Goal: Task Accomplishment & Management: Manage account settings

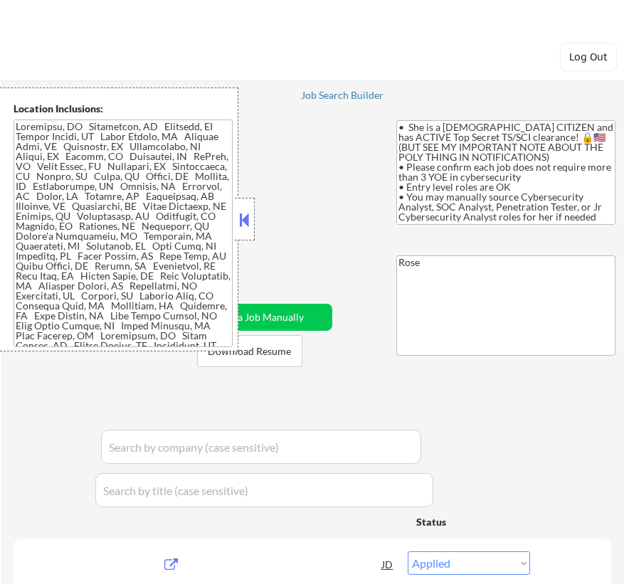
select select ""applied""
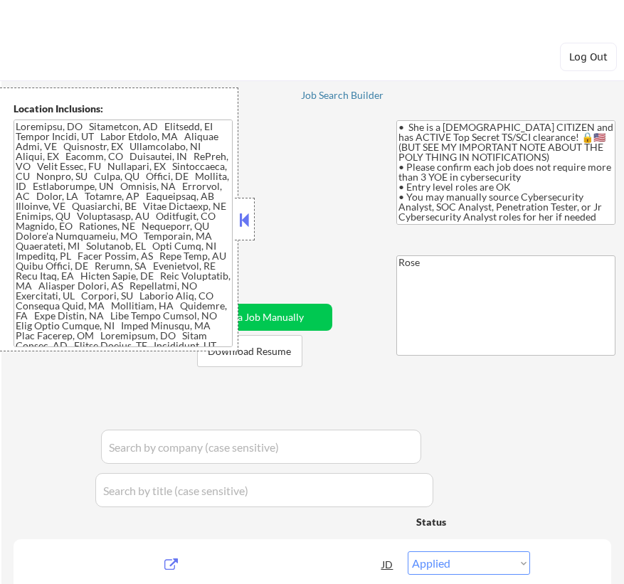
select select ""applied""
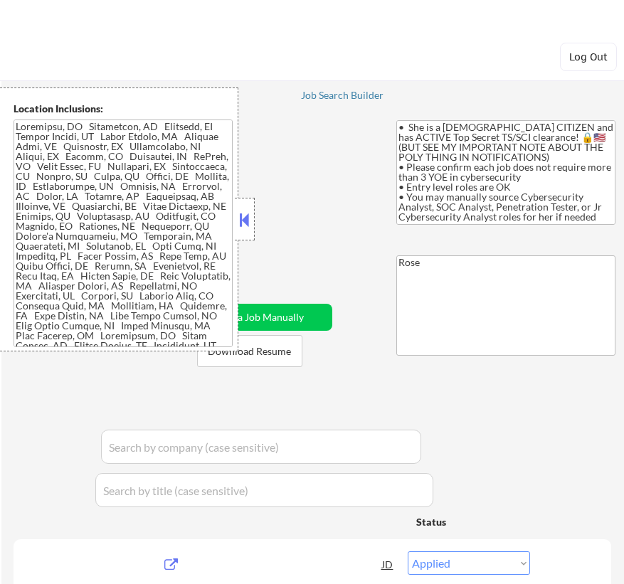
select select ""applied""
select select ""excluded__bad_match_""
select select ""excluded__expired_""
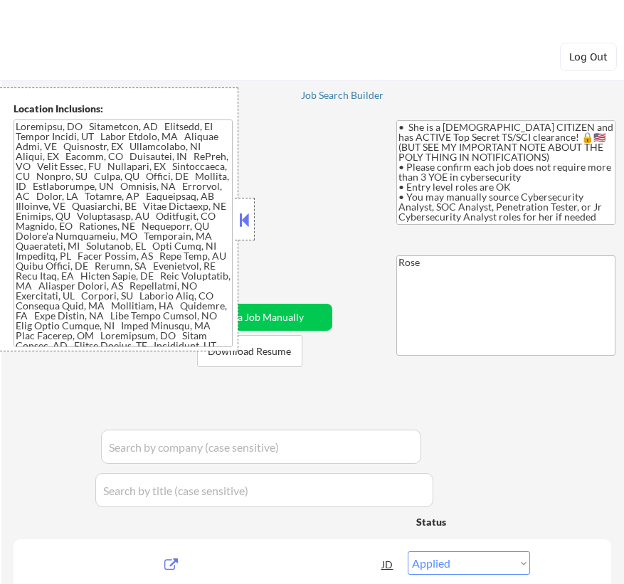
select select ""pending""
select select ""excluded__bad_match_""
select select ""excluded__expired_""
select select ""pending""
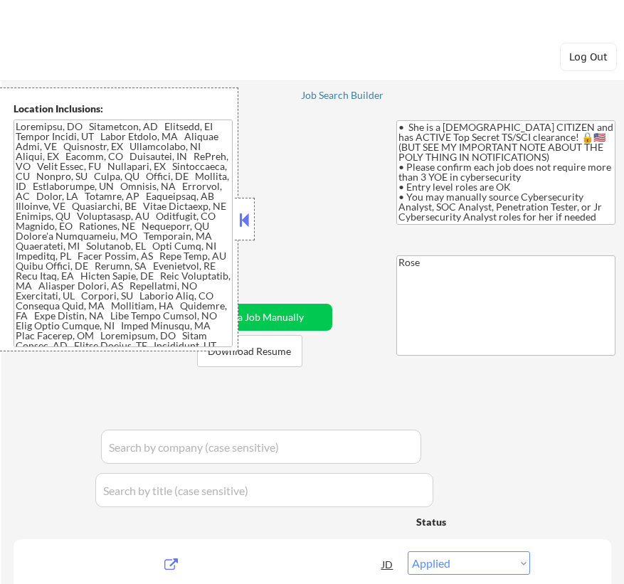
select select ""pending""
select select ""excluded__bad_match_""
select select ""excluded__expired_""
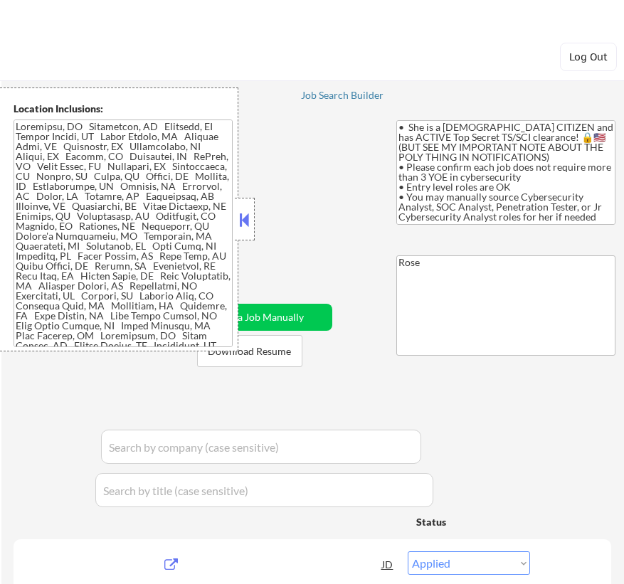
select select ""excluded__bad_match_""
select select ""pending""
select select ""excluded__bad_match_""
select select ""excluded__expired_""
select select ""excluded__bad_match_""
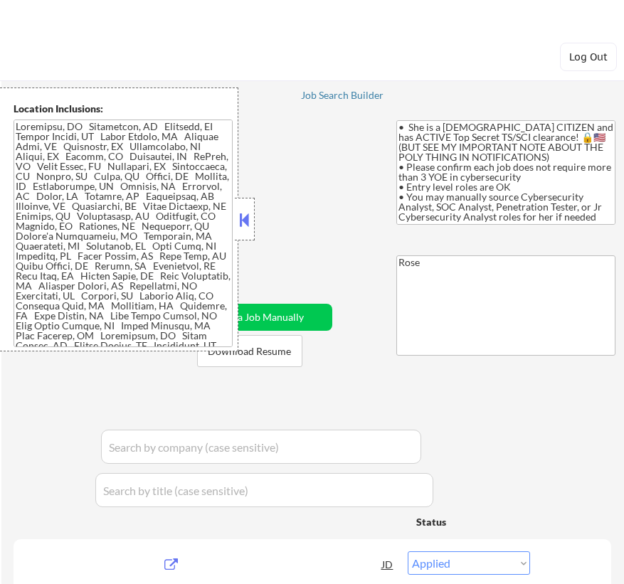
select select ""excluded__bad_match_""
select select ""pending""
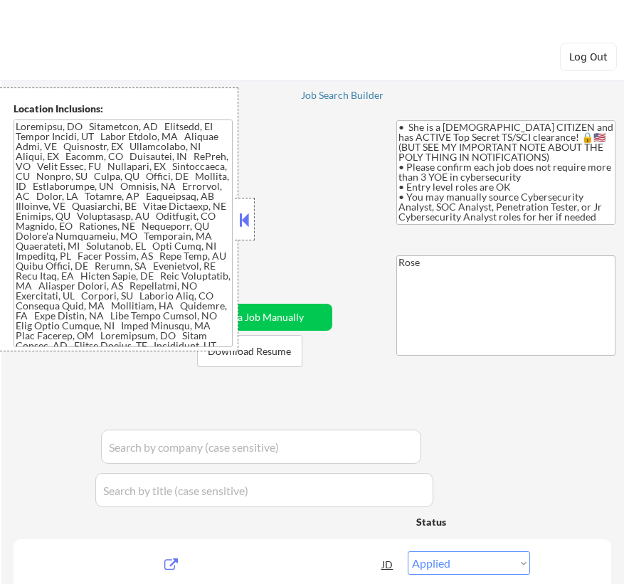
select select ""pending""
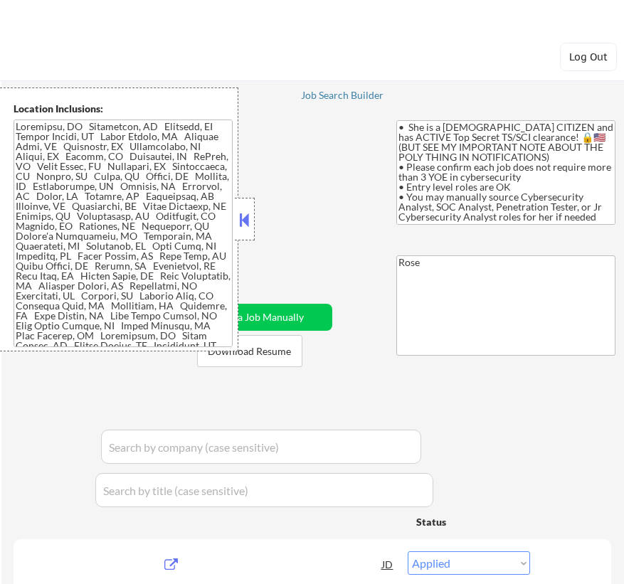
select select ""pending""
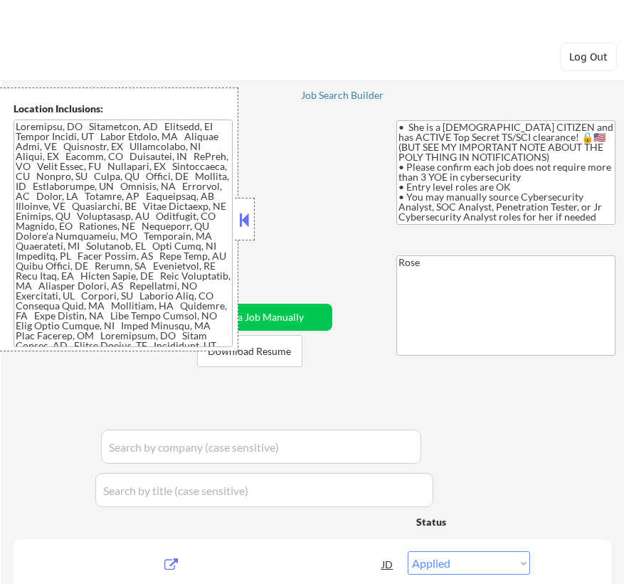
select select ""pending""
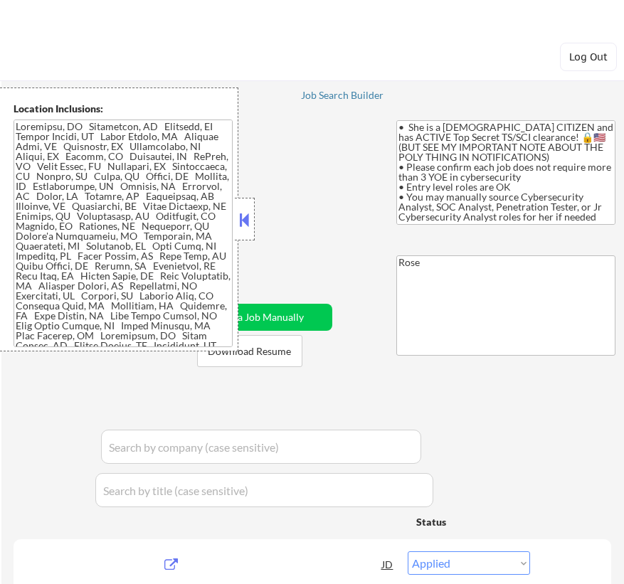
select select ""pending""
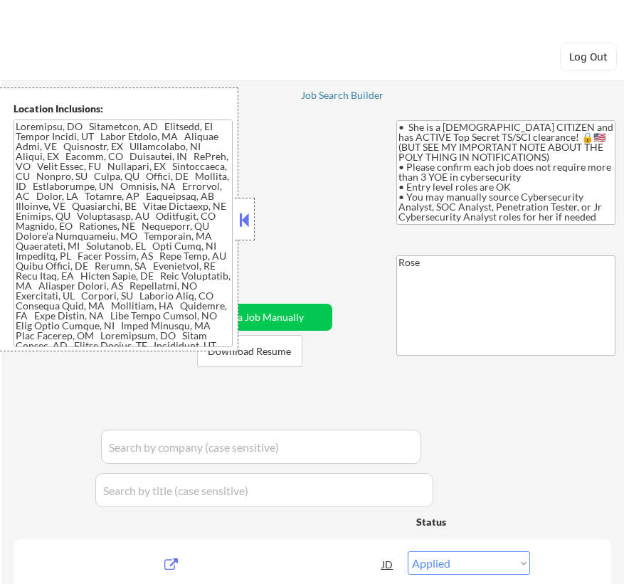
select select ""pending""
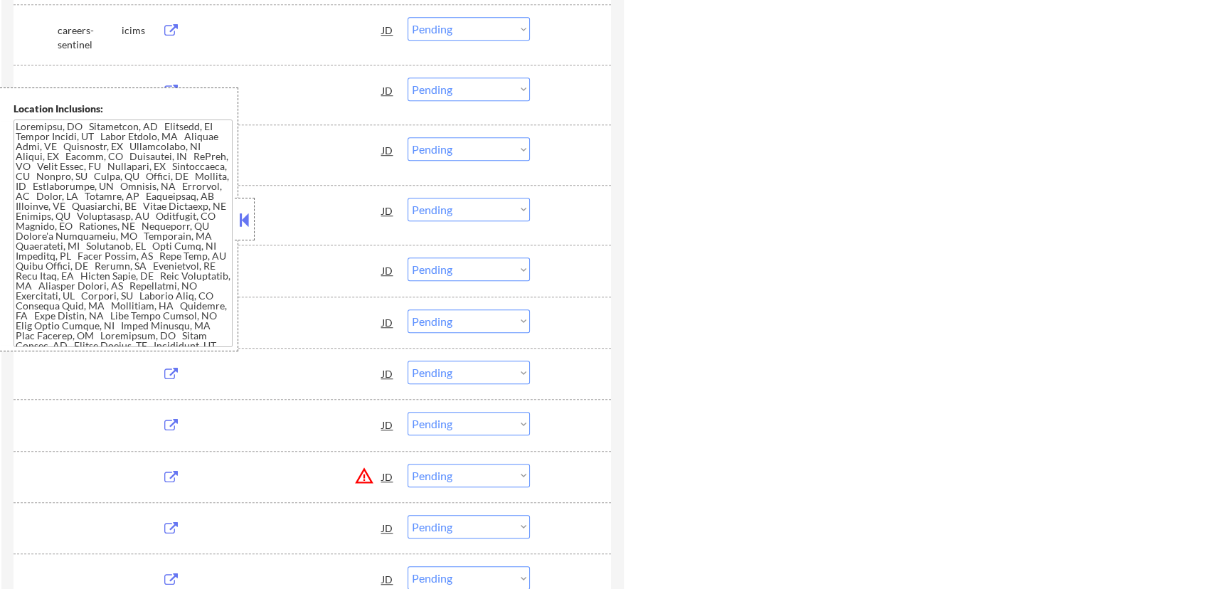
select select ""pending""
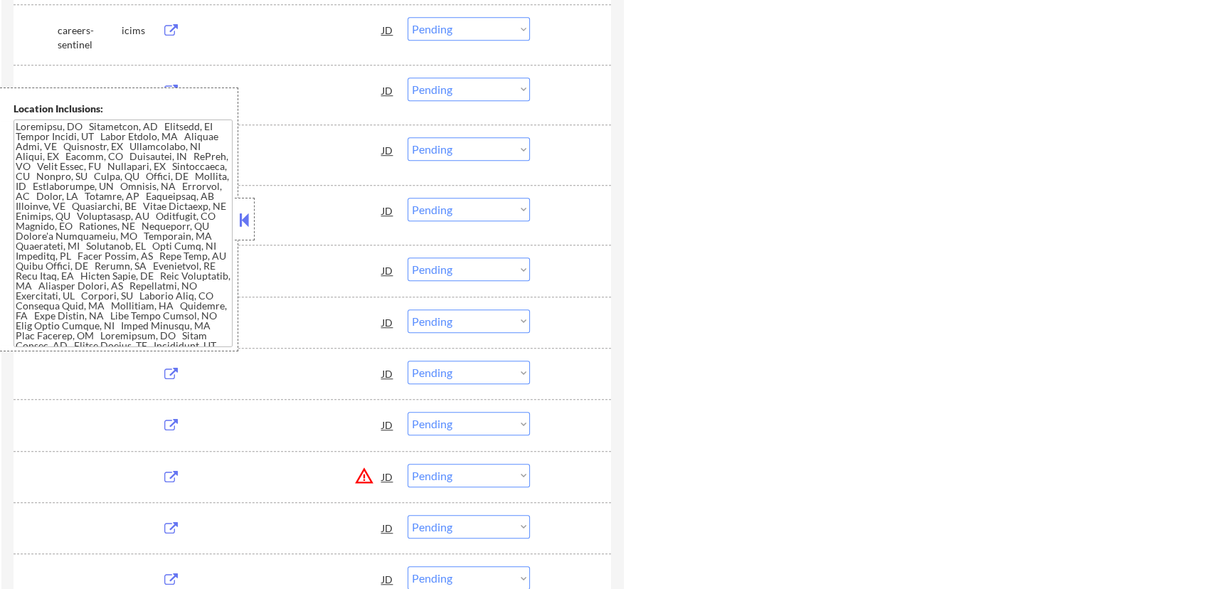
select select ""pending""
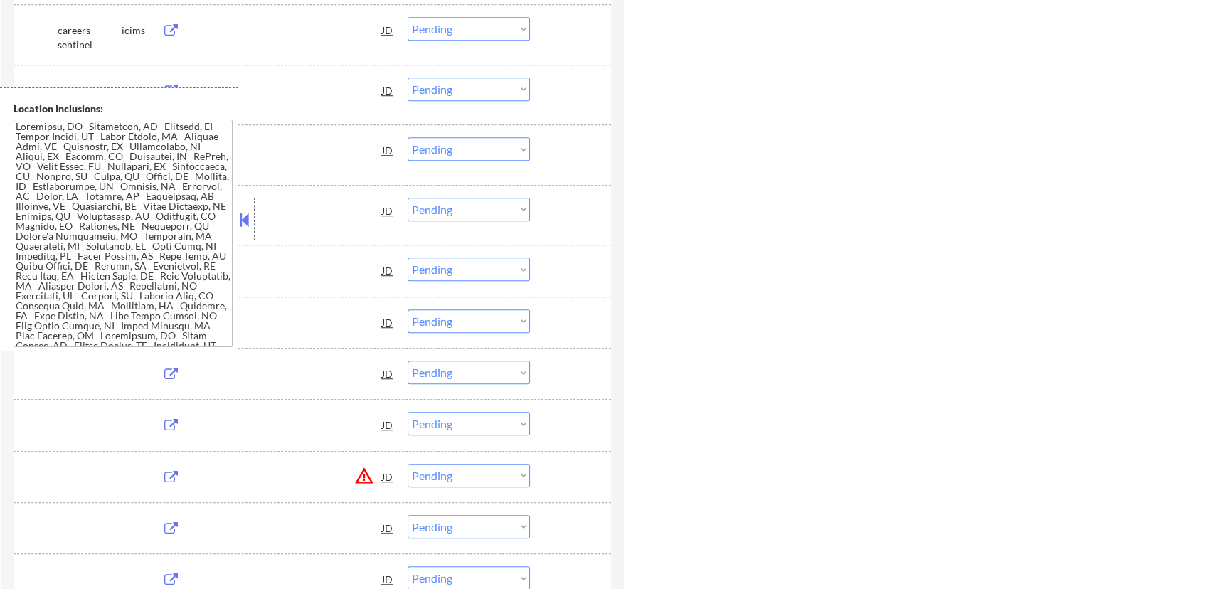
select select ""pending""
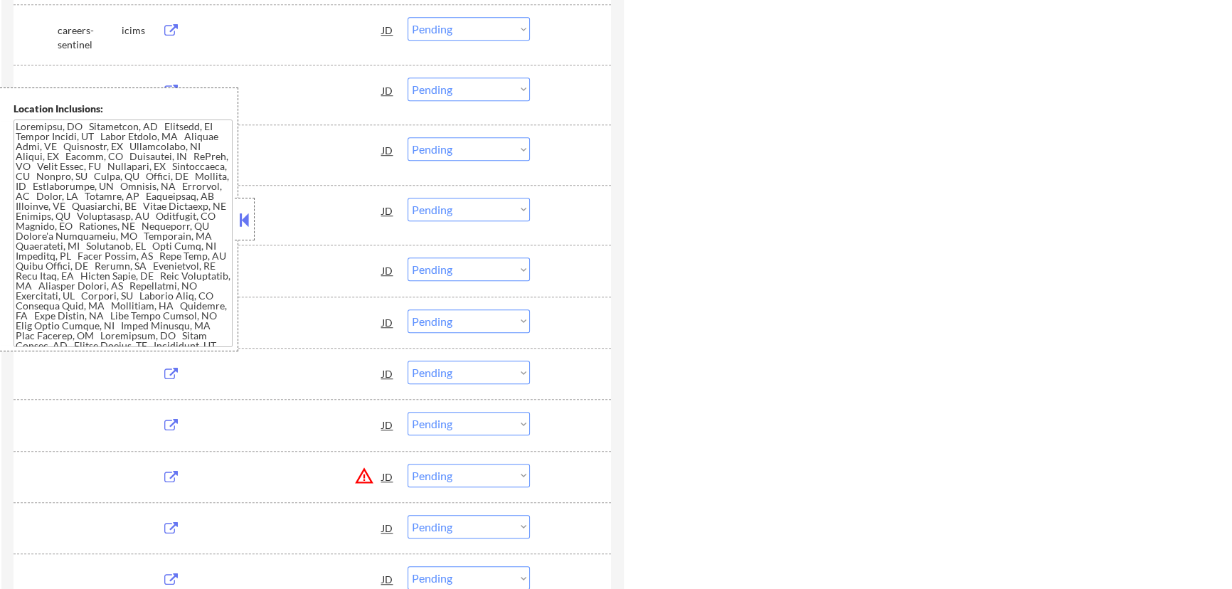
select select ""pending""
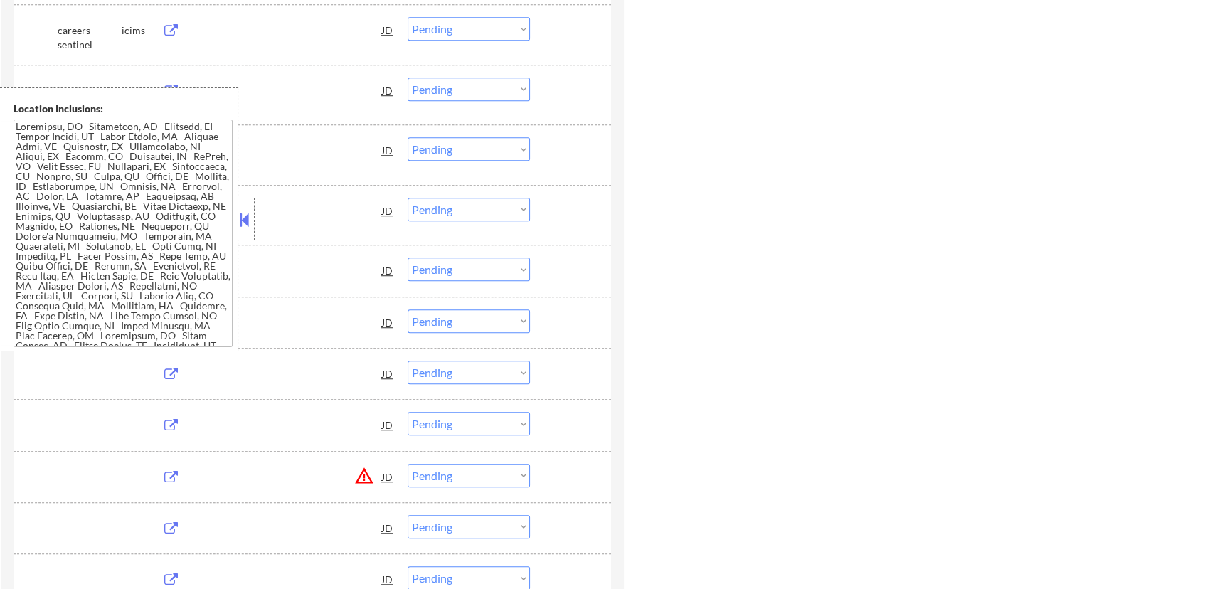
select select ""pending""
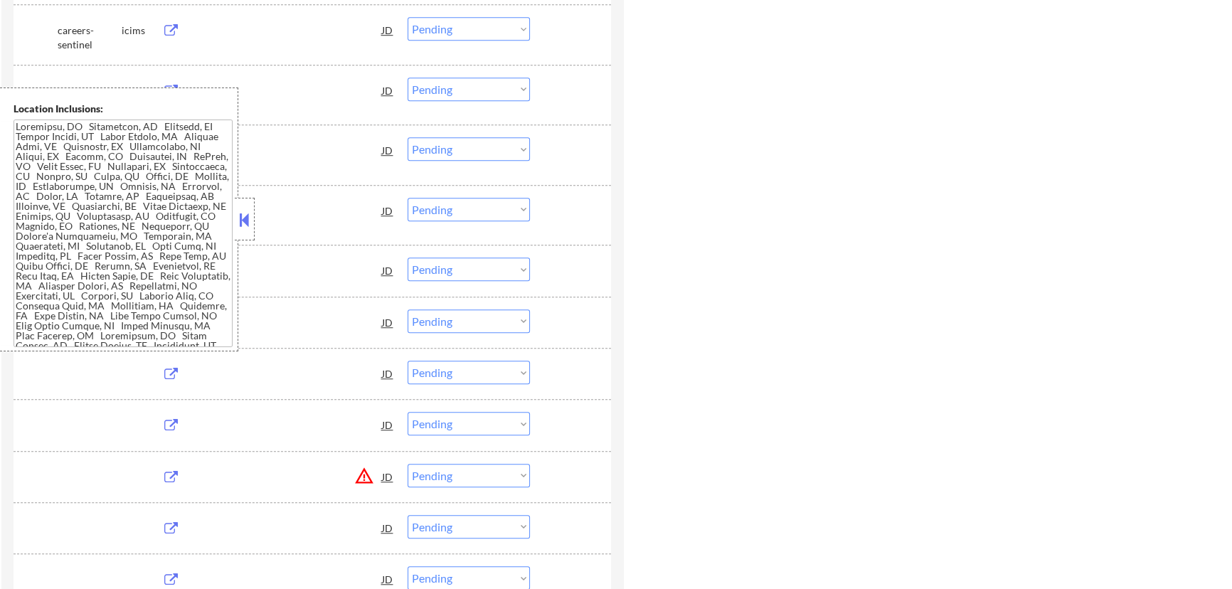
select select ""pending""
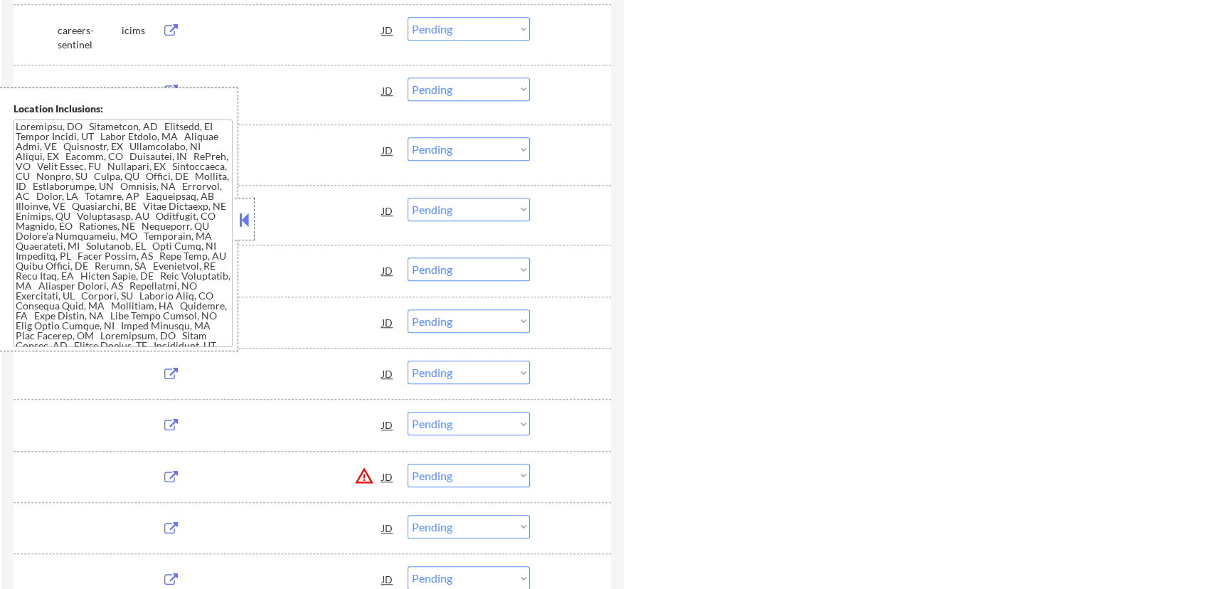
select select ""pending""
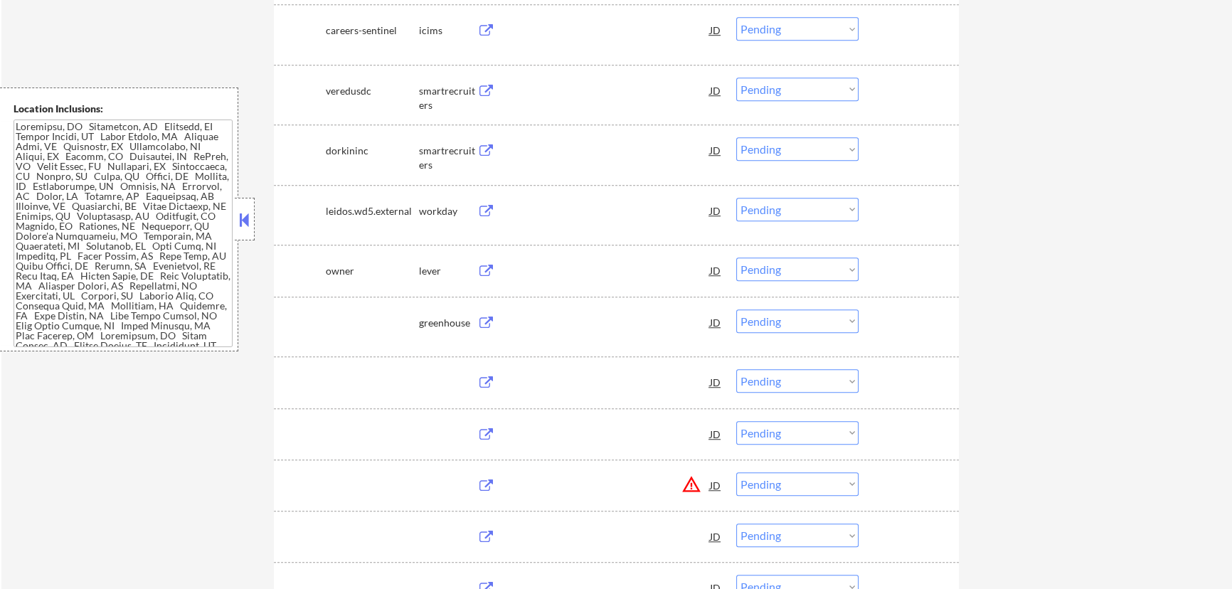
scroll to position [1358, 0]
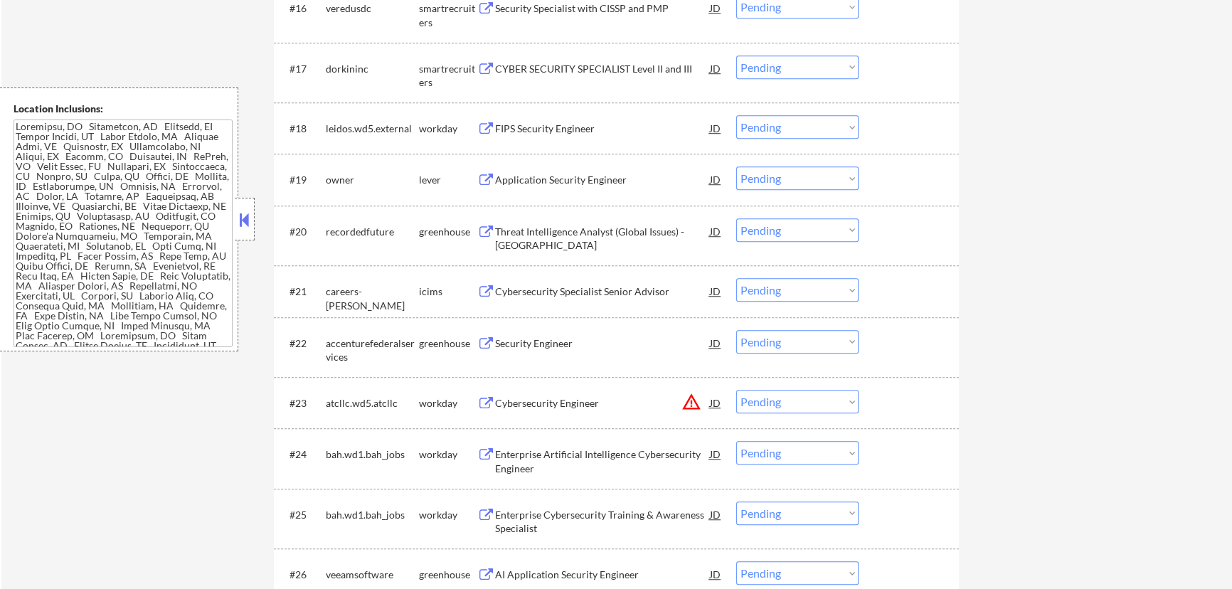
click at [245, 224] on button at bounding box center [245, 219] width 16 height 21
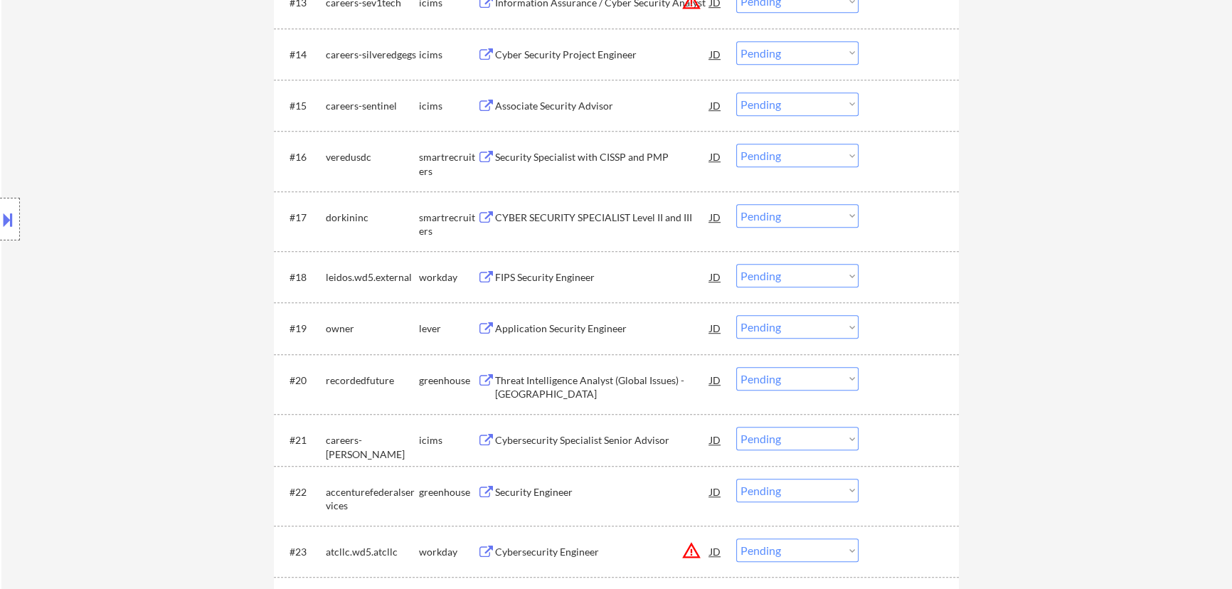
scroll to position [1229, 0]
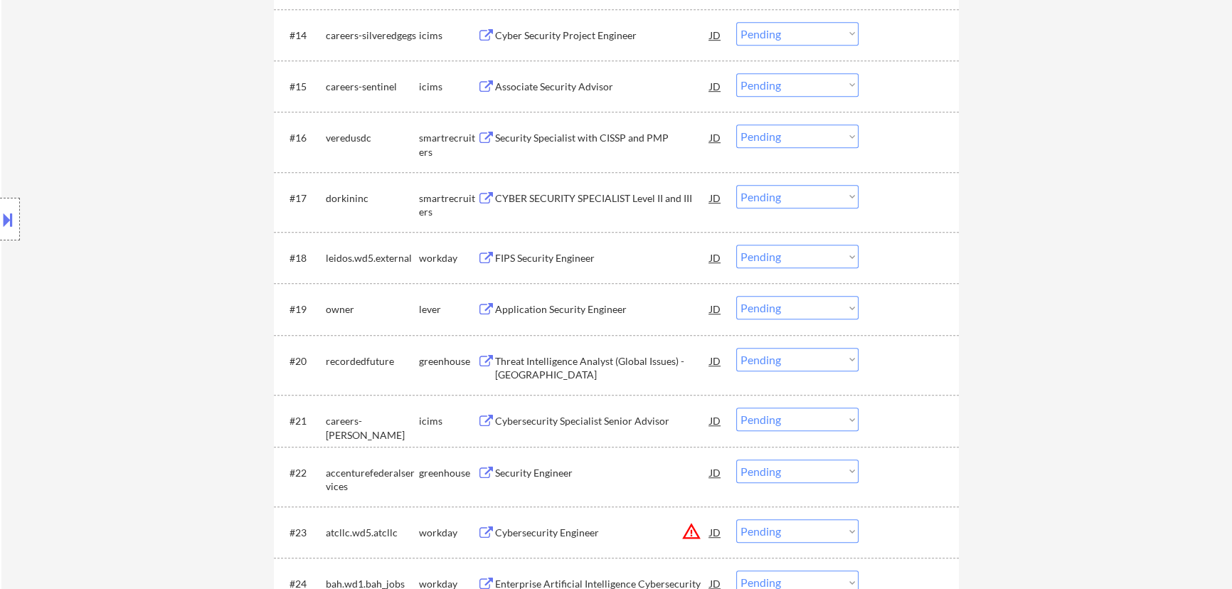
click at [616, 125] on div "Security Specialist with CISSP and PMP" at bounding box center [602, 138] width 215 height 26
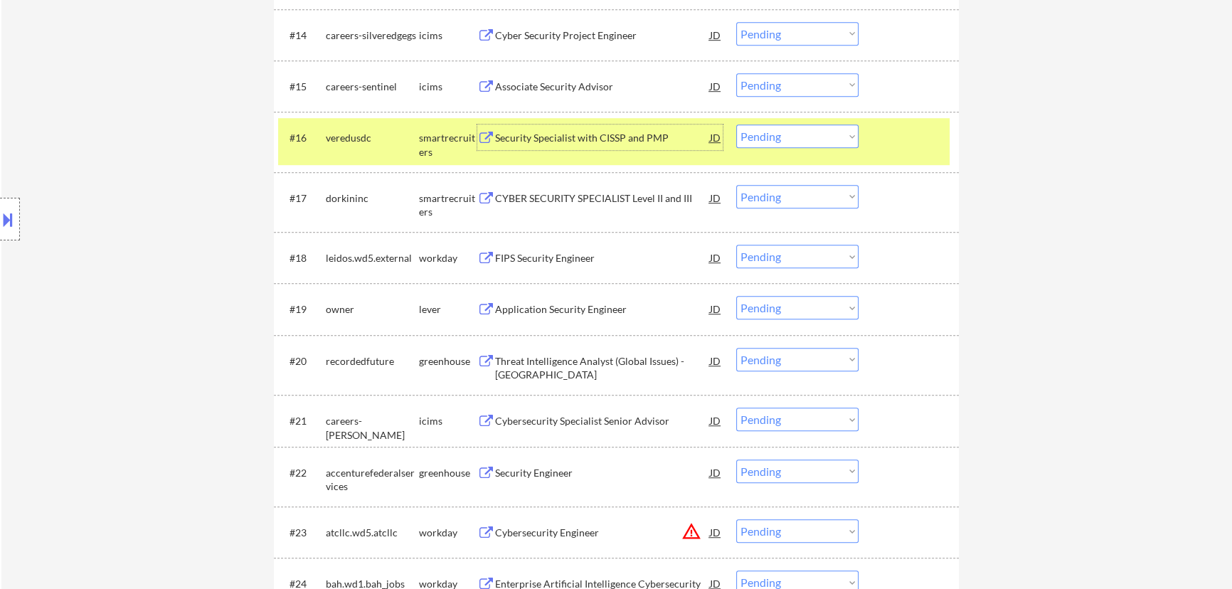
click at [623, 135] on select "Choose an option... Pending Applied Excluded (Questions) Excluded (Expired) Exc…" at bounding box center [798, 136] width 122 height 23
click at [623, 125] on select "Choose an option... Pending Applied Excluded (Questions) Excluded (Expired) Exc…" at bounding box center [798, 136] width 122 height 23
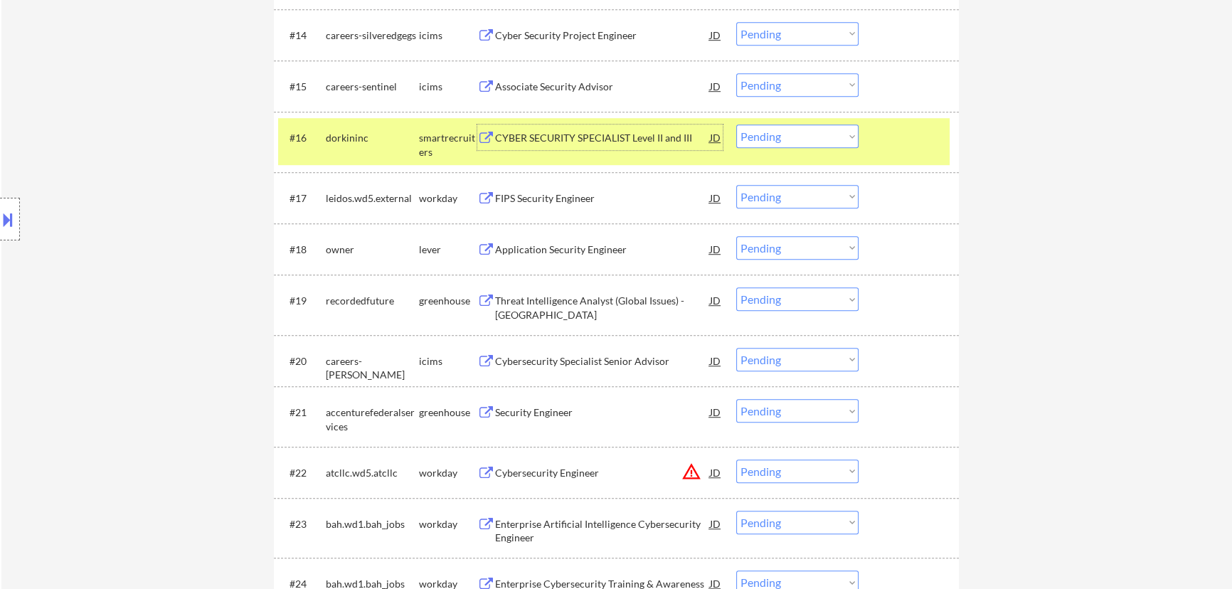
click at [623, 136] on div "CYBER SECURITY SPECIALIST Level II and III" at bounding box center [602, 138] width 215 height 14
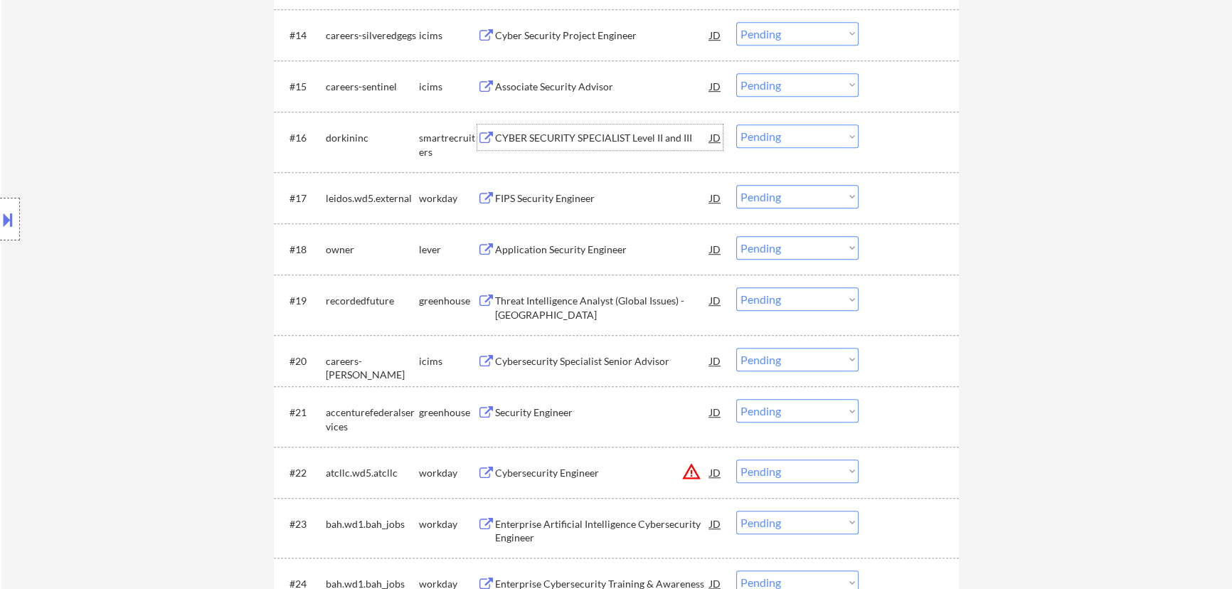
click at [623, 142] on select "Choose an option... Pending Applied Excluded (Questions) Excluded (Expired) Exc…" at bounding box center [798, 136] width 122 height 23
click at [623, 125] on select "Choose an option... Pending Applied Excluded (Questions) Excluded (Expired) Exc…" at bounding box center [798, 136] width 122 height 23
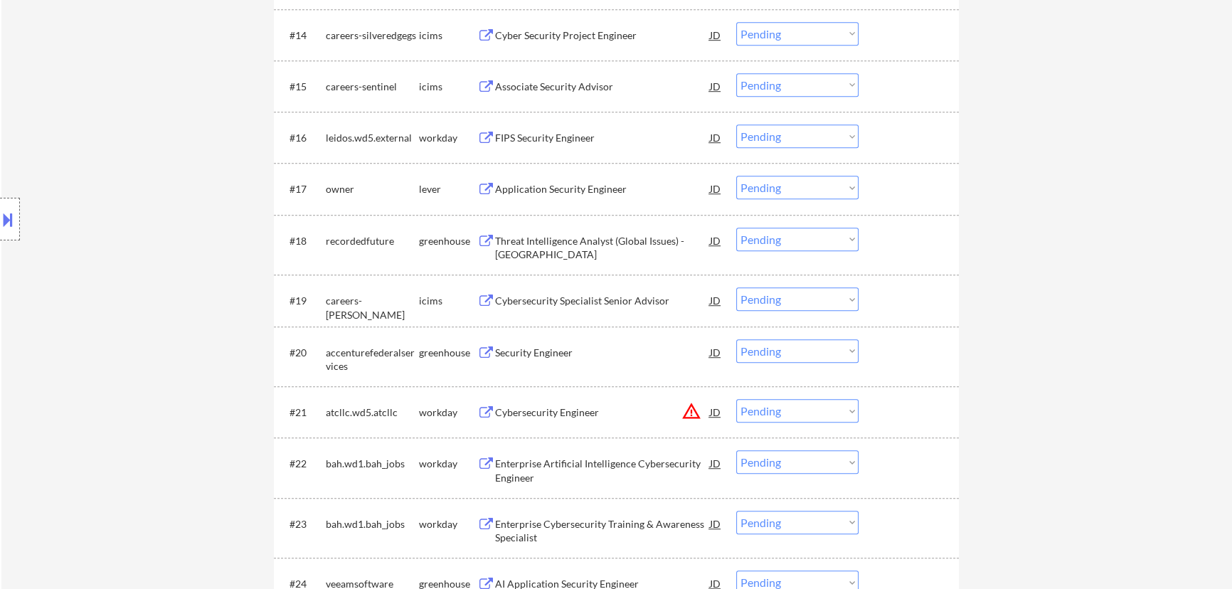
click at [623, 136] on div "FIPS Security Engineer" at bounding box center [602, 138] width 215 height 14
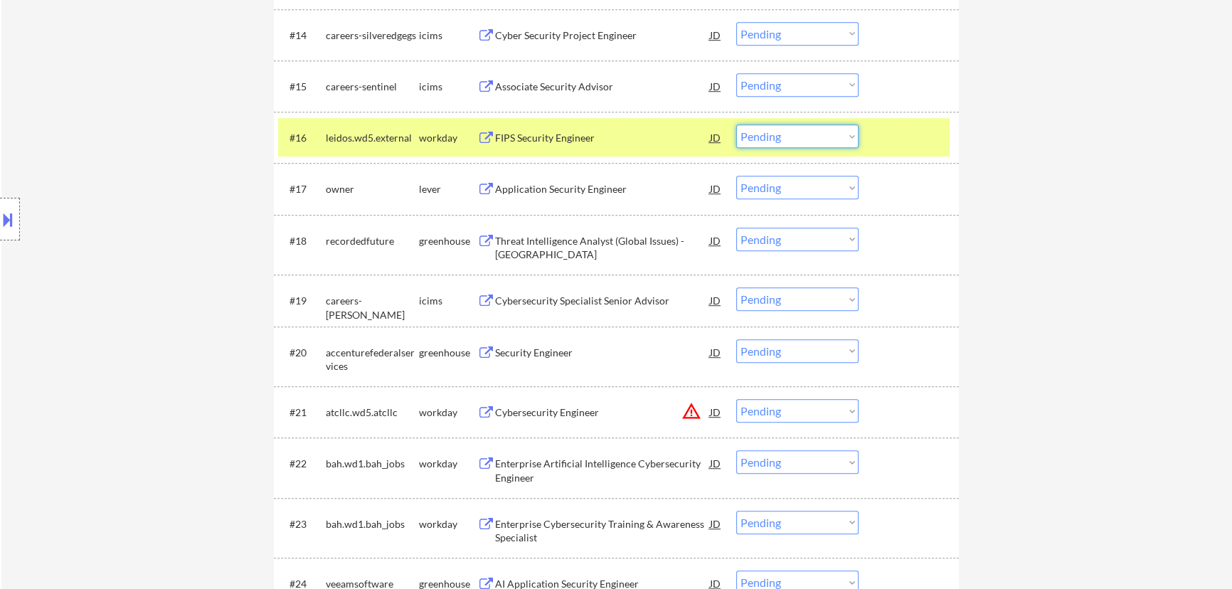
click at [623, 139] on select "Choose an option... Pending Applied Excluded (Questions) Excluded (Expired) Exc…" at bounding box center [798, 136] width 122 height 23
click at [623, 125] on select "Choose an option... Pending Applied Excluded (Questions) Excluded (Expired) Exc…" at bounding box center [798, 136] width 122 height 23
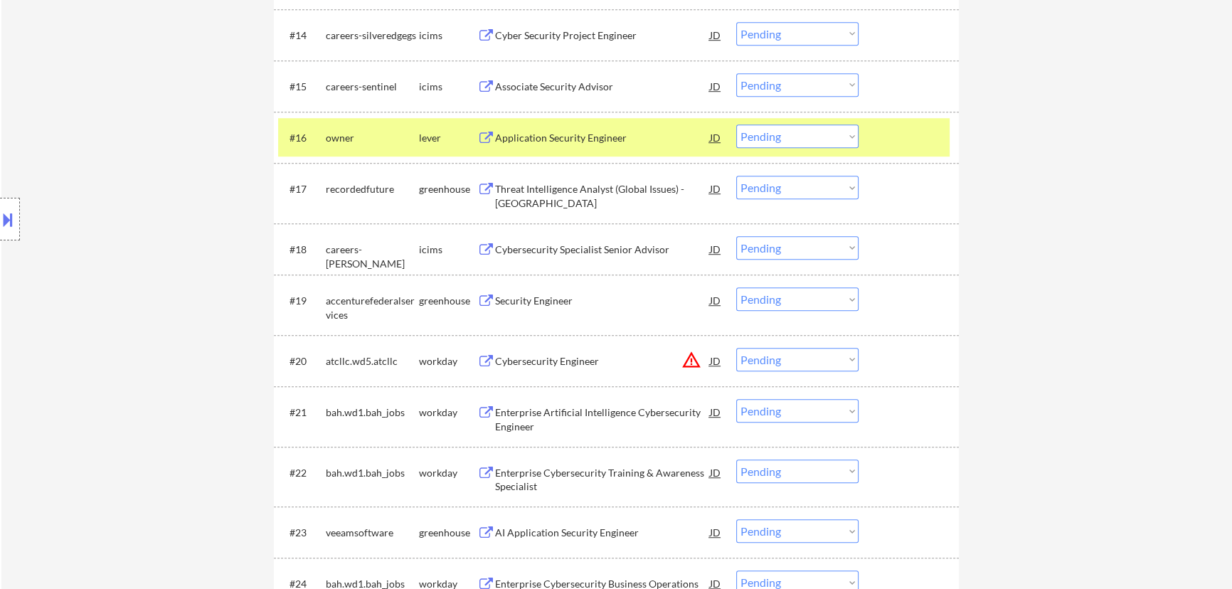
click at [623, 149] on div "Application Security Engineer" at bounding box center [602, 138] width 215 height 26
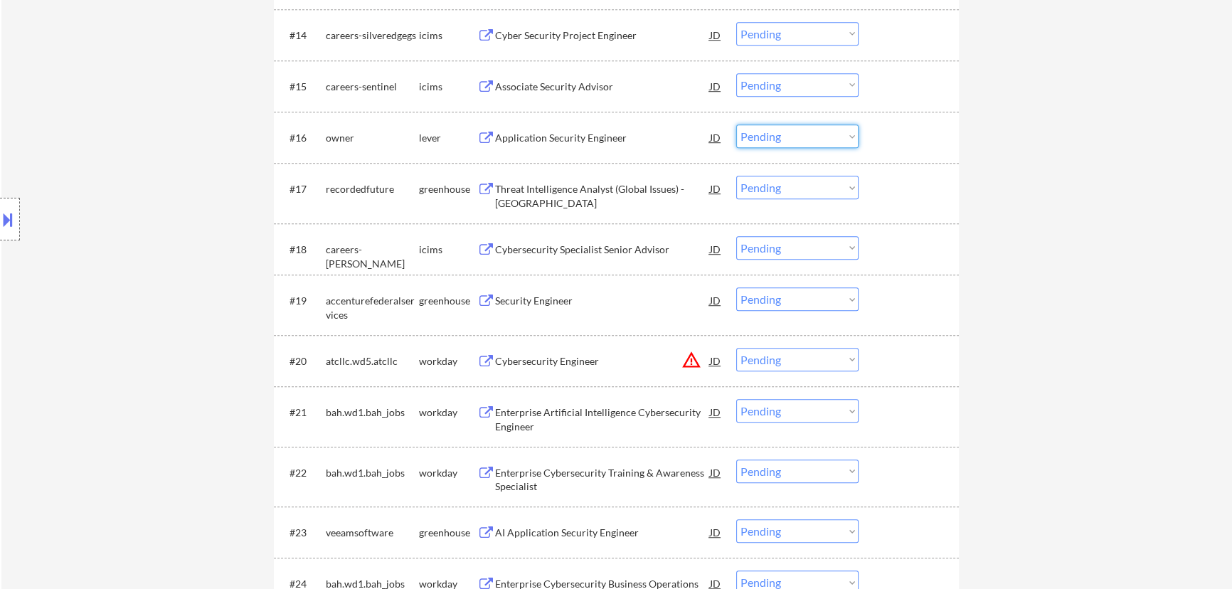
click at [623, 135] on select "Choose an option... Pending Applied Excluded (Questions) Excluded (Expired) Exc…" at bounding box center [798, 136] width 122 height 23
click at [623, 125] on select "Choose an option... Pending Applied Excluded (Questions) Excluded (Expired) Exc…" at bounding box center [798, 136] width 122 height 23
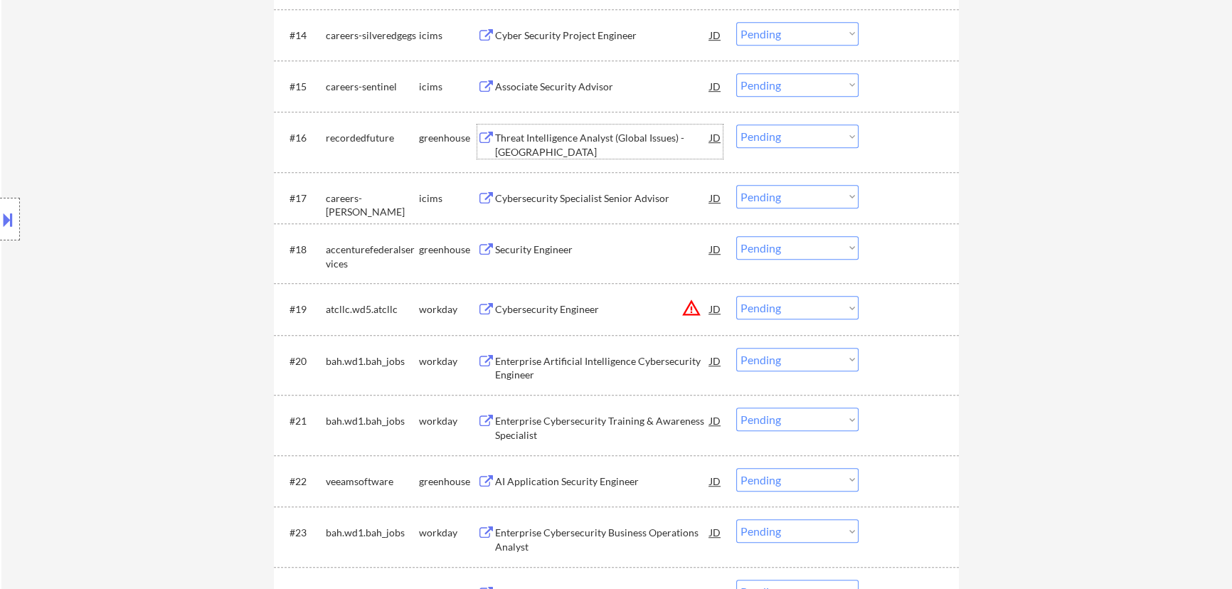
click at [623, 143] on div "Threat Intelligence Analyst (Global Issues) - Latin America" at bounding box center [602, 145] width 215 height 28
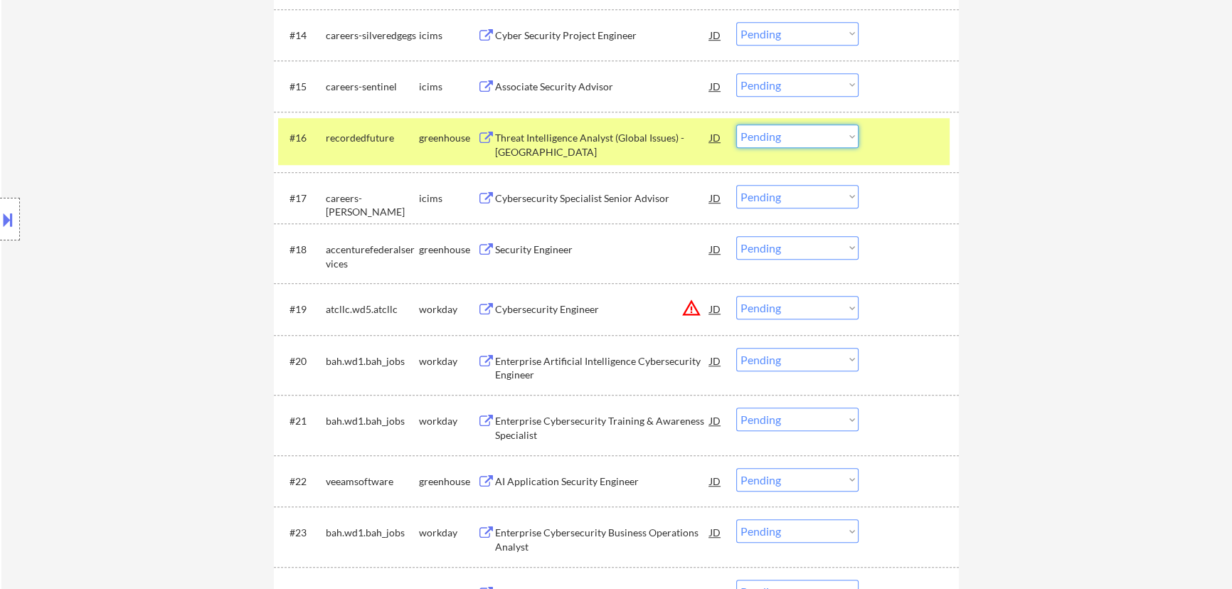
drag, startPoint x: 781, startPoint y: 136, endPoint x: 783, endPoint y: 146, distance: 10.2
click at [623, 136] on select "Choose an option... Pending Applied Excluded (Questions) Excluded (Expired) Exc…" at bounding box center [798, 136] width 122 height 23
click at [623, 125] on select "Choose an option... Pending Applied Excluded (Questions) Excluded (Expired) Exc…" at bounding box center [798, 136] width 122 height 23
select select ""pending""
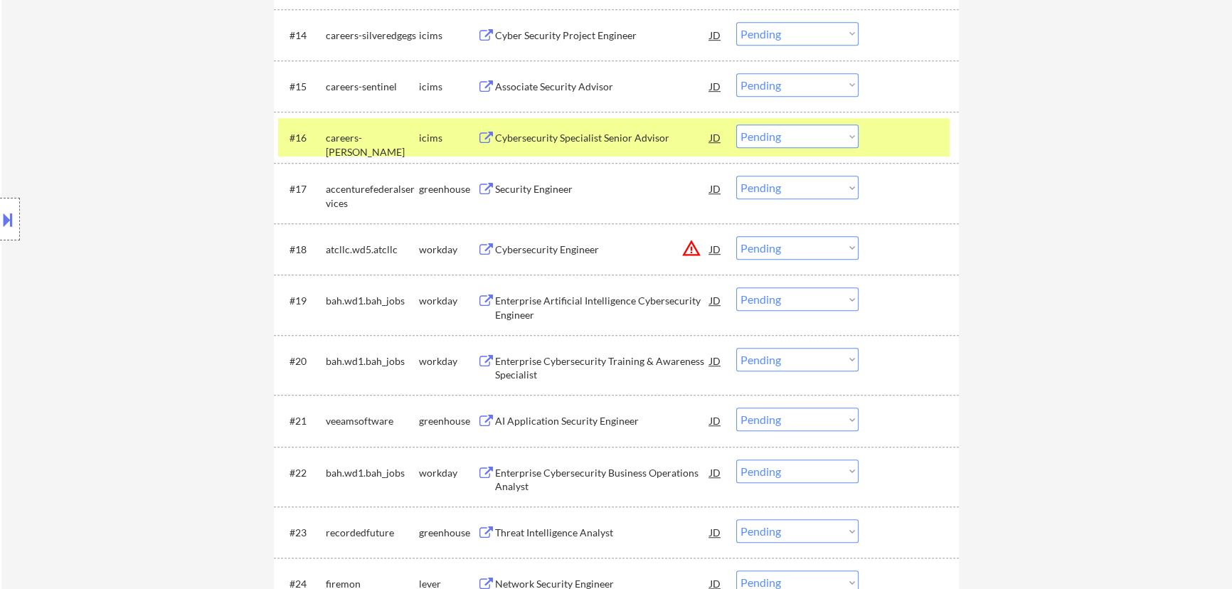
click at [586, 189] on div "Security Engineer" at bounding box center [602, 189] width 215 height 14
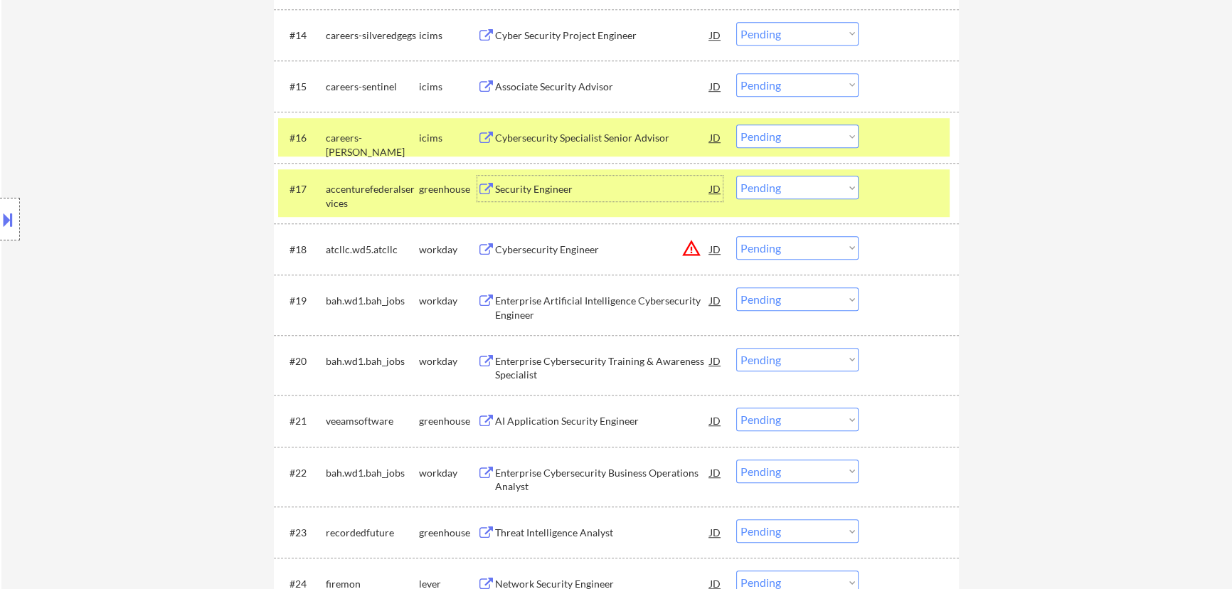
click at [623, 185] on select "Choose an option... Pending Applied Excluded (Questions) Excluded (Expired) Exc…" at bounding box center [798, 187] width 122 height 23
click at [623, 176] on select "Choose an option... Pending Applied Excluded (Questions) Excluded (Expired) Exc…" at bounding box center [798, 187] width 122 height 23
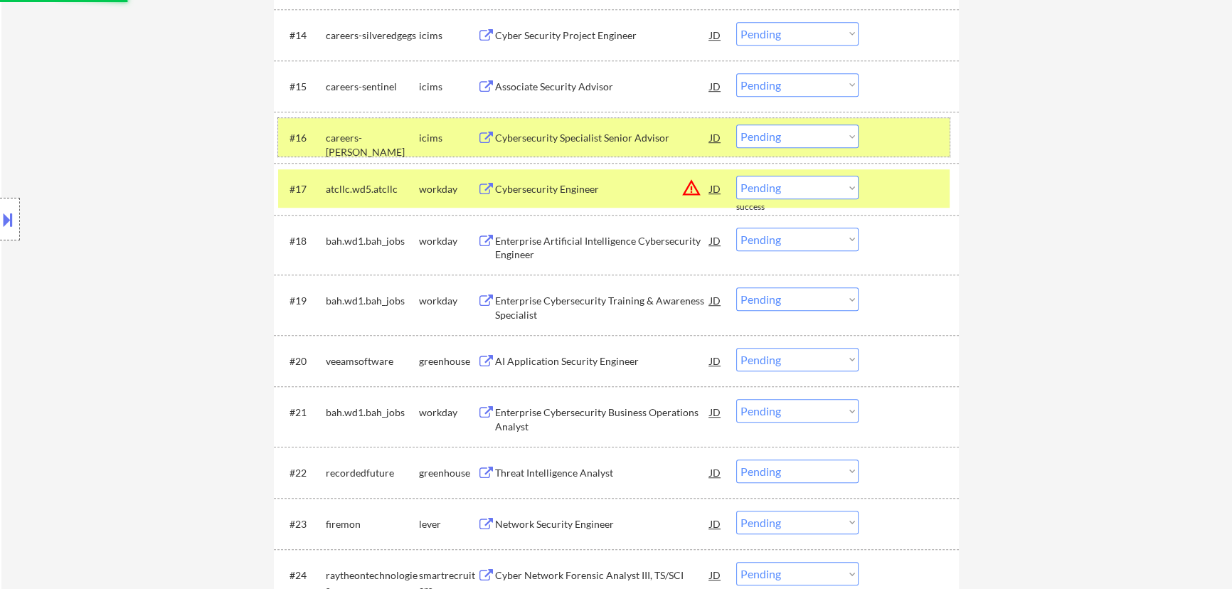
click at [623, 136] on div at bounding box center [911, 138] width 63 height 26
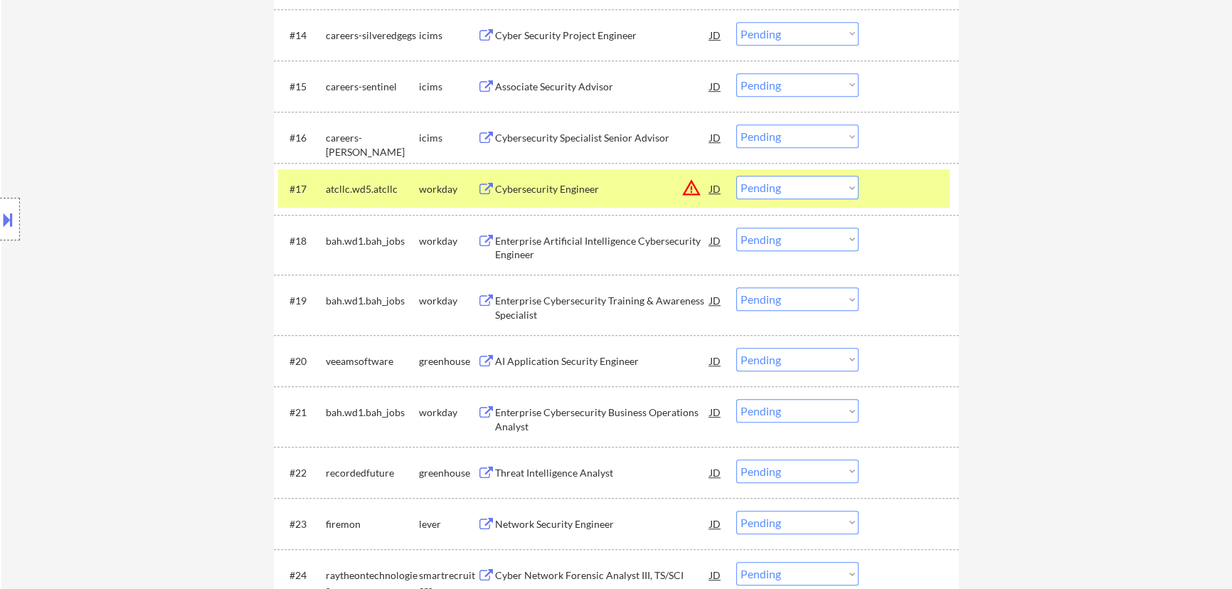
click at [589, 184] on div "Cybersecurity Engineer" at bounding box center [602, 189] width 215 height 14
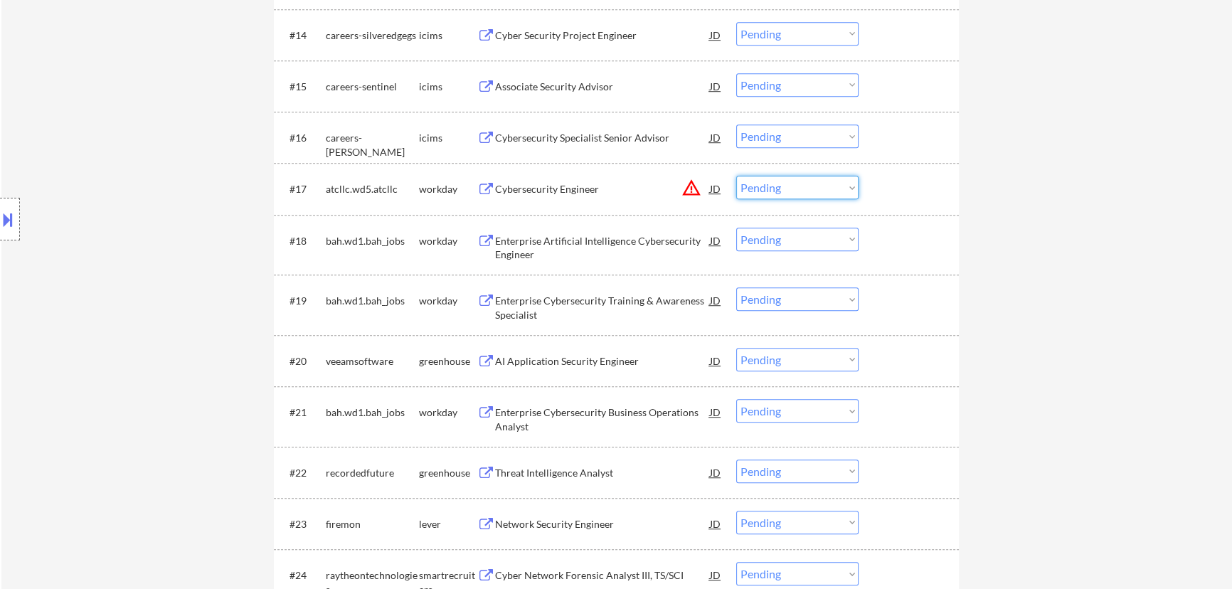
click at [623, 181] on select "Choose an option... Pending Applied Excluded (Questions) Excluded (Expired) Exc…" at bounding box center [798, 187] width 122 height 23
click at [623, 176] on select "Choose an option... Pending Applied Excluded (Questions) Excluded (Expired) Exc…" at bounding box center [798, 187] width 122 height 23
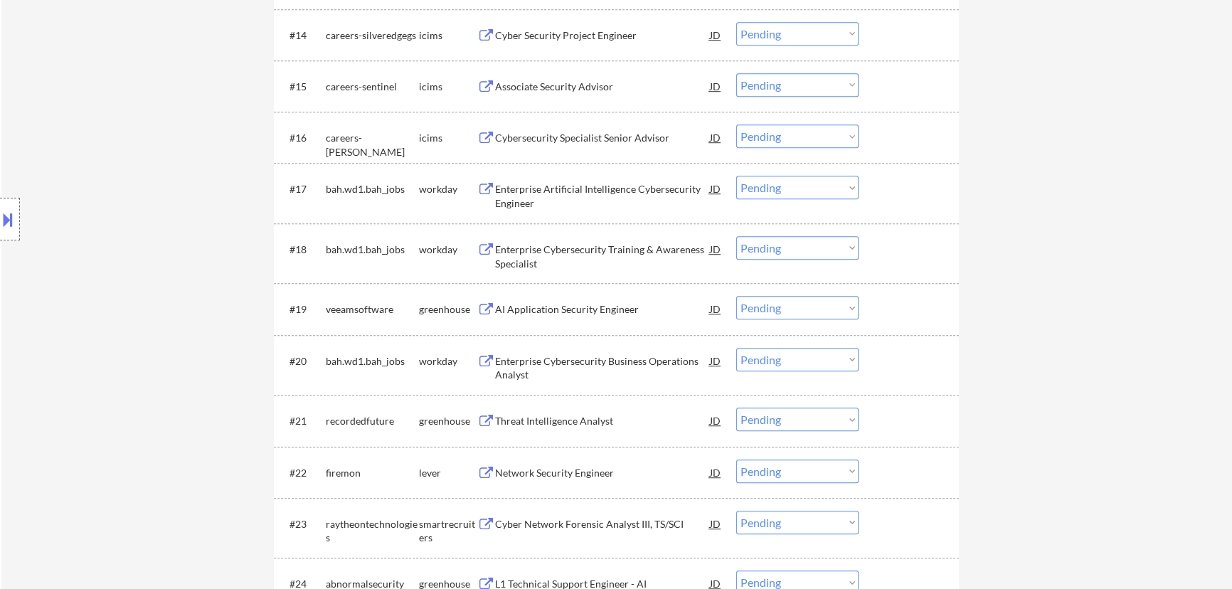
click at [598, 194] on div "Enterprise Artificial Intelligence Cybersecurity Engineer" at bounding box center [602, 196] width 215 height 28
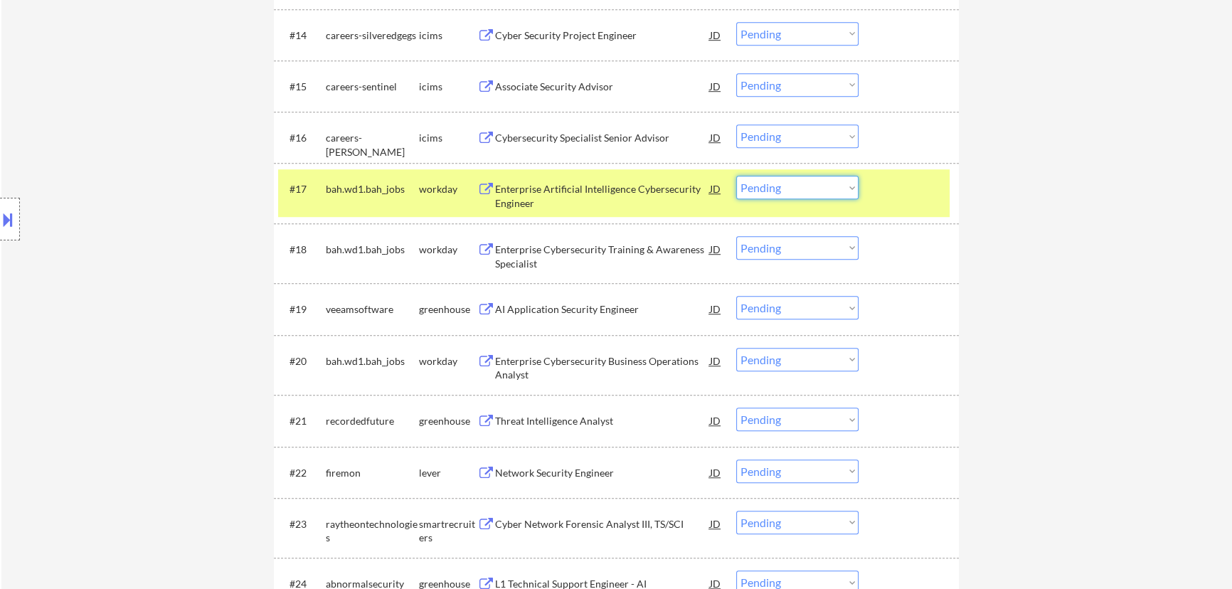
click at [623, 191] on select "Choose an option... Pending Applied Excluded (Questions) Excluded (Expired) Exc…" at bounding box center [798, 187] width 122 height 23
click at [623, 176] on select "Choose an option... Pending Applied Excluded (Questions) Excluded (Expired) Exc…" at bounding box center [798, 187] width 122 height 23
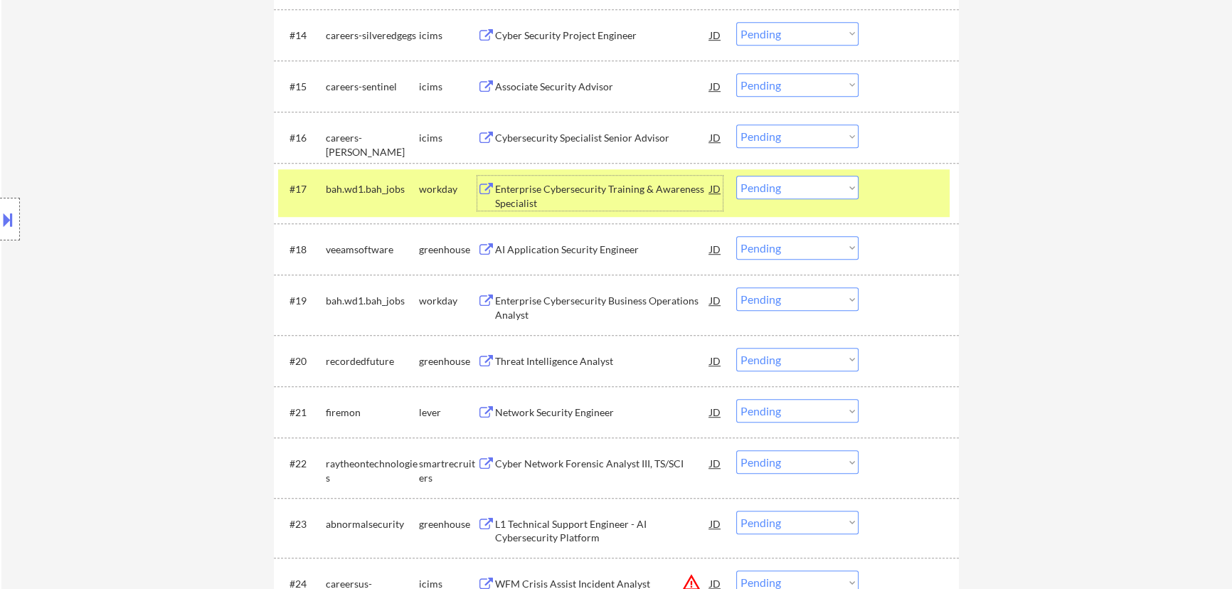
click at [611, 202] on div "Enterprise Cybersecurity Training & Awareness Specialist" at bounding box center [602, 196] width 215 height 28
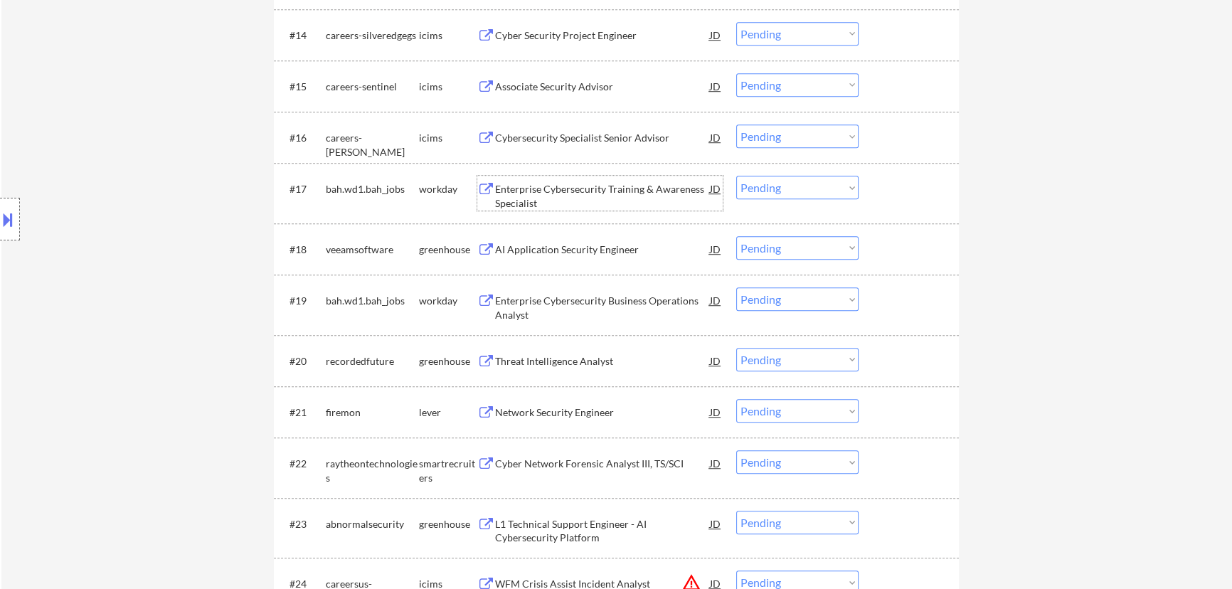
click at [623, 188] on select "Choose an option... Pending Applied Excluded (Questions) Excluded (Expired) Exc…" at bounding box center [798, 187] width 122 height 23
click at [623, 176] on select "Choose an option... Pending Applied Excluded (Questions) Excluded (Expired) Exc…" at bounding box center [798, 187] width 122 height 23
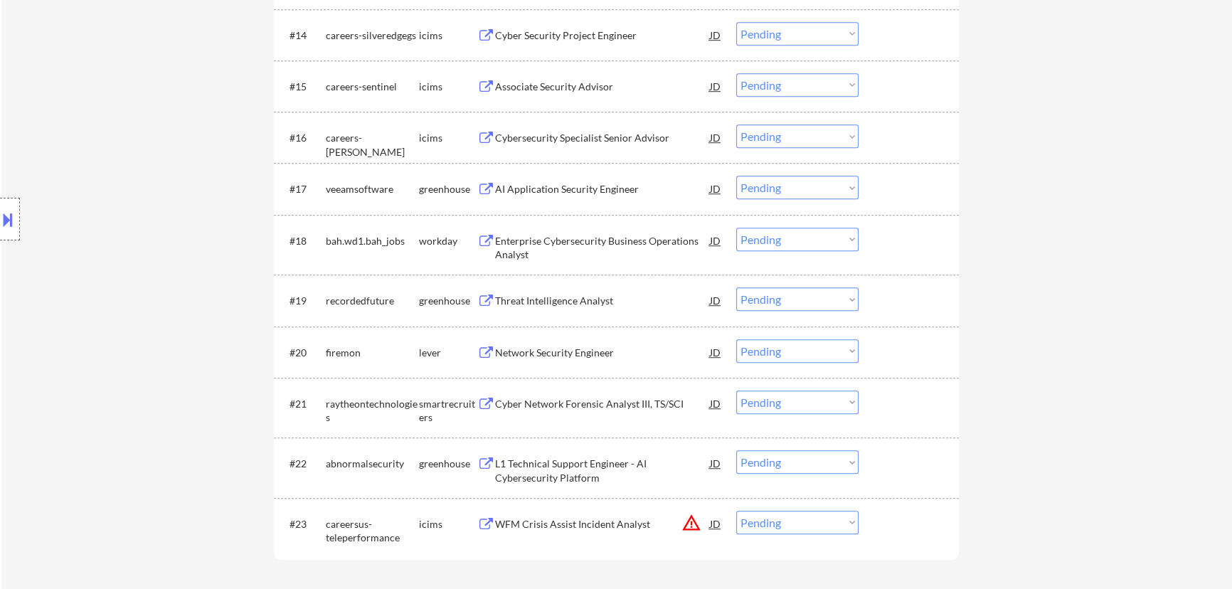
click at [578, 189] on div "AI Application Security Engineer" at bounding box center [602, 189] width 215 height 14
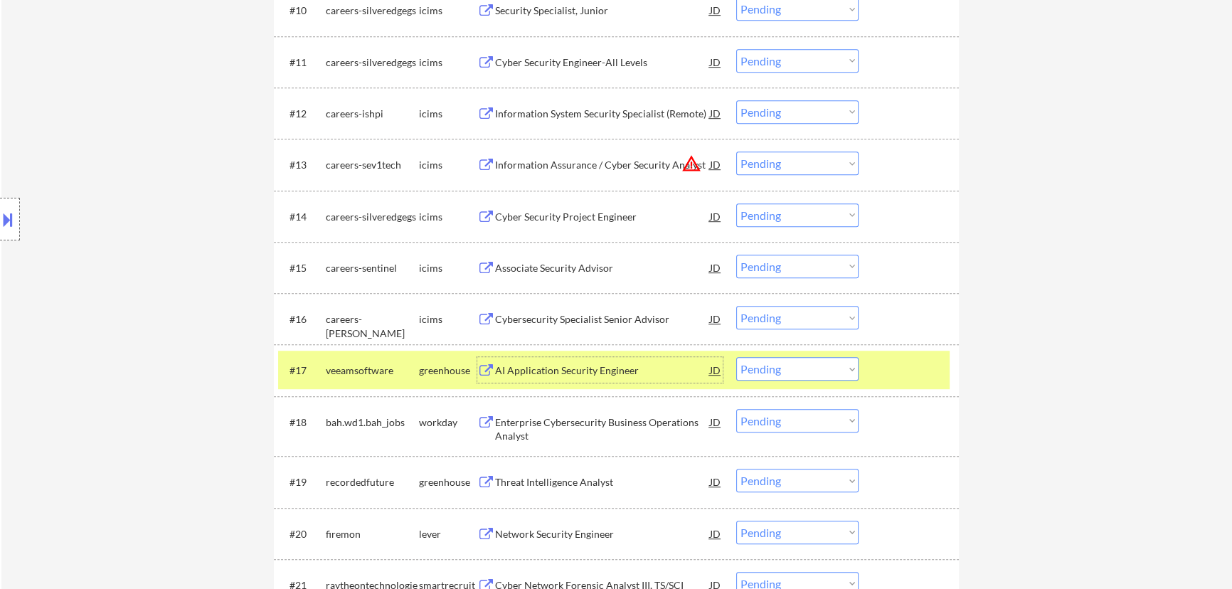
scroll to position [1099, 0]
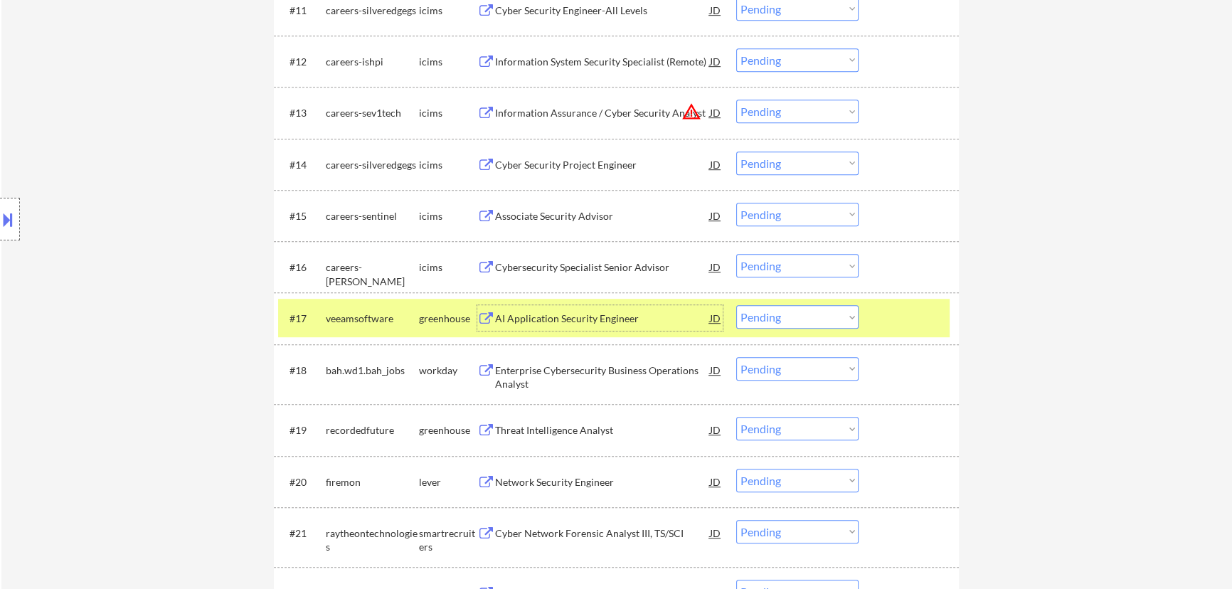
click at [623, 320] on select "Choose an option... Pending Applied Excluded (Questions) Excluded (Expired) Exc…" at bounding box center [798, 316] width 122 height 23
click at [623, 305] on select "Choose an option... Pending Applied Excluded (Questions) Excluded (Expired) Exc…" at bounding box center [798, 316] width 122 height 23
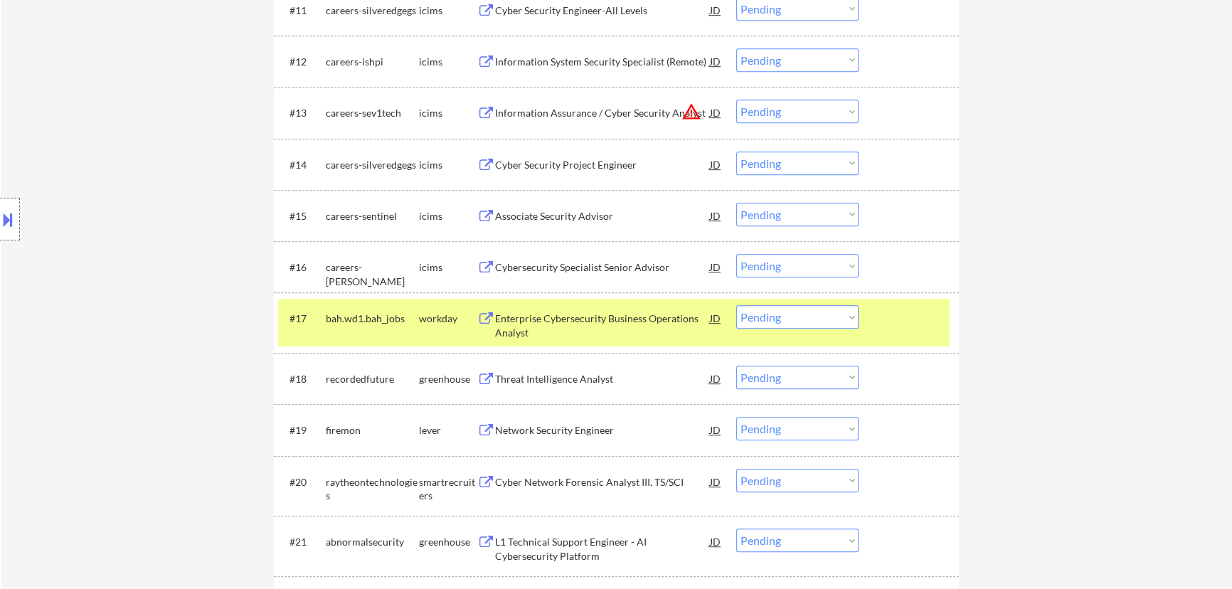
click at [600, 317] on div "Enterprise Cybersecurity Business Operations Analyst" at bounding box center [602, 326] width 215 height 28
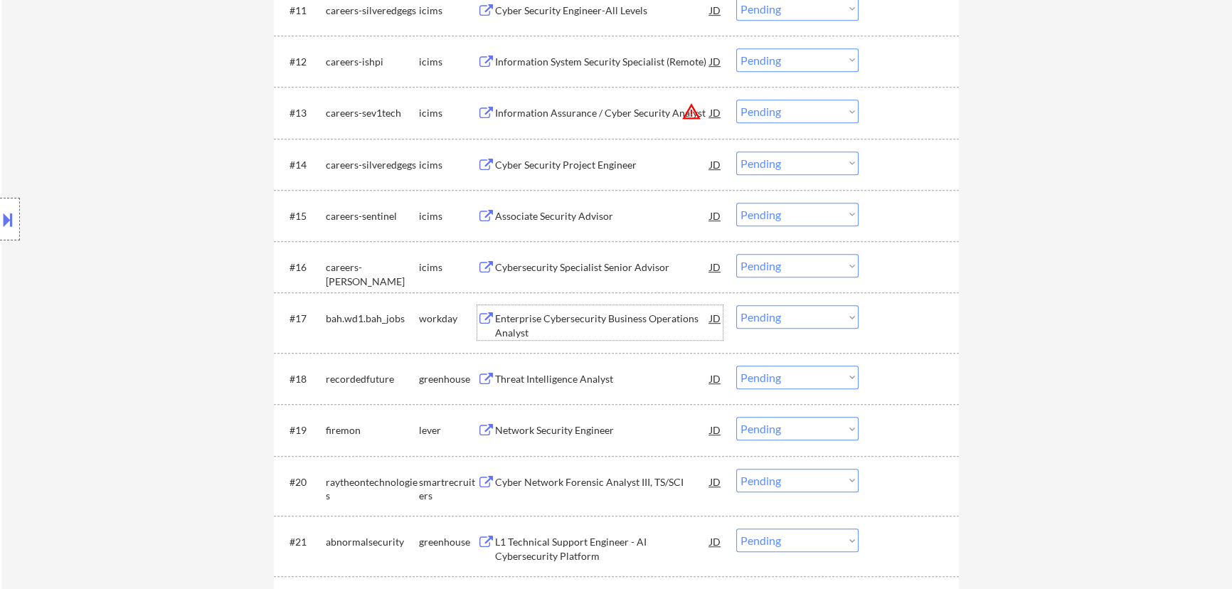
click at [623, 320] on select "Choose an option... Pending Applied Excluded (Questions) Excluded (Expired) Exc…" at bounding box center [798, 316] width 122 height 23
click at [623, 305] on select "Choose an option... Pending Applied Excluded (Questions) Excluded (Expired) Exc…" at bounding box center [798, 316] width 122 height 23
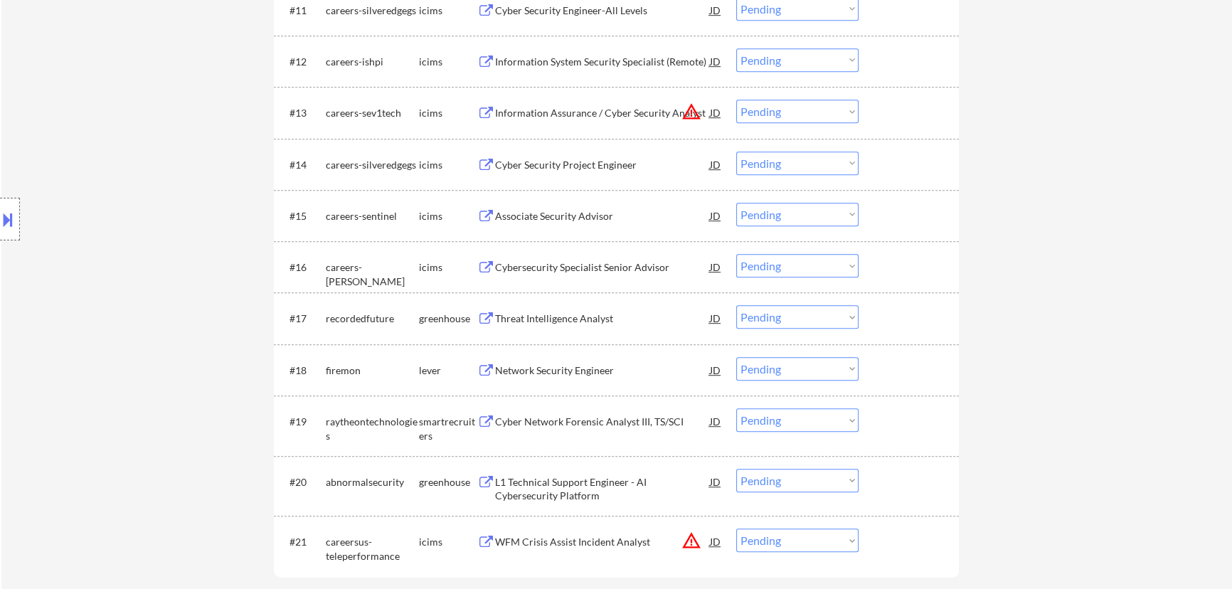
click at [601, 320] on div "Threat Intelligence Analyst" at bounding box center [602, 319] width 215 height 14
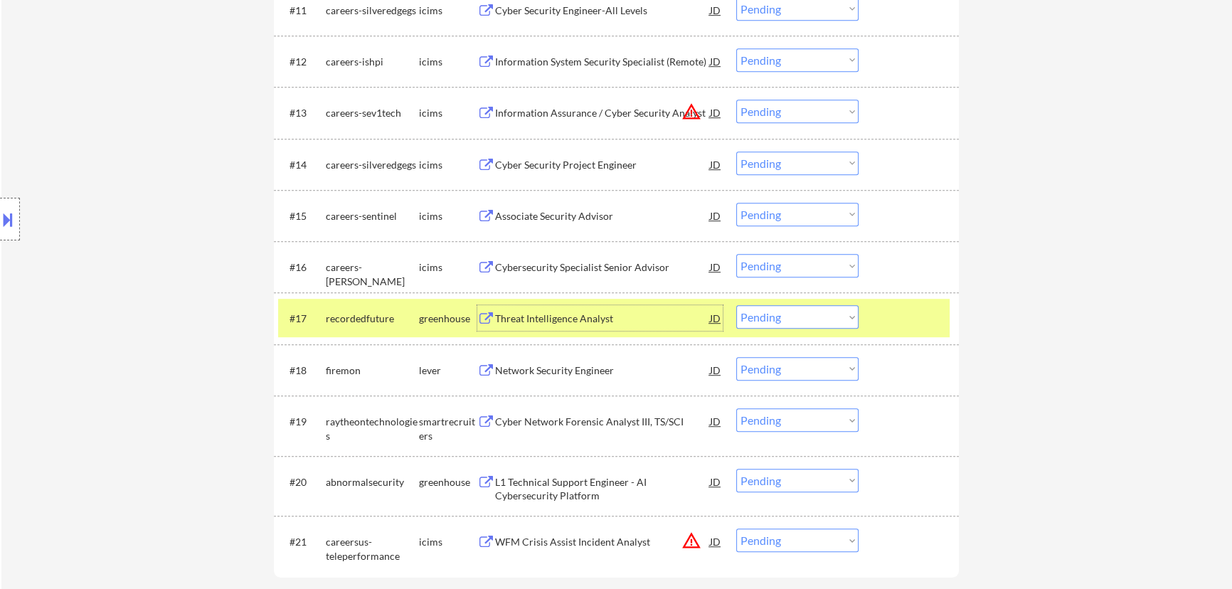
click at [623, 320] on select "Choose an option... Pending Applied Excluded (Questions) Excluded (Expired) Exc…" at bounding box center [798, 316] width 122 height 23
click at [623, 305] on select "Choose an option... Pending Applied Excluded (Questions) Excluded (Expired) Exc…" at bounding box center [798, 316] width 122 height 23
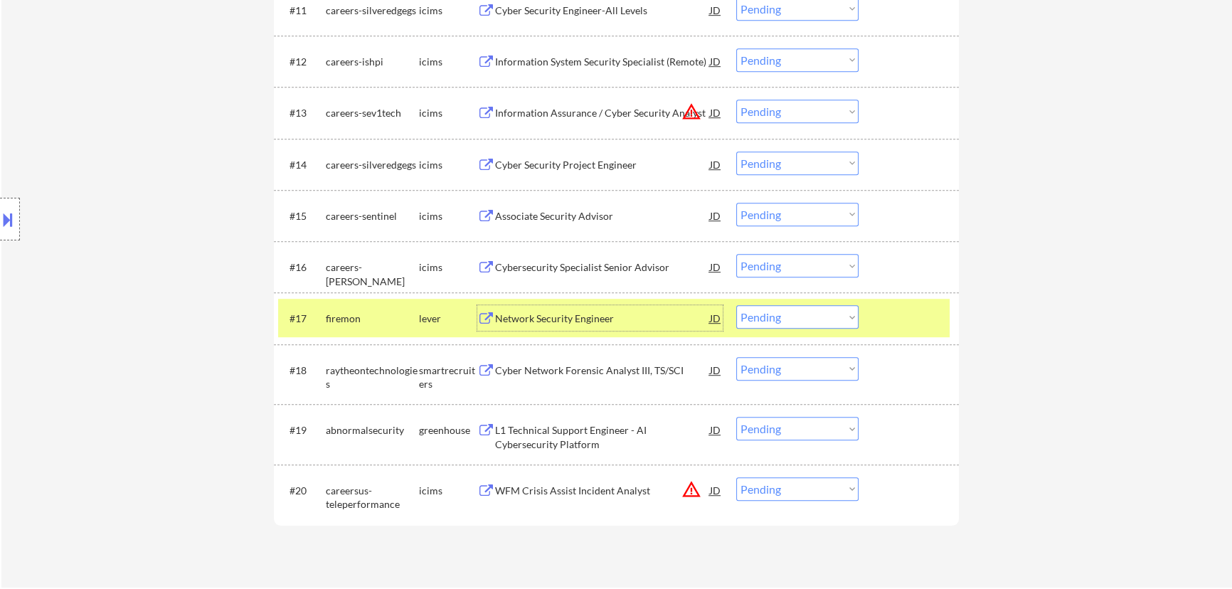
click at [599, 318] on div "Network Security Engineer" at bounding box center [602, 319] width 215 height 14
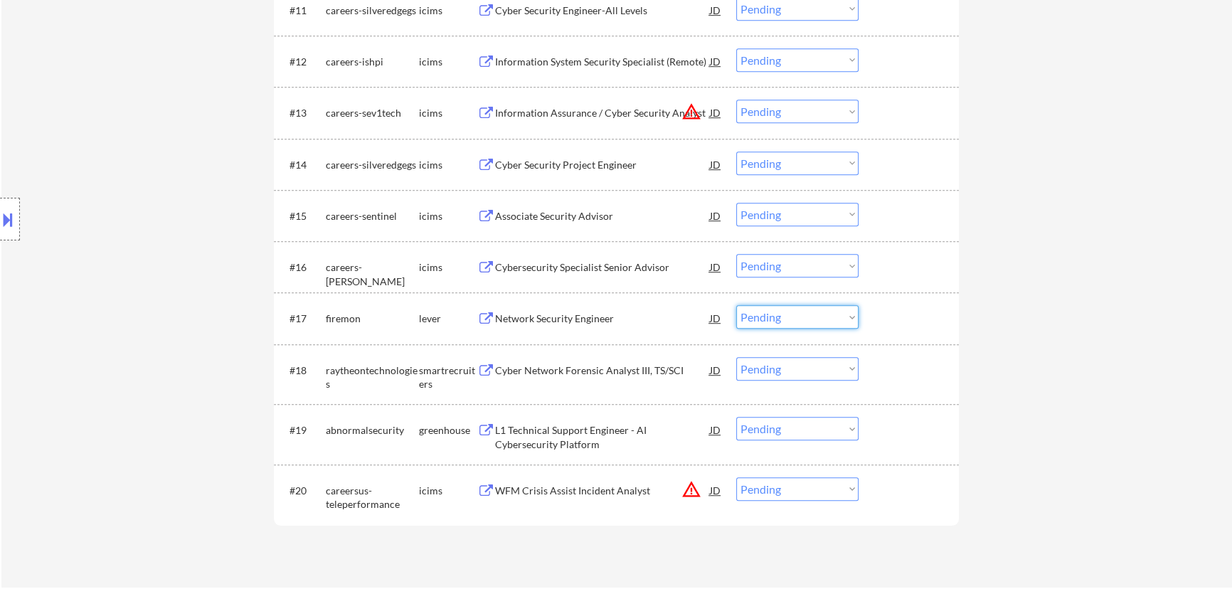
drag, startPoint x: 761, startPoint y: 310, endPoint x: 764, endPoint y: 317, distance: 7.4
click at [623, 310] on select "Choose an option... Pending Applied Excluded (Questions) Excluded (Expired) Exc…" at bounding box center [798, 316] width 122 height 23
click at [623, 305] on select "Choose an option... Pending Applied Excluded (Questions) Excluded (Expired) Exc…" at bounding box center [798, 316] width 122 height 23
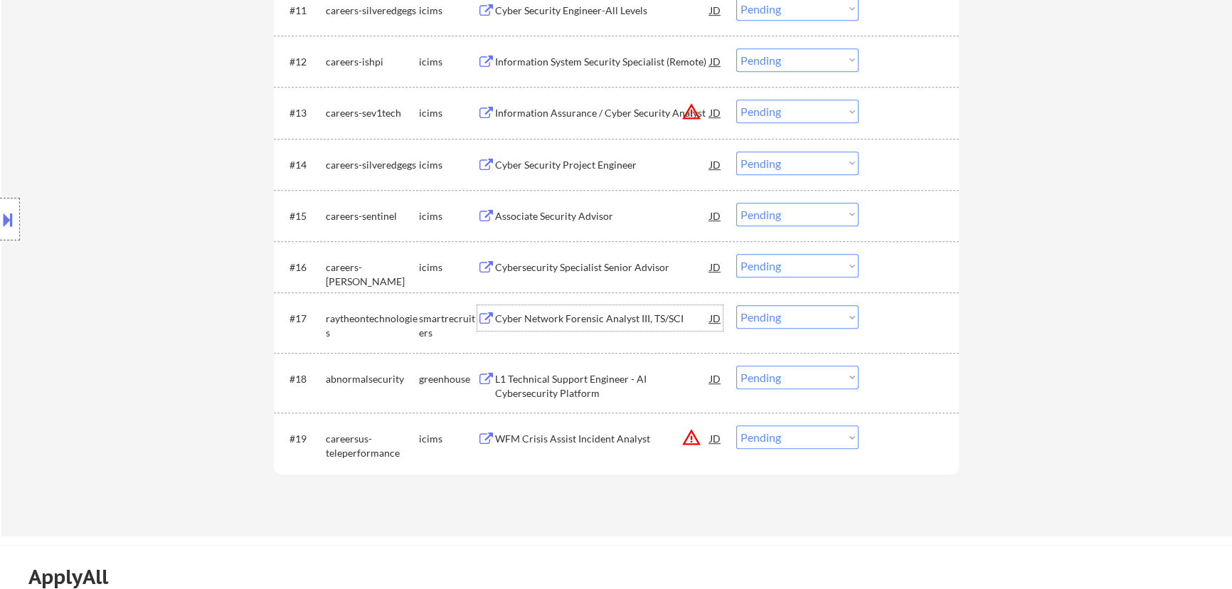
click at [614, 321] on div "Cyber Network Forensic Analyst III, TS/SCI" at bounding box center [602, 319] width 215 height 14
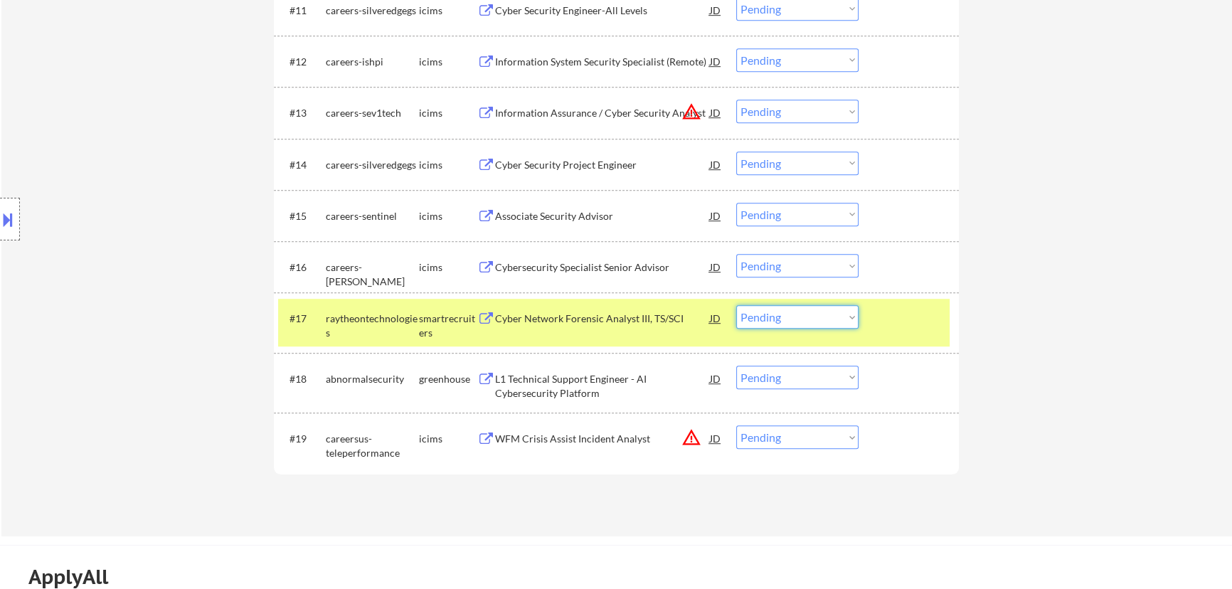
click at [623, 324] on select "Choose an option... Pending Applied Excluded (Questions) Excluded (Expired) Exc…" at bounding box center [798, 316] width 122 height 23
click at [623, 305] on select "Choose an option... Pending Applied Excluded (Questions) Excluded (Expired) Exc…" at bounding box center [798, 316] width 122 height 23
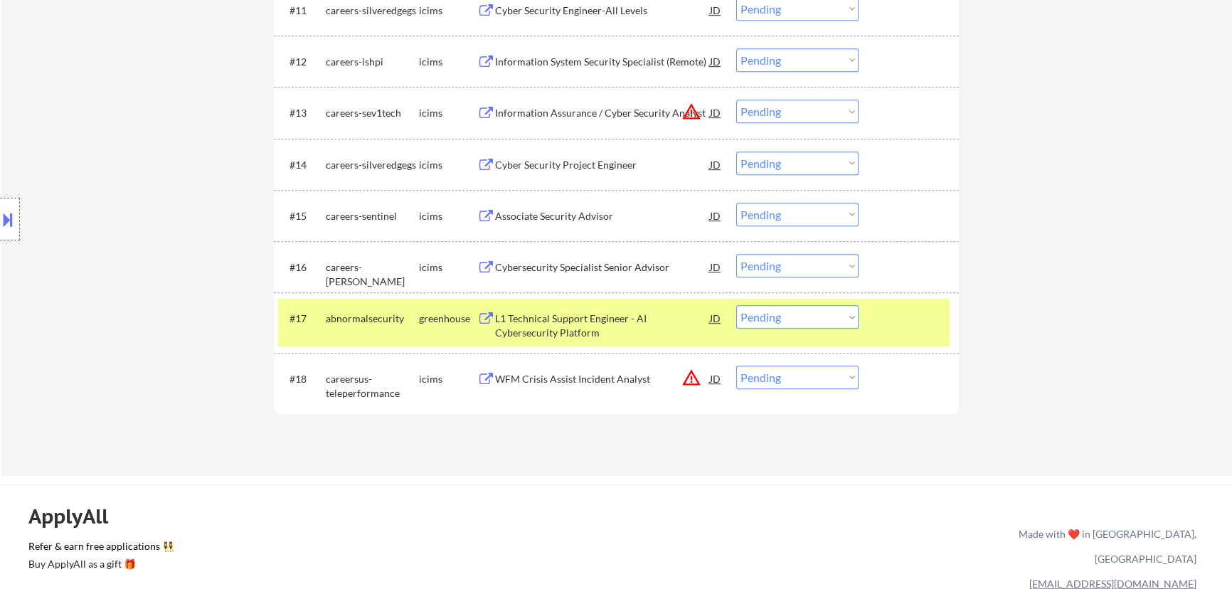
click at [623, 316] on div "L1 Technical Support Engineer - AI Cybersecurity Platform" at bounding box center [602, 326] width 215 height 28
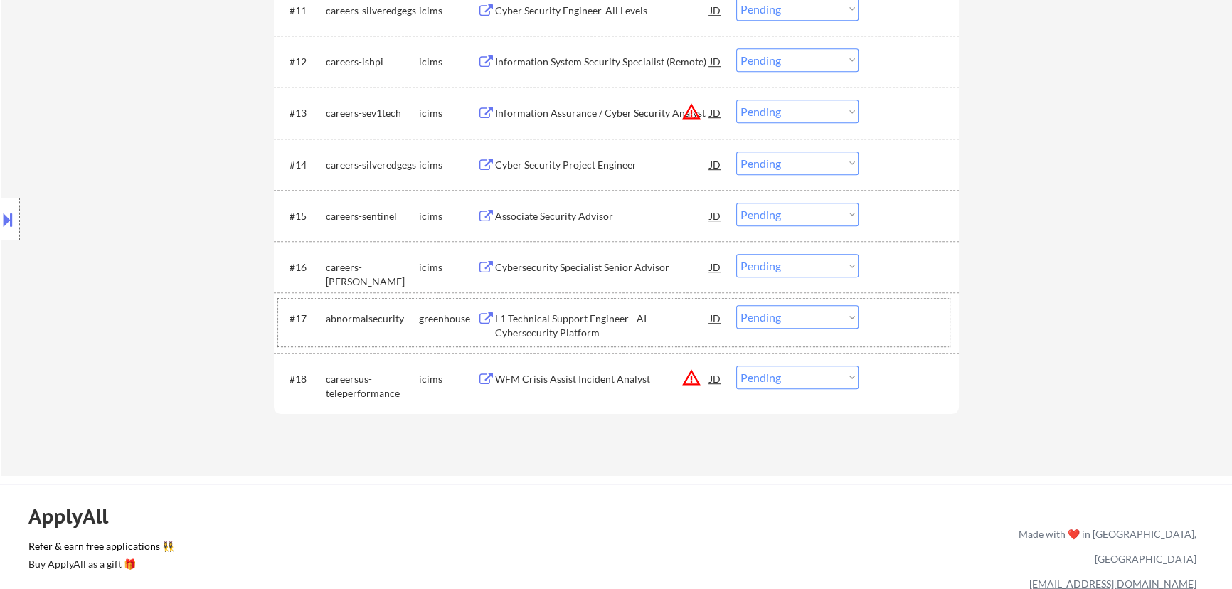
click at [623, 300] on div "#17 abnormalsecurity greenhouse L1 Technical Support Engineer - AI Cybersecurit…" at bounding box center [614, 322] width 672 height 47
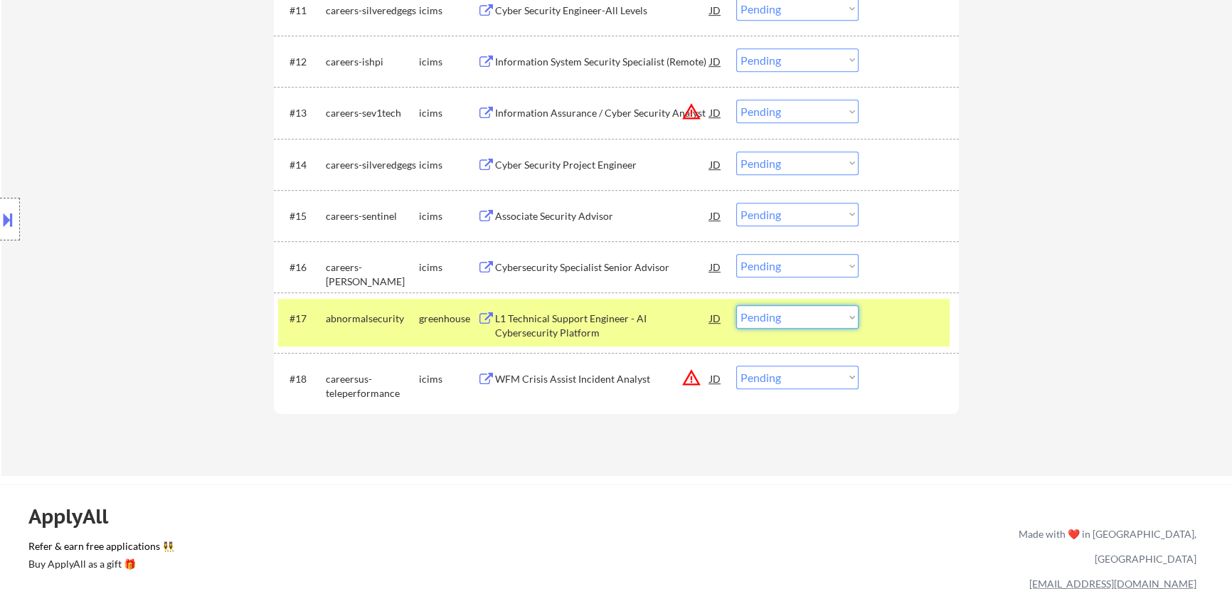
click at [623, 317] on select "Choose an option... Pending Applied Excluded (Questions) Excluded (Expired) Exc…" at bounding box center [798, 316] width 122 height 23
click at [623, 305] on select "Choose an option... Pending Applied Excluded (Questions) Excluded (Expired) Exc…" at bounding box center [798, 316] width 122 height 23
select select ""pending""
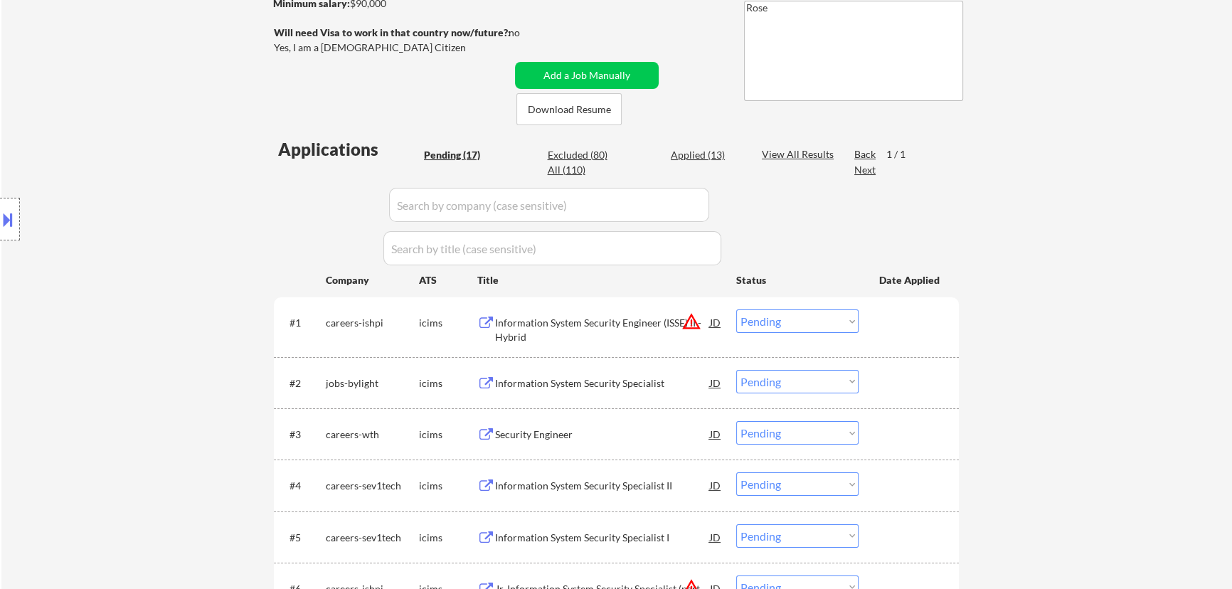
scroll to position [323, 0]
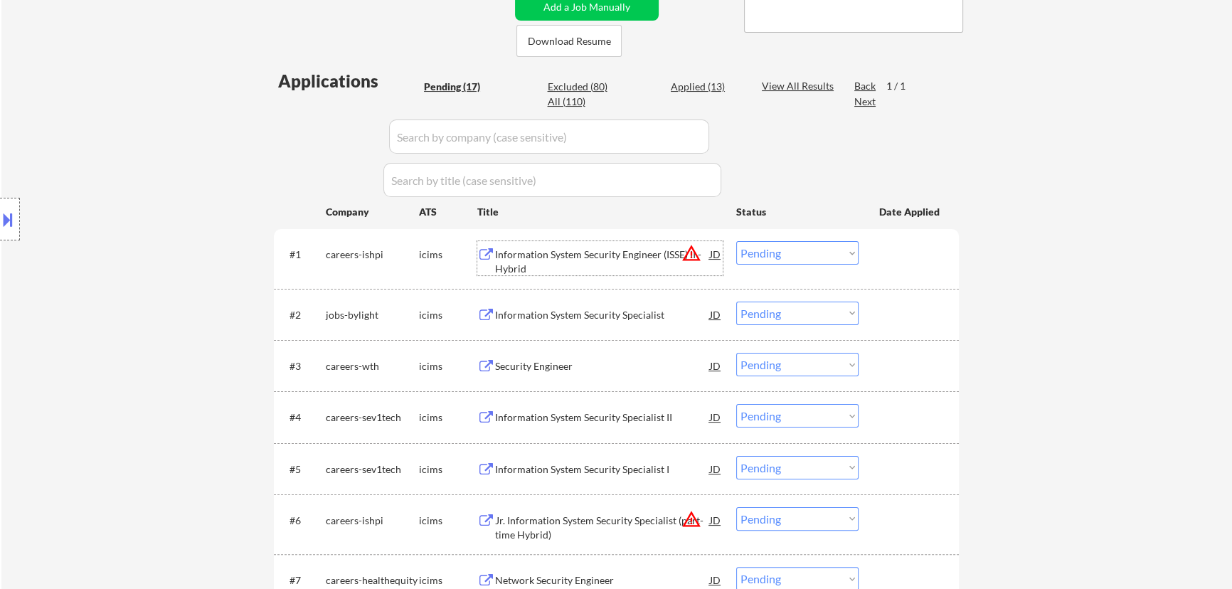
click at [623, 255] on div "Information System Security Engineer (ISSE) II - Hybrid" at bounding box center [602, 262] width 215 height 28
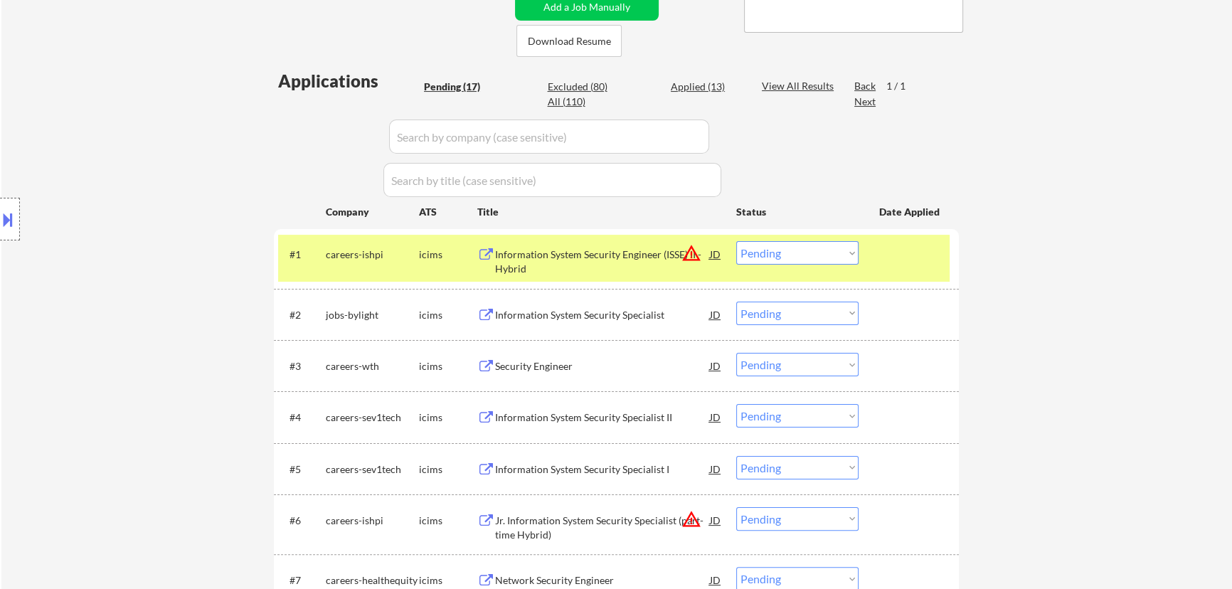
click at [8, 222] on button at bounding box center [8, 219] width 16 height 23
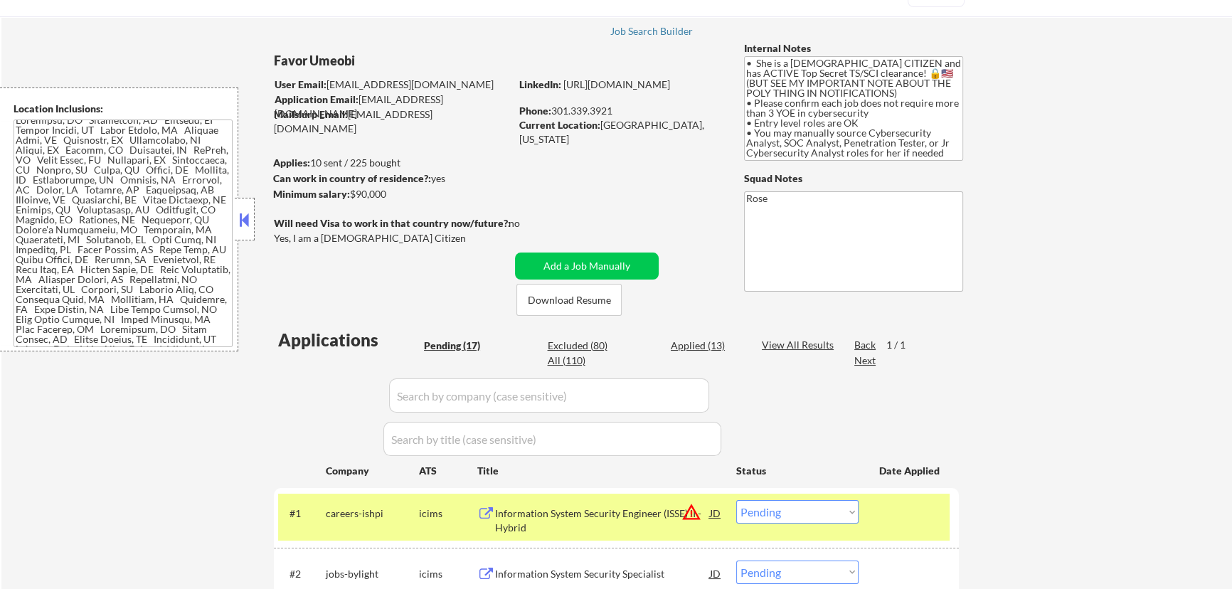
scroll to position [0, 0]
click at [241, 213] on button at bounding box center [245, 219] width 16 height 21
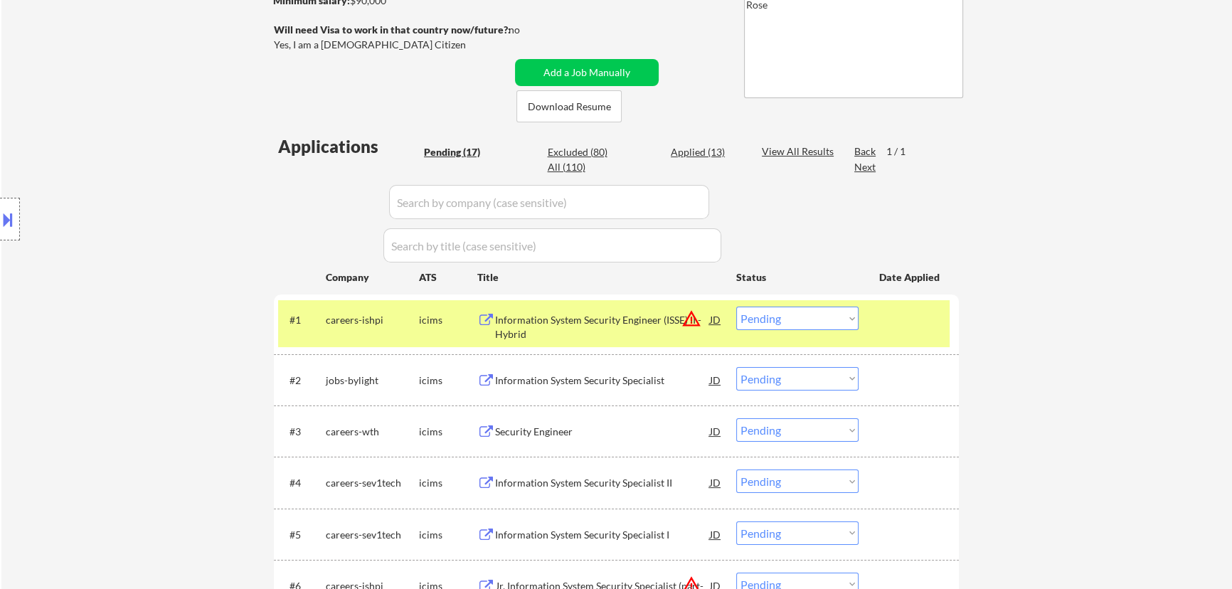
scroll to position [258, 0]
click at [623, 319] on select "Choose an option... Pending Applied Excluded (Questions) Excluded (Expired) Exc…" at bounding box center [798, 317] width 122 height 23
click at [623, 306] on select "Choose an option... Pending Applied Excluded (Questions) Excluded (Expired) Exc…" at bounding box center [798, 317] width 122 height 23
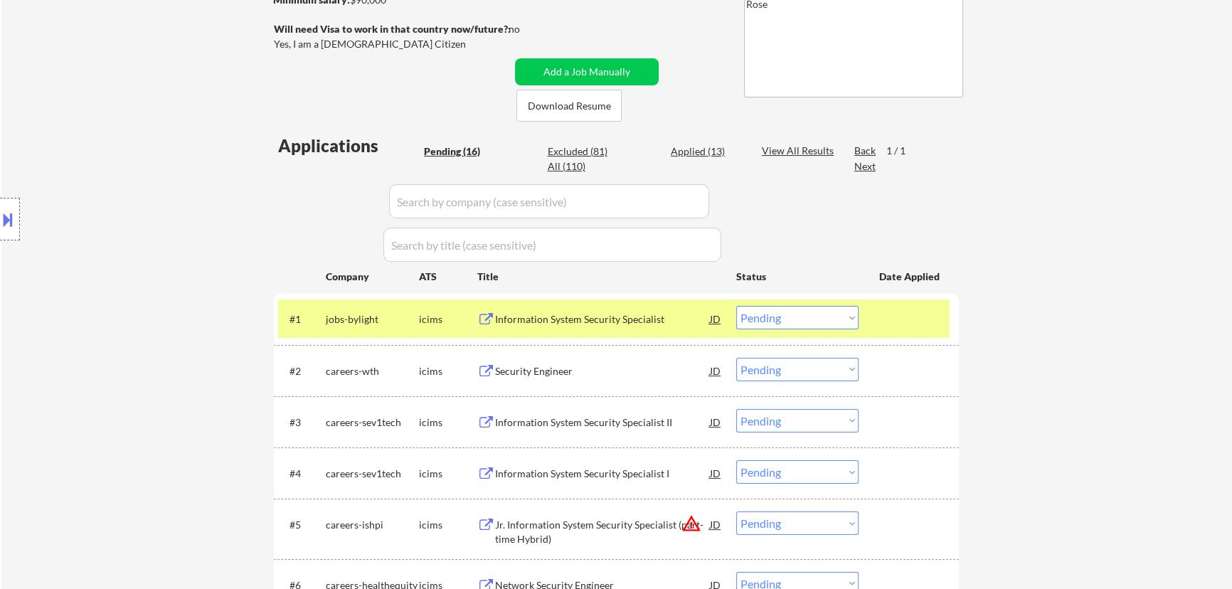
click at [618, 318] on div "Information System Security Specialist" at bounding box center [602, 319] width 215 height 14
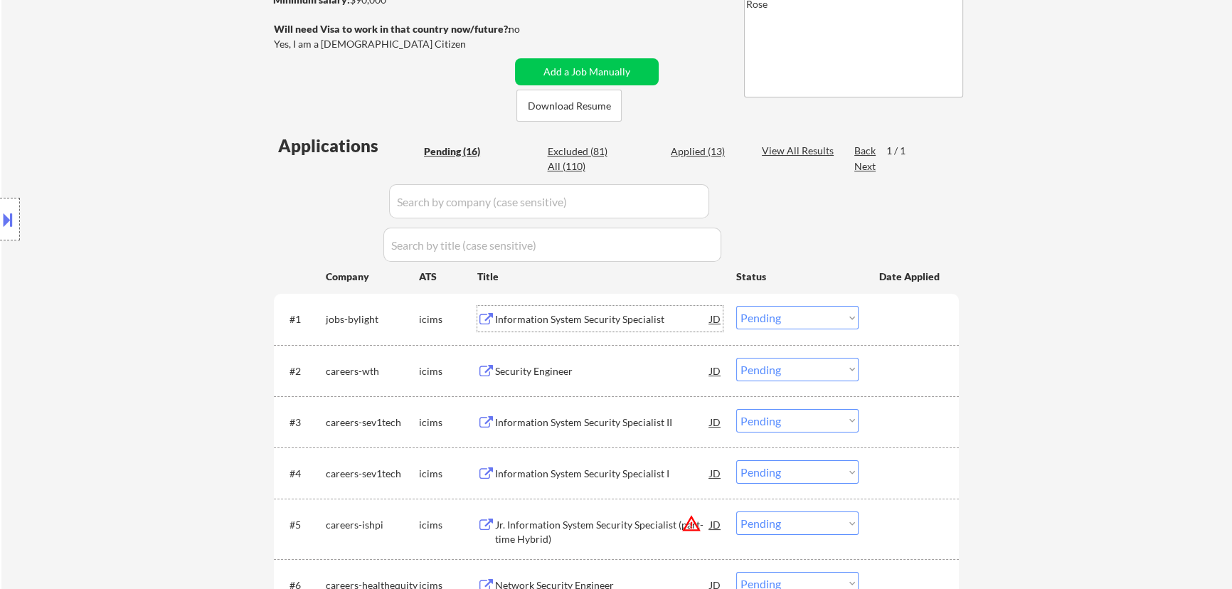
drag, startPoint x: 817, startPoint y: 322, endPoint x: 823, endPoint y: 327, distance: 8.6
click at [623, 322] on select "Choose an option... Pending Applied Excluded (Questions) Excluded (Expired) Exc…" at bounding box center [798, 317] width 122 height 23
click at [623, 306] on select "Choose an option... Pending Applied Excluded (Questions) Excluded (Expired) Exc…" at bounding box center [798, 317] width 122 height 23
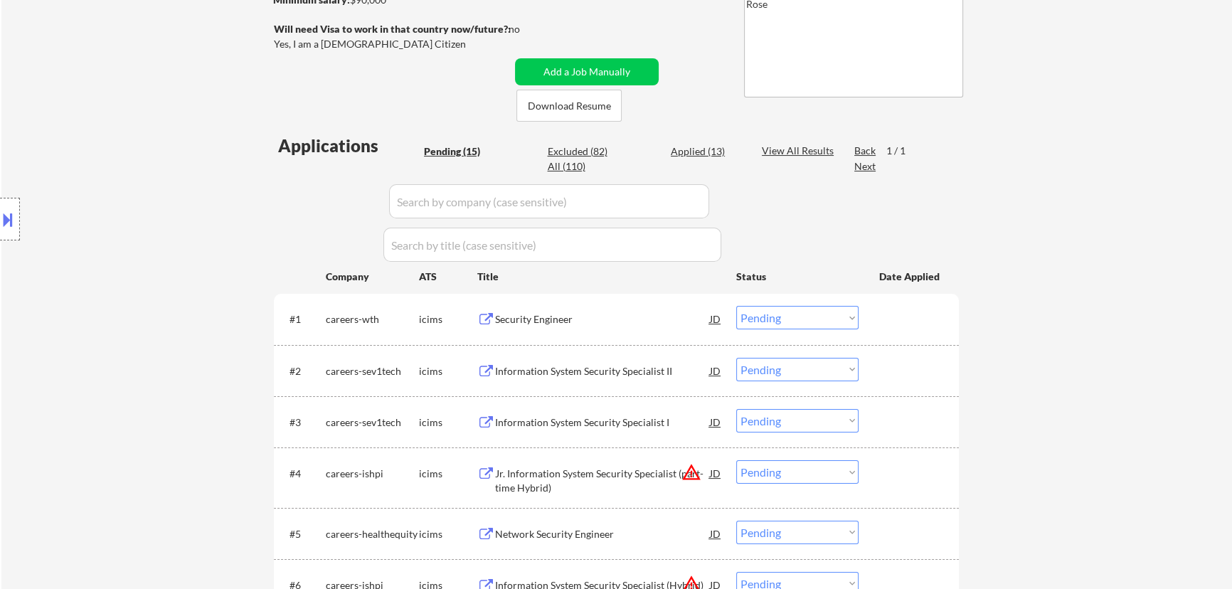
click at [613, 327] on div "Security Engineer" at bounding box center [602, 319] width 215 height 26
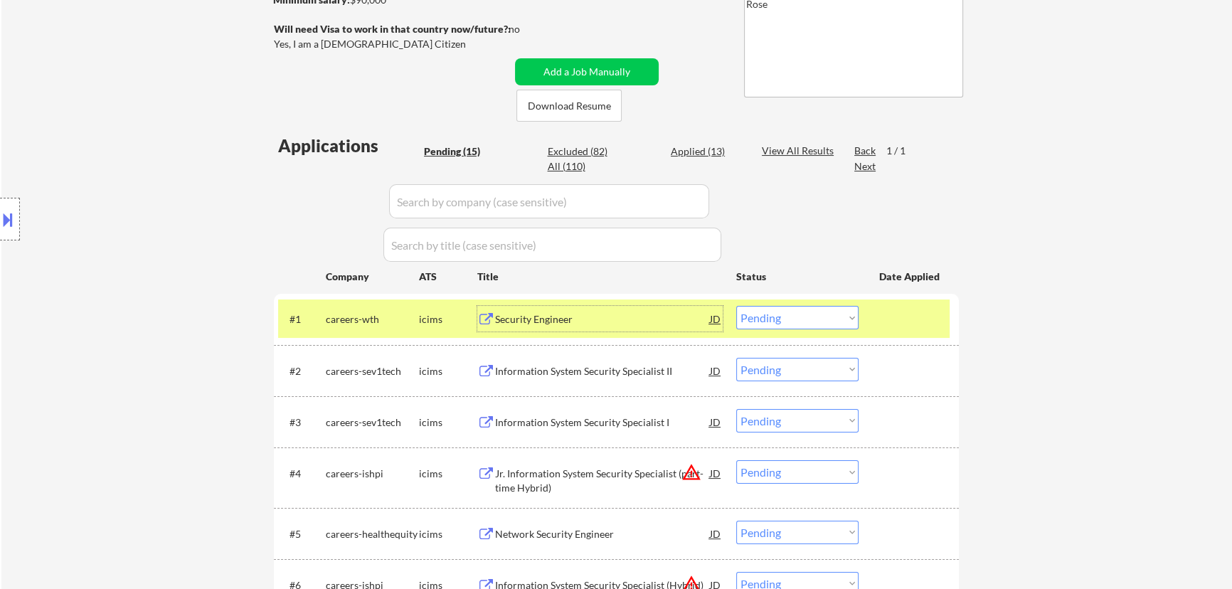
click at [623, 314] on select "Choose an option... Pending Applied Excluded (Questions) Excluded (Expired) Exc…" at bounding box center [798, 317] width 122 height 23
click at [623, 306] on select "Choose an option... Pending Applied Excluded (Questions) Excluded (Expired) Exc…" at bounding box center [798, 317] width 122 height 23
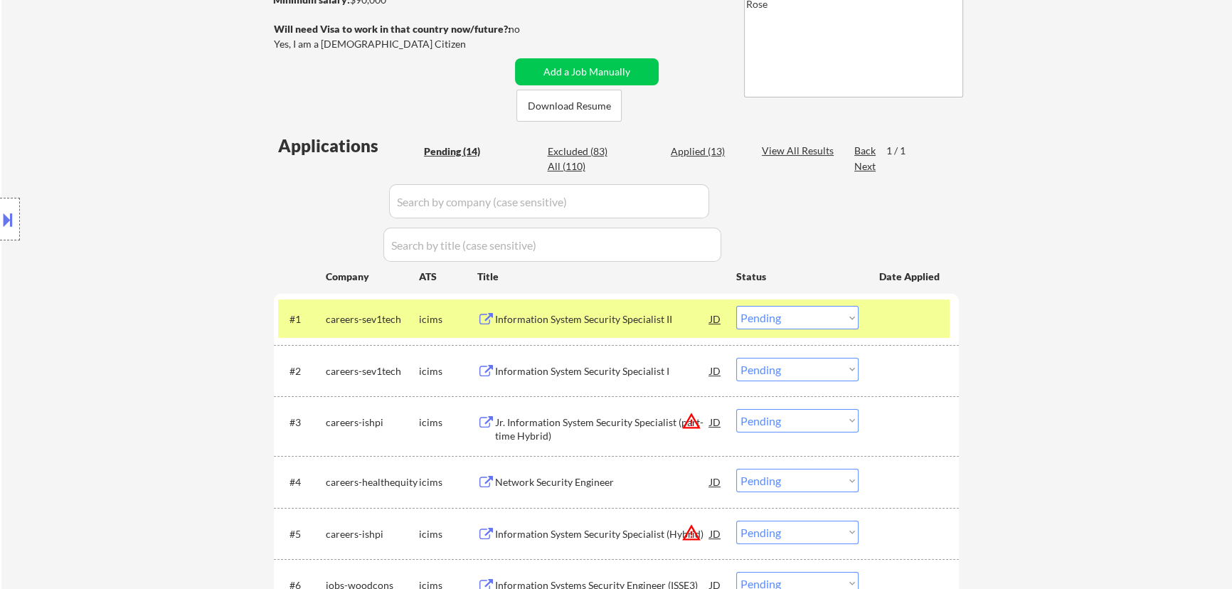
click at [623, 327] on div "Information System Security Specialist II" at bounding box center [602, 319] width 215 height 26
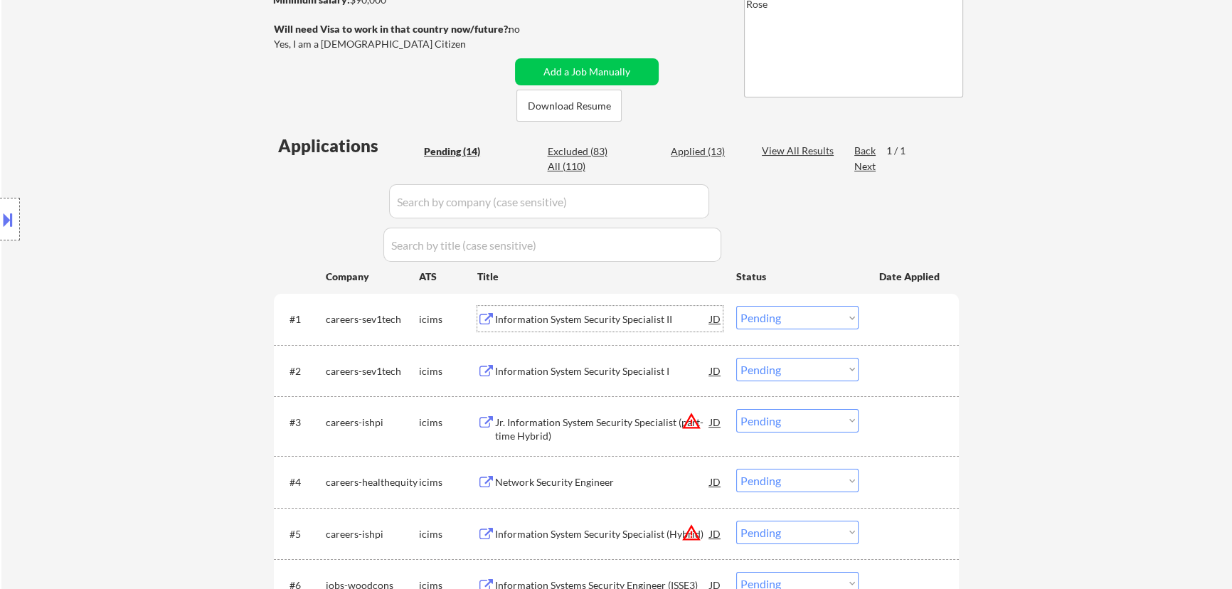
click at [623, 320] on select "Choose an option... Pending Applied Excluded (Questions) Excluded (Expired) Exc…" at bounding box center [798, 317] width 122 height 23
click at [623, 306] on select "Choose an option... Pending Applied Excluded (Questions) Excluded (Expired) Exc…" at bounding box center [798, 317] width 122 height 23
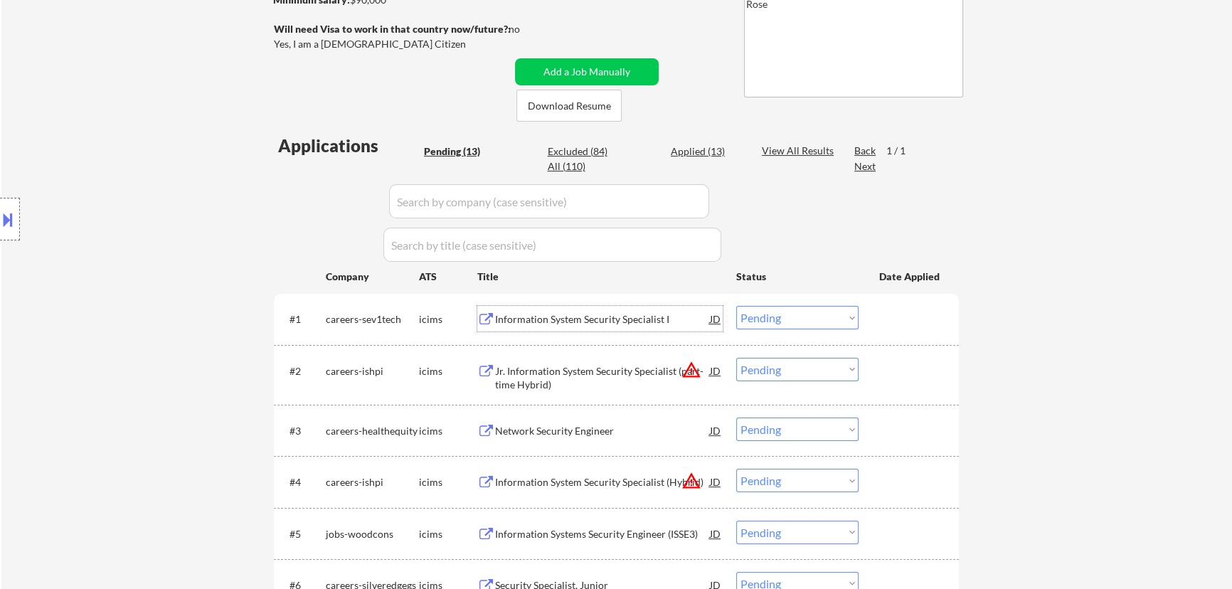
click at [615, 320] on div "Information System Security Specialist I" at bounding box center [602, 319] width 215 height 14
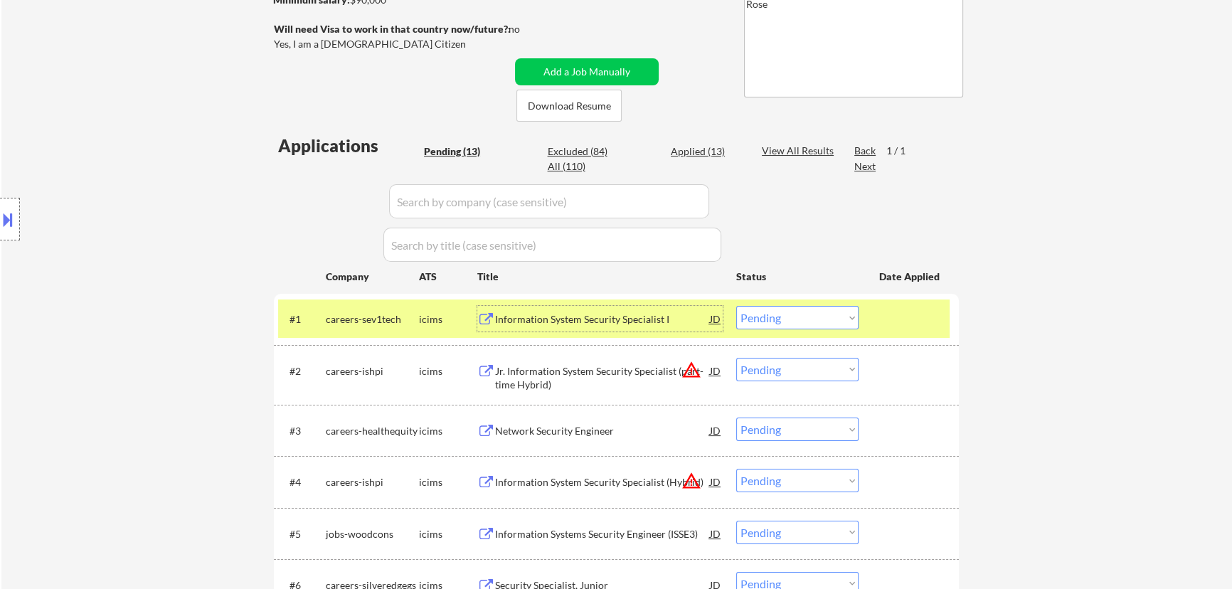
click at [623, 318] on select "Choose an option... Pending Applied Excluded (Questions) Excluded (Expired) Exc…" at bounding box center [798, 317] width 122 height 23
click at [623, 306] on select "Choose an option... Pending Applied Excluded (Questions) Excluded (Expired) Exc…" at bounding box center [798, 317] width 122 height 23
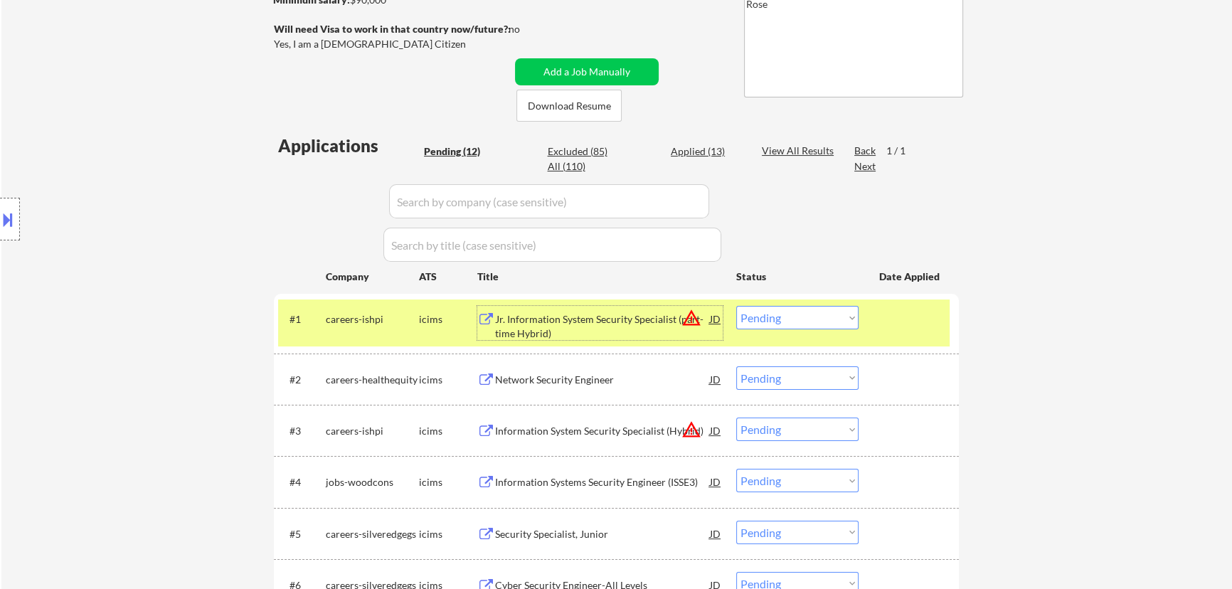
click at [595, 317] on div "Jr. Information System Security Specialist (part-time Hybrid)" at bounding box center [602, 326] width 215 height 28
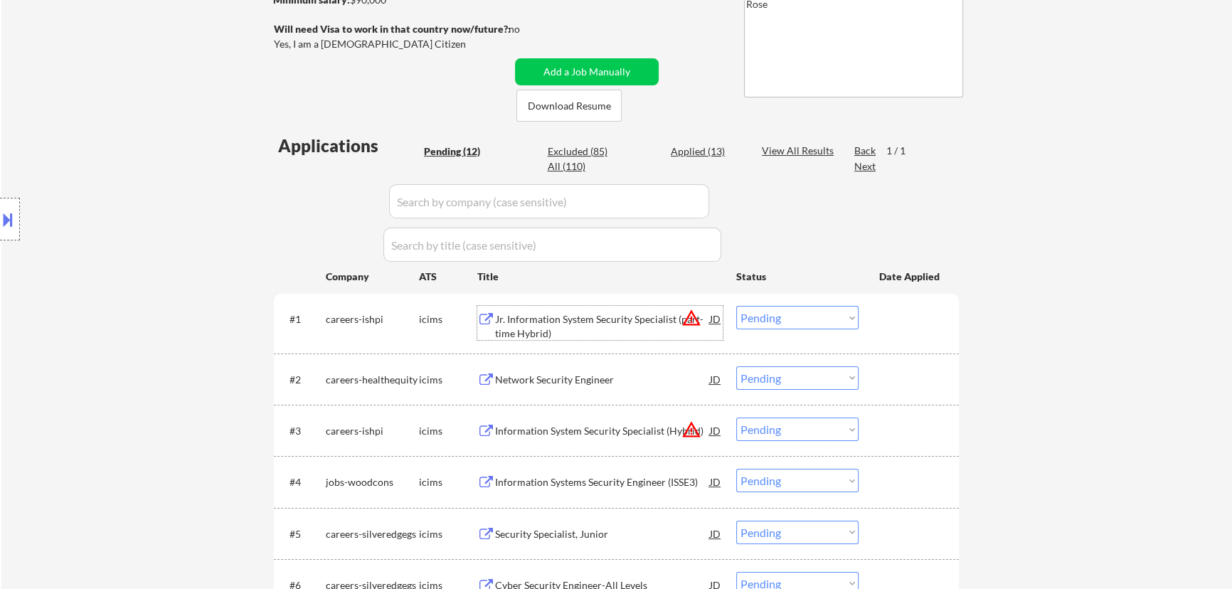
click at [623, 311] on select "Choose an option... Pending Applied Excluded (Questions) Excluded (Expired) Exc…" at bounding box center [798, 317] width 122 height 23
click at [623, 306] on select "Choose an option... Pending Applied Excluded (Questions) Excluded (Expired) Exc…" at bounding box center [798, 317] width 122 height 23
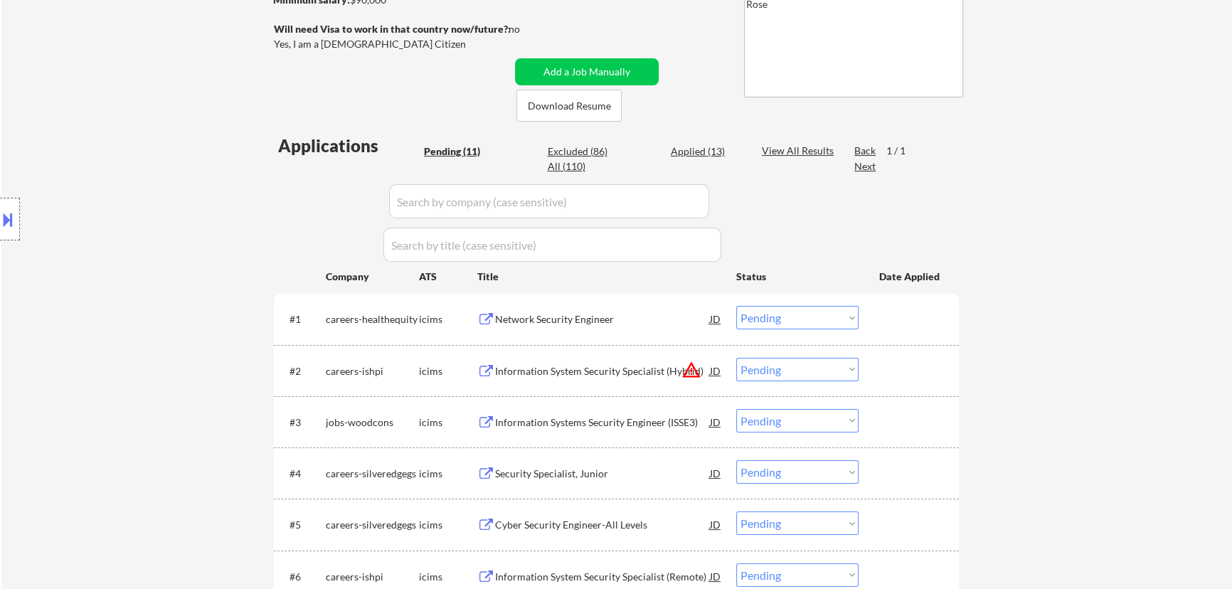
click at [623, 320] on div "Network Security Engineer" at bounding box center [602, 319] width 215 height 14
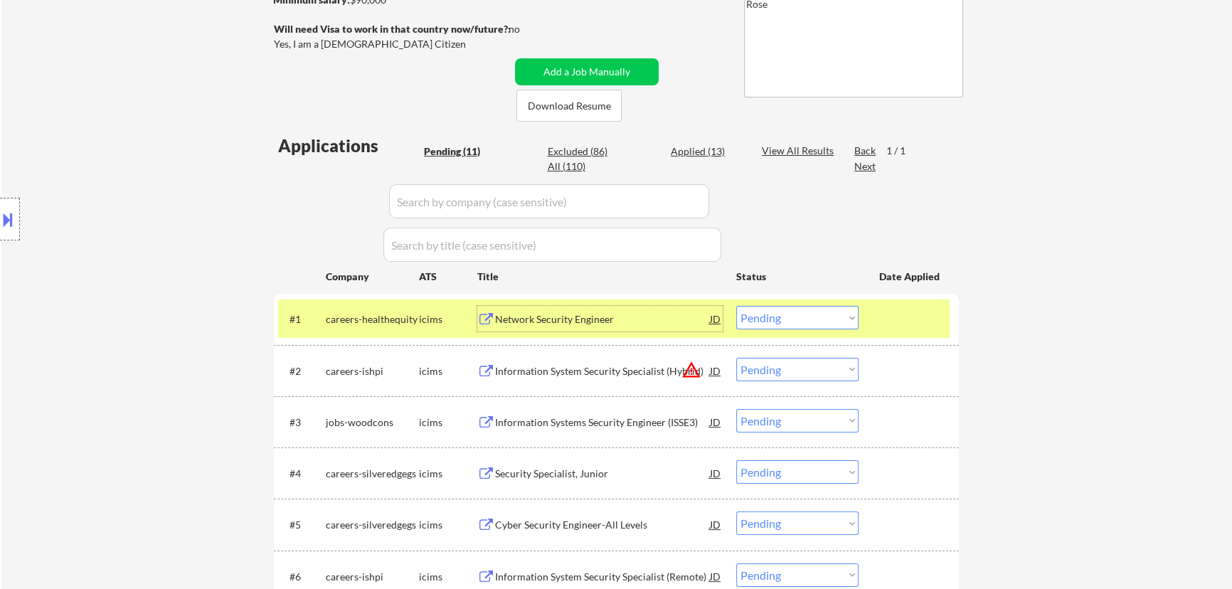
click at [623, 320] on select "Choose an option... Pending Applied Excluded (Questions) Excluded (Expired) Exc…" at bounding box center [798, 317] width 122 height 23
click at [623, 306] on select "Choose an option... Pending Applied Excluded (Questions) Excluded (Expired) Exc…" at bounding box center [798, 317] width 122 height 23
click at [613, 317] on div "Information System Security Specialist (Hybrid)" at bounding box center [602, 319] width 215 height 14
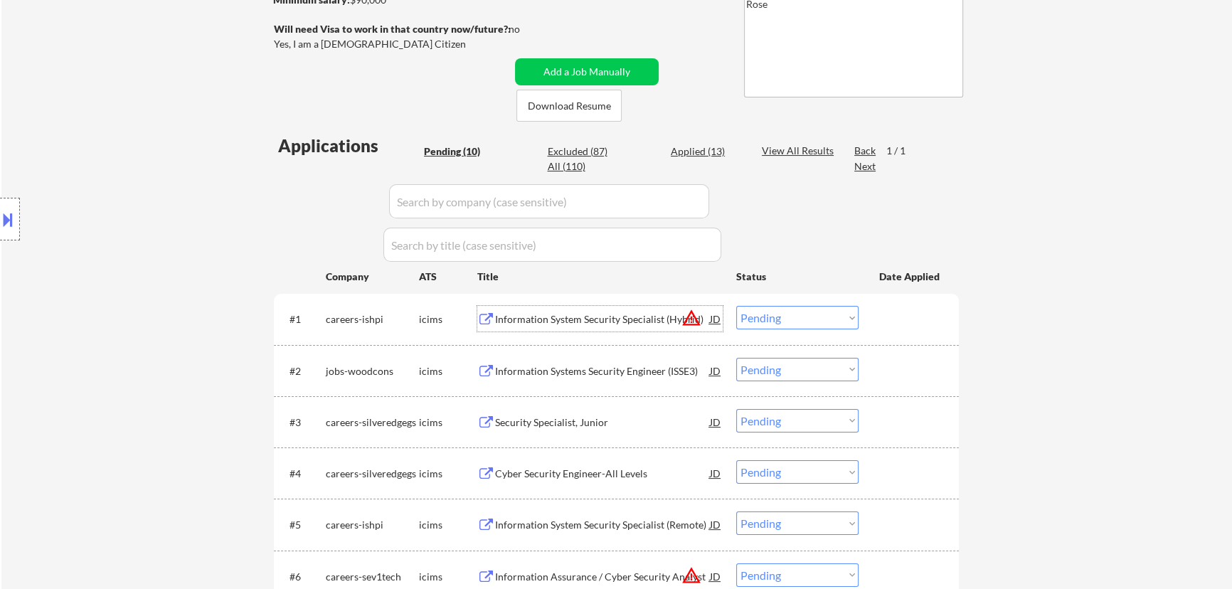
drag, startPoint x: 796, startPoint y: 320, endPoint x: 801, endPoint y: 327, distance: 9.3
click at [623, 319] on select "Choose an option... Pending Applied Excluded (Questions) Excluded (Expired) Exc…" at bounding box center [798, 317] width 122 height 23
click at [623, 306] on select "Choose an option... Pending Applied Excluded (Questions) Excluded (Expired) Exc…" at bounding box center [798, 317] width 122 height 23
click at [623, 317] on div "Information Systems Security Engineer (ISSE3)" at bounding box center [602, 319] width 215 height 14
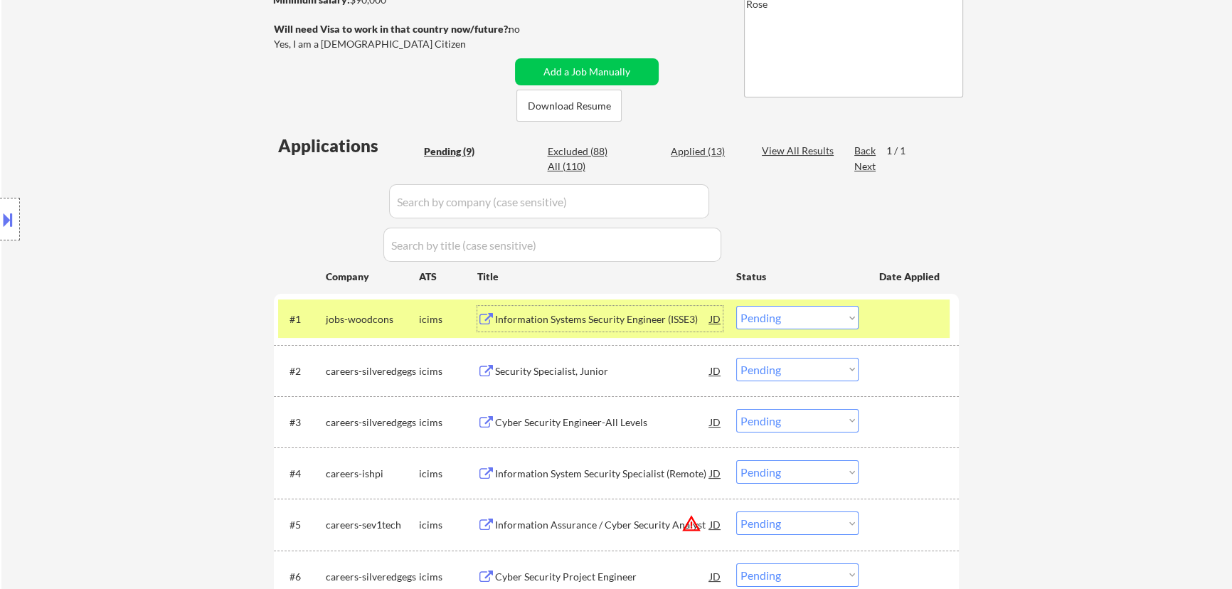
click at [623, 317] on select "Choose an option... Pending Applied Excluded (Questions) Excluded (Expired) Exc…" at bounding box center [798, 317] width 122 height 23
click at [623, 306] on select "Choose an option... Pending Applied Excluded (Questions) Excluded (Expired) Exc…" at bounding box center [798, 317] width 122 height 23
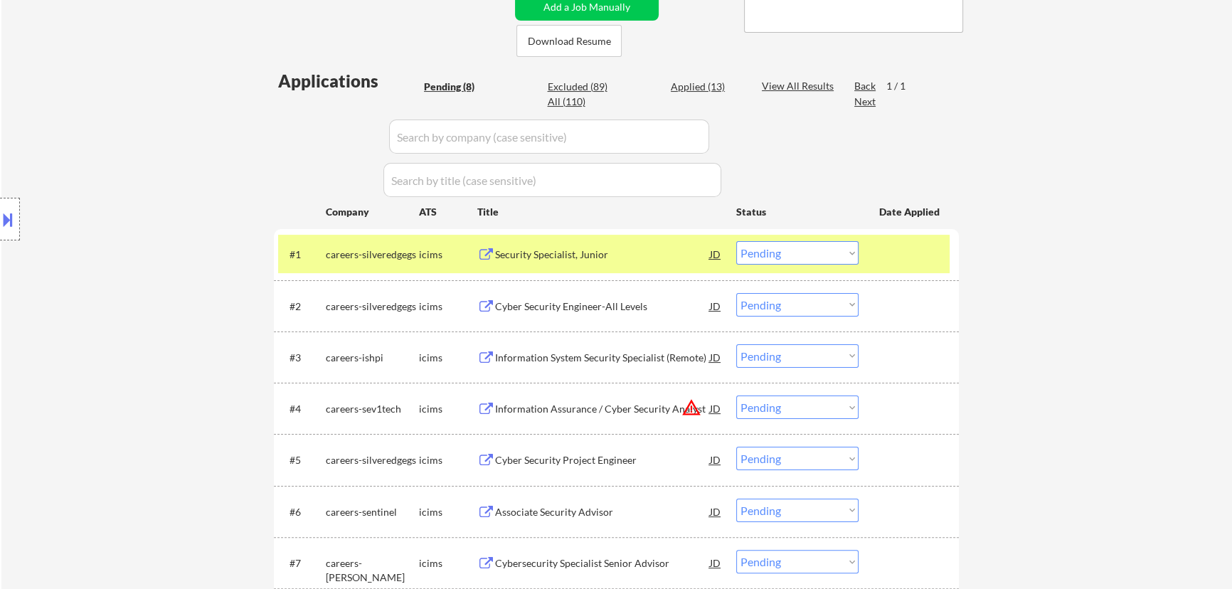
scroll to position [388, 0]
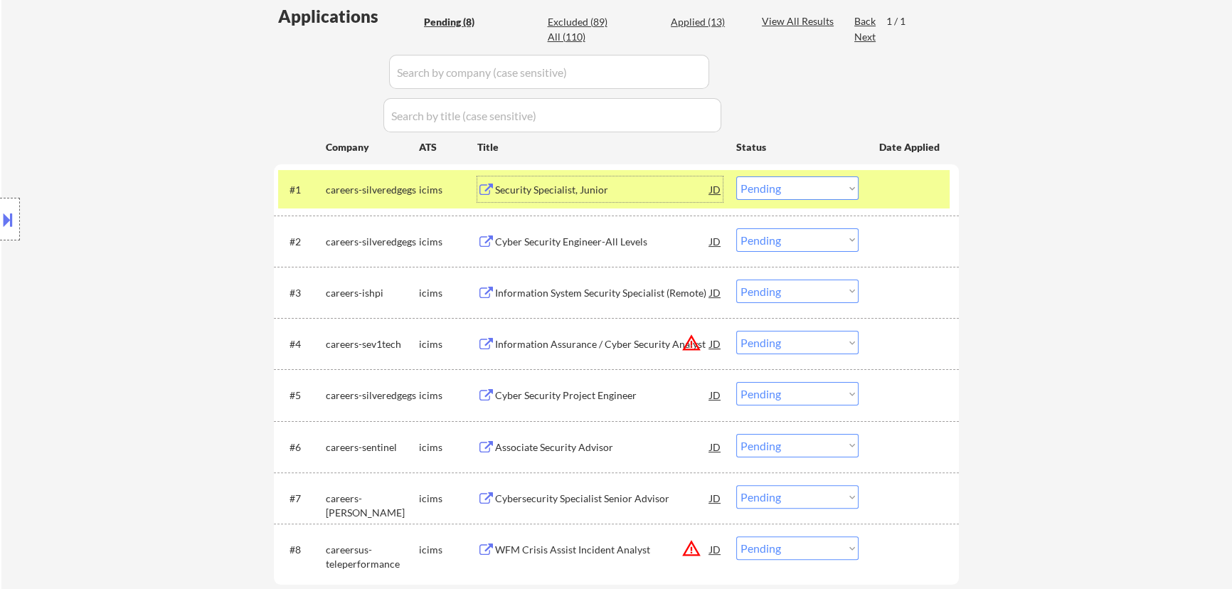
click at [623, 194] on div "Security Specialist, Junior" at bounding box center [602, 190] width 215 height 14
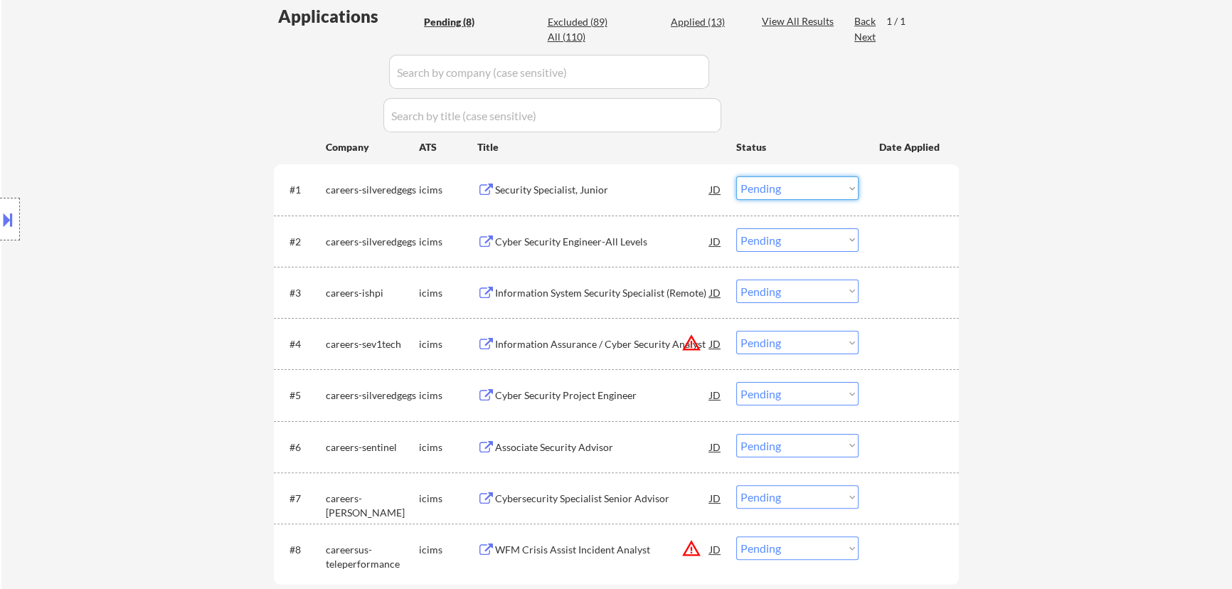
click at [623, 191] on select "Choose an option... Pending Applied Excluded (Questions) Excluded (Expired) Exc…" at bounding box center [798, 187] width 122 height 23
click at [623, 176] on select "Choose an option... Pending Applied Excluded (Questions) Excluded (Expired) Exc…" at bounding box center [798, 187] width 122 height 23
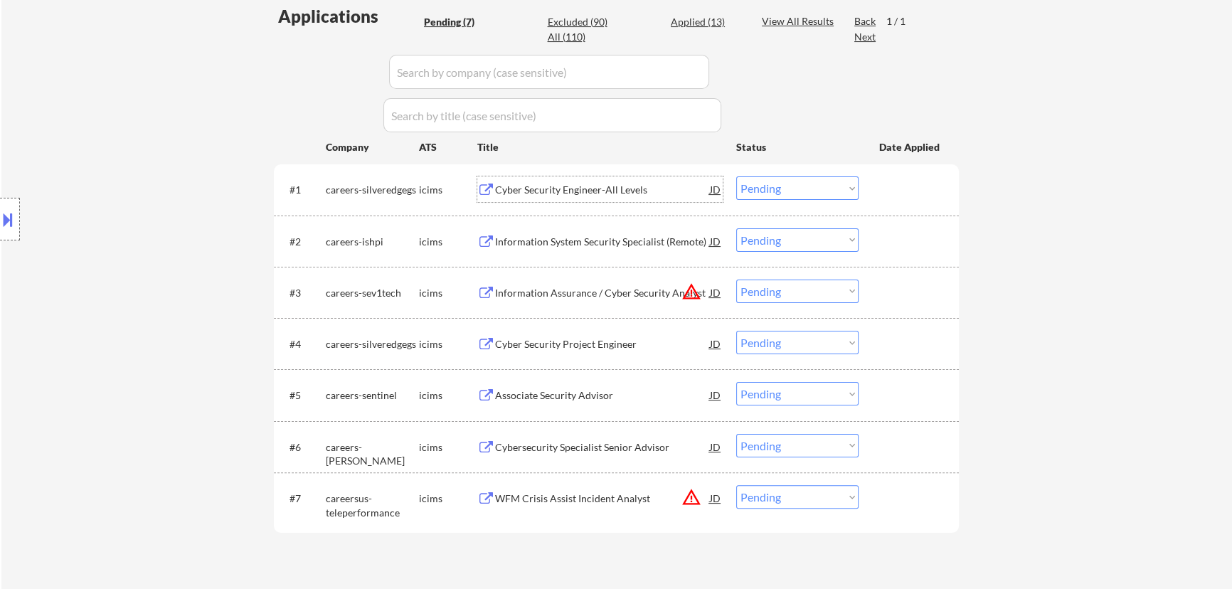
click at [623, 186] on div "Cyber Security Engineer-All Levels" at bounding box center [602, 190] width 215 height 14
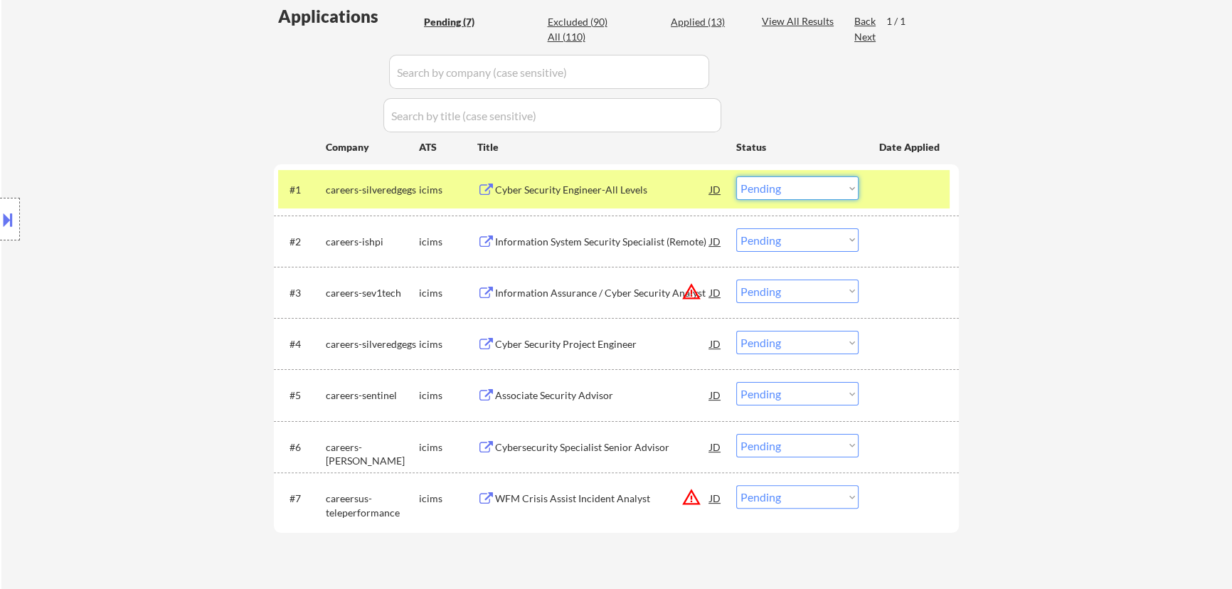
drag, startPoint x: 835, startPoint y: 191, endPoint x: 833, endPoint y: 199, distance: 7.7
click at [623, 191] on select "Choose an option... Pending Applied Excluded (Questions) Excluded (Expired) Exc…" at bounding box center [798, 187] width 122 height 23
click at [623, 176] on select "Choose an option... Pending Applied Excluded (Questions) Excluded (Expired) Exc…" at bounding box center [798, 187] width 122 height 23
select select ""pending""
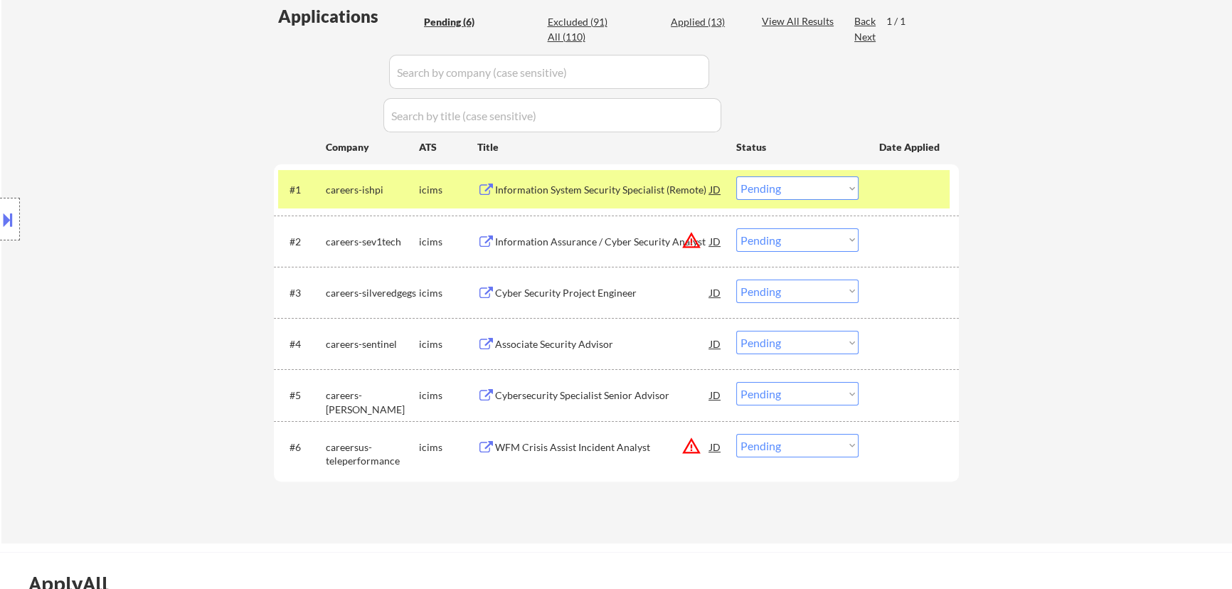
click at [611, 184] on div "Information System Security Specialist (Remote)" at bounding box center [602, 190] width 215 height 14
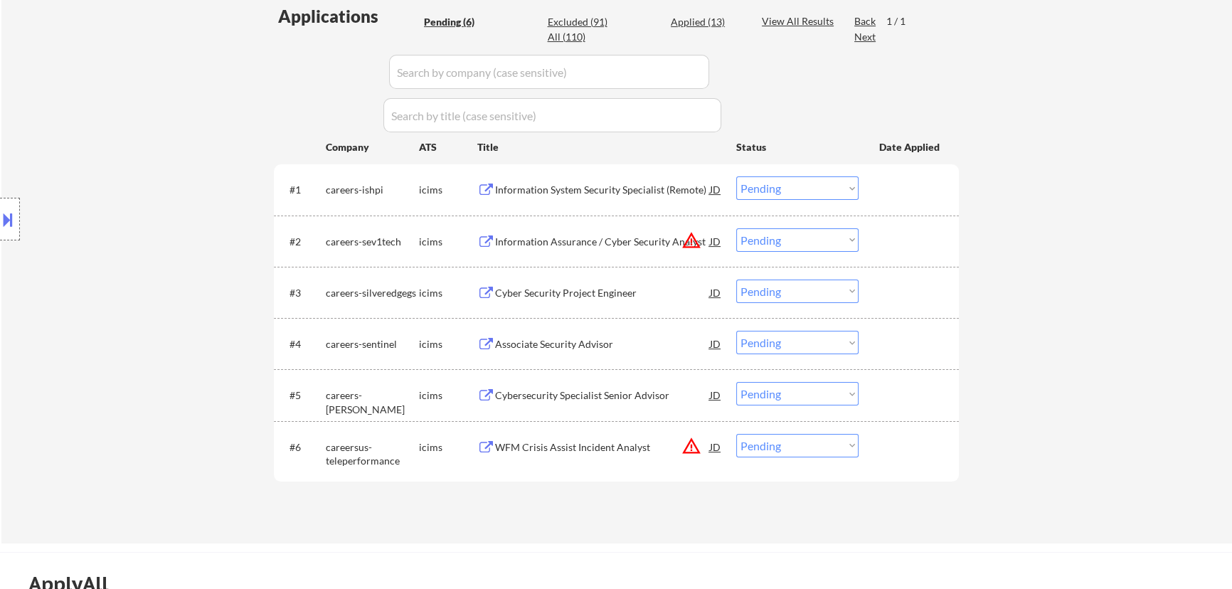
select select ""pending""
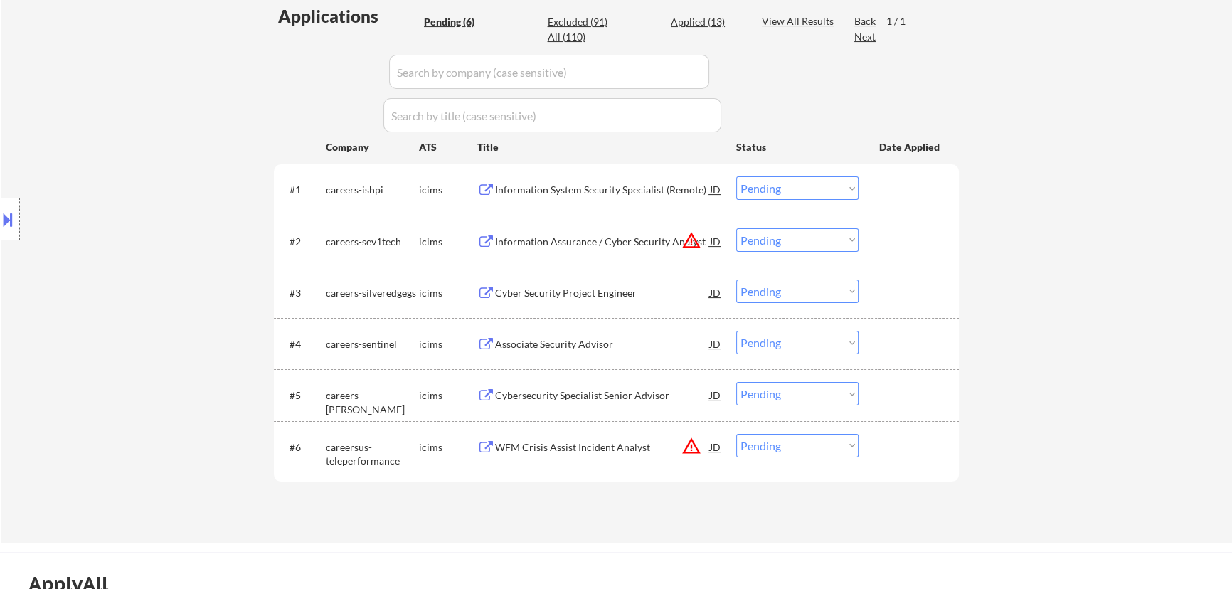
select select ""pending""
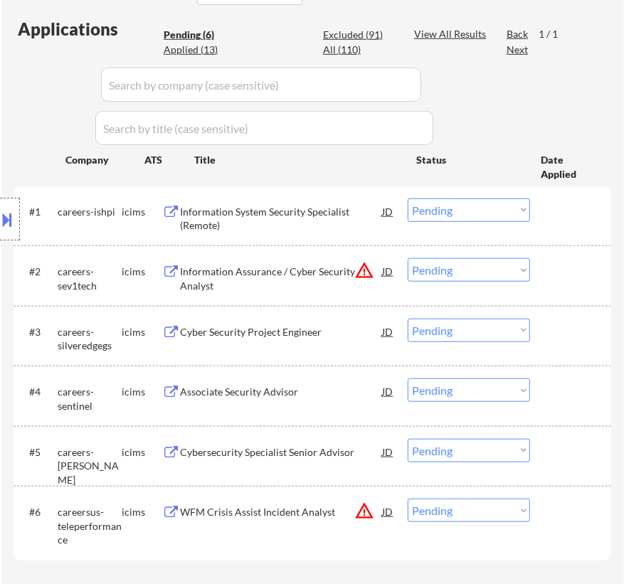
click at [490, 206] on select "Choose an option... Pending Applied Excluded (Questions) Excluded (Expired) Exc…" at bounding box center [469, 210] width 122 height 23
click at [408, 199] on select "Choose an option... Pending Applied Excluded (Questions) Excluded (Expired) Exc…" at bounding box center [469, 210] width 122 height 23
select select ""pending""
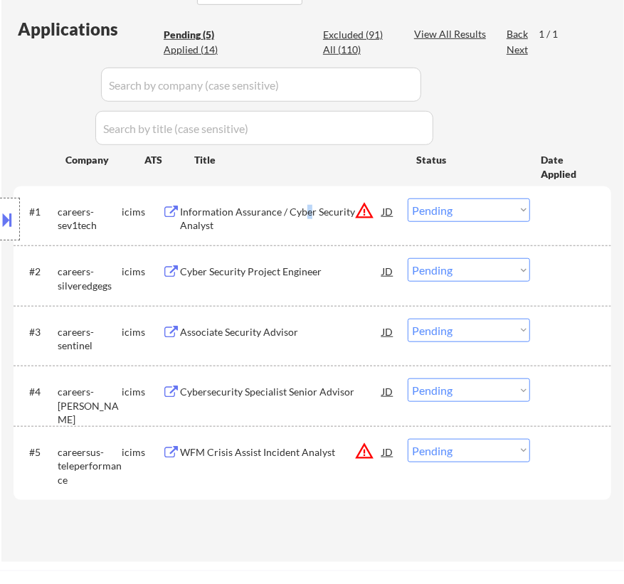
click at [310, 211] on div "Information Assurance / Cyber Security Analyst" at bounding box center [281, 219] width 202 height 28
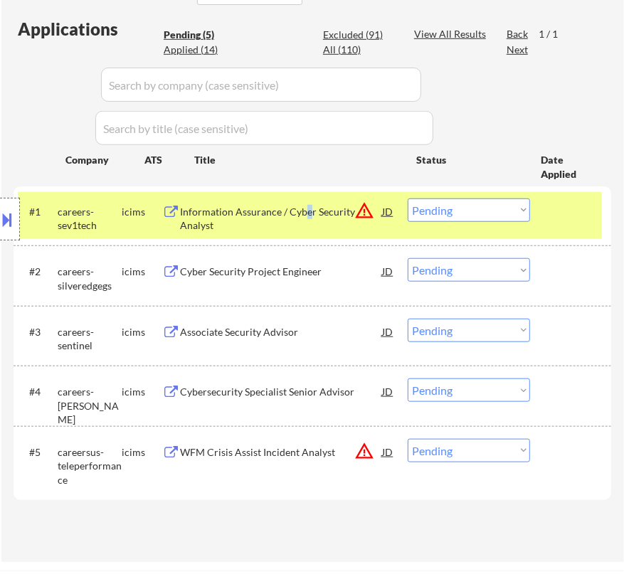
select select ""pending""
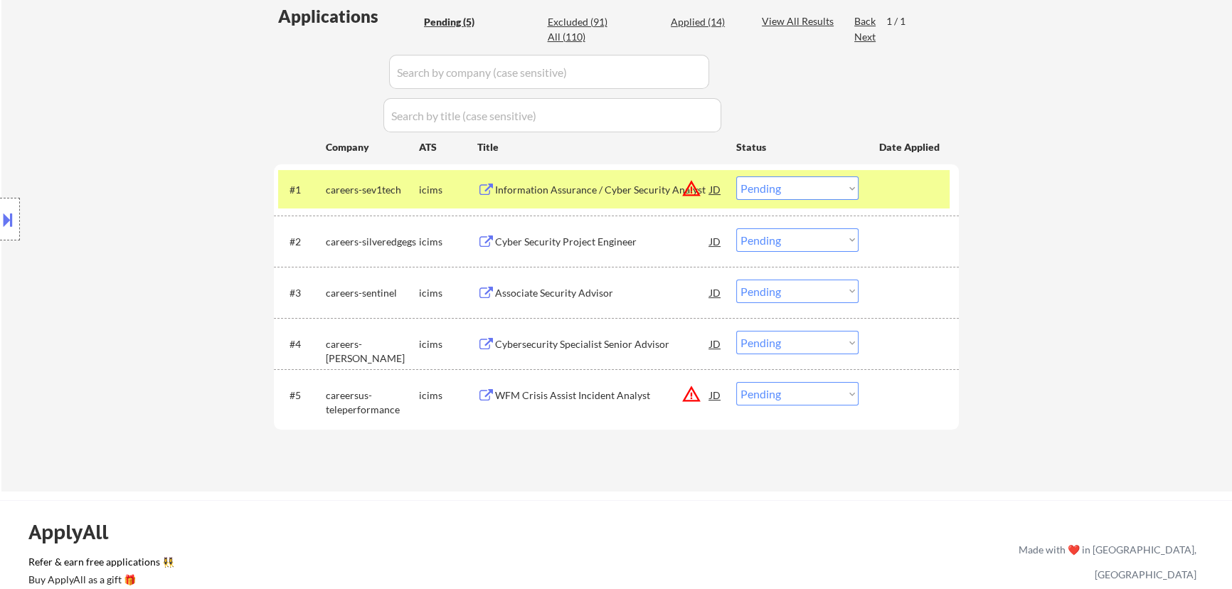
click at [623, 187] on select "Choose an option... Pending Applied Excluded (Questions) Excluded (Expired) Exc…" at bounding box center [798, 187] width 122 height 23
click at [623, 176] on select "Choose an option... Pending Applied Excluded (Questions) Excluded (Expired) Exc…" at bounding box center [798, 187] width 122 height 23
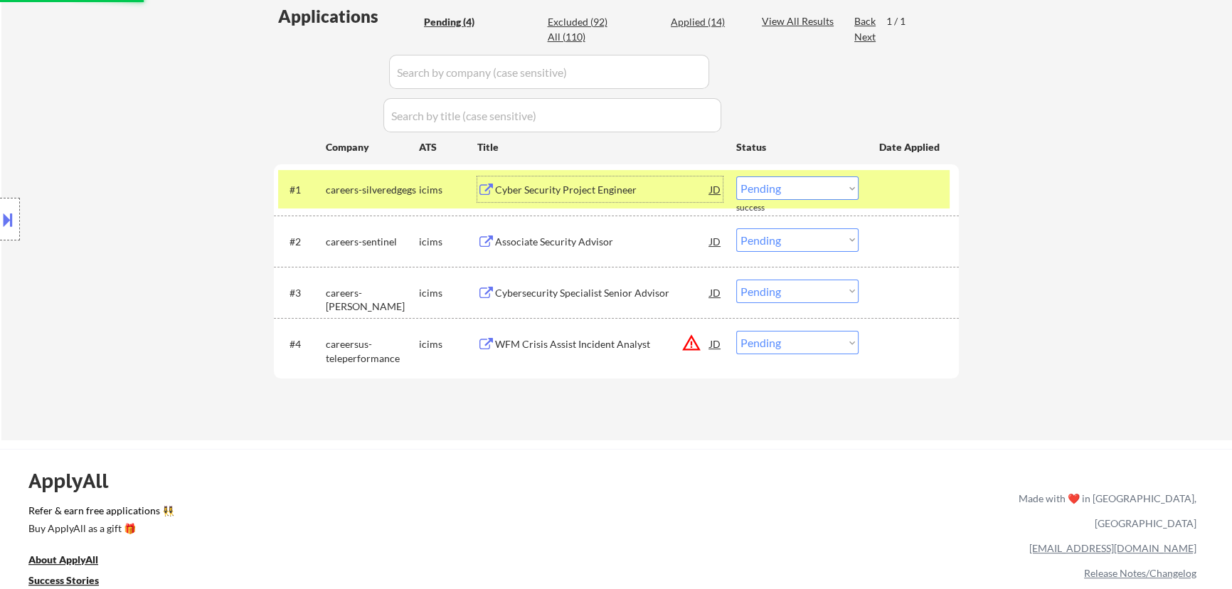
click at [612, 191] on div "Cyber Security Project Engineer" at bounding box center [602, 190] width 215 height 14
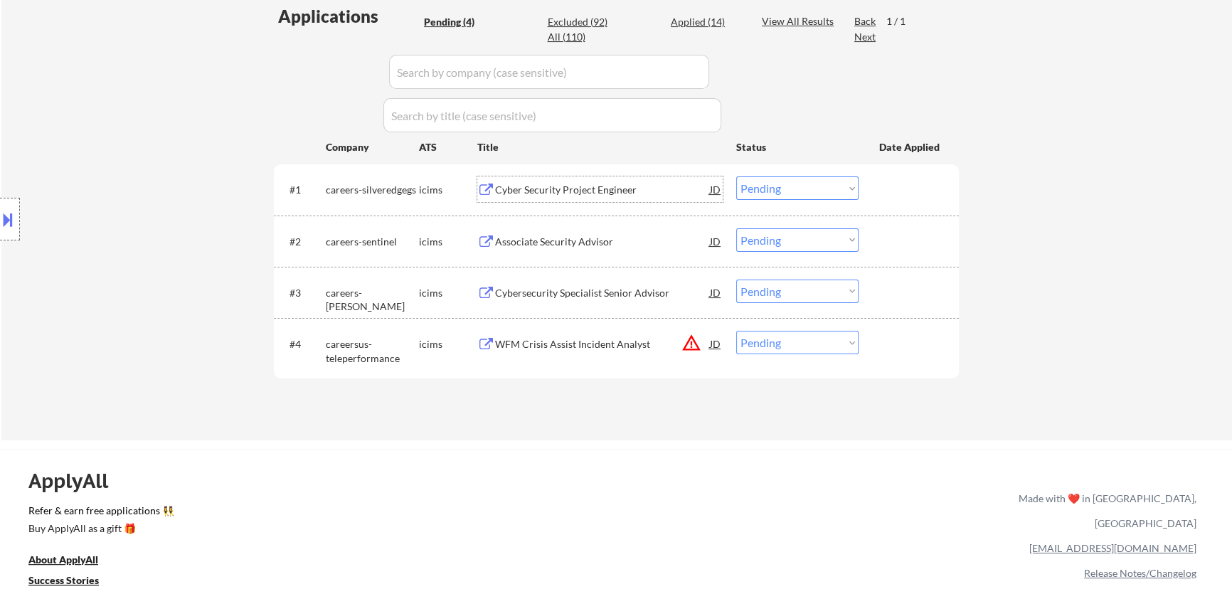
click at [623, 188] on select "Choose an option... Pending Applied Excluded (Questions) Excluded (Expired) Exc…" at bounding box center [798, 187] width 122 height 23
click at [623, 176] on select "Choose an option... Pending Applied Excluded (Questions) Excluded (Expired) Exc…" at bounding box center [798, 187] width 122 height 23
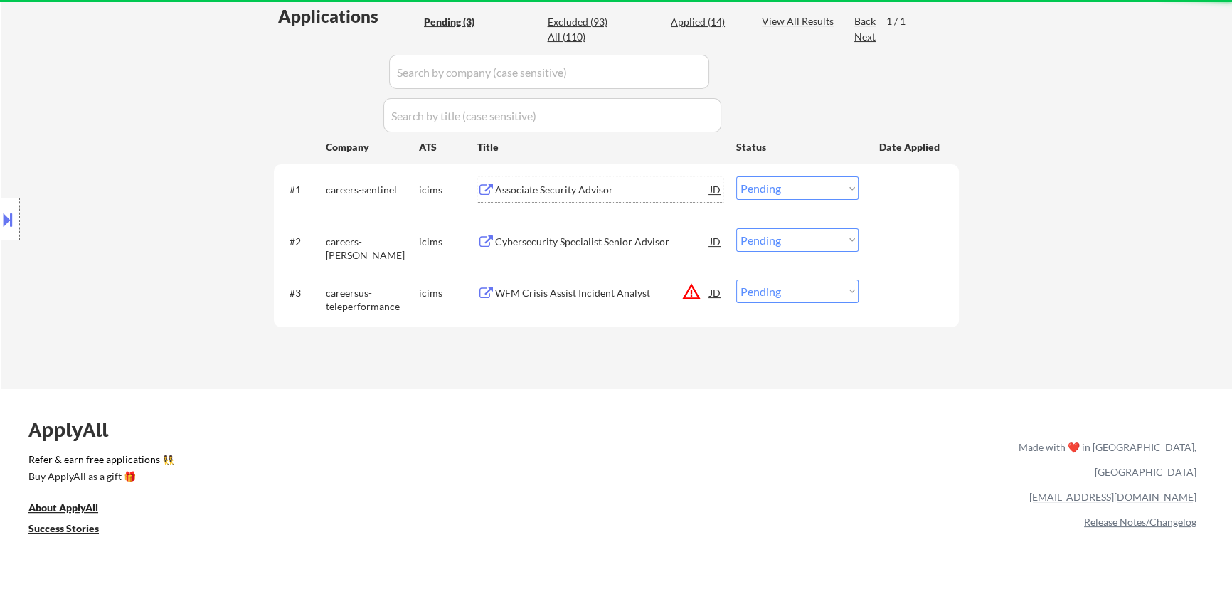
click at [623, 190] on div "Associate Security Advisor" at bounding box center [602, 190] width 215 height 14
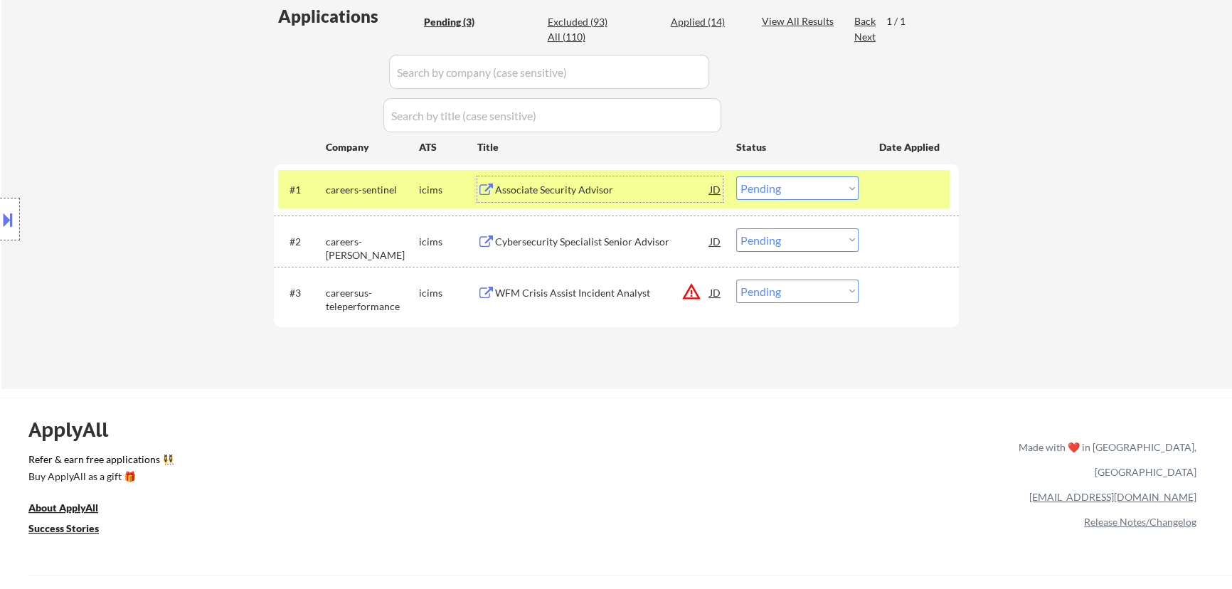
click at [623, 186] on select "Choose an option... Pending Applied Excluded (Questions) Excluded (Expired) Exc…" at bounding box center [798, 187] width 122 height 23
click at [623, 176] on select "Choose an option... Pending Applied Excluded (Questions) Excluded (Expired) Exc…" at bounding box center [798, 187] width 122 height 23
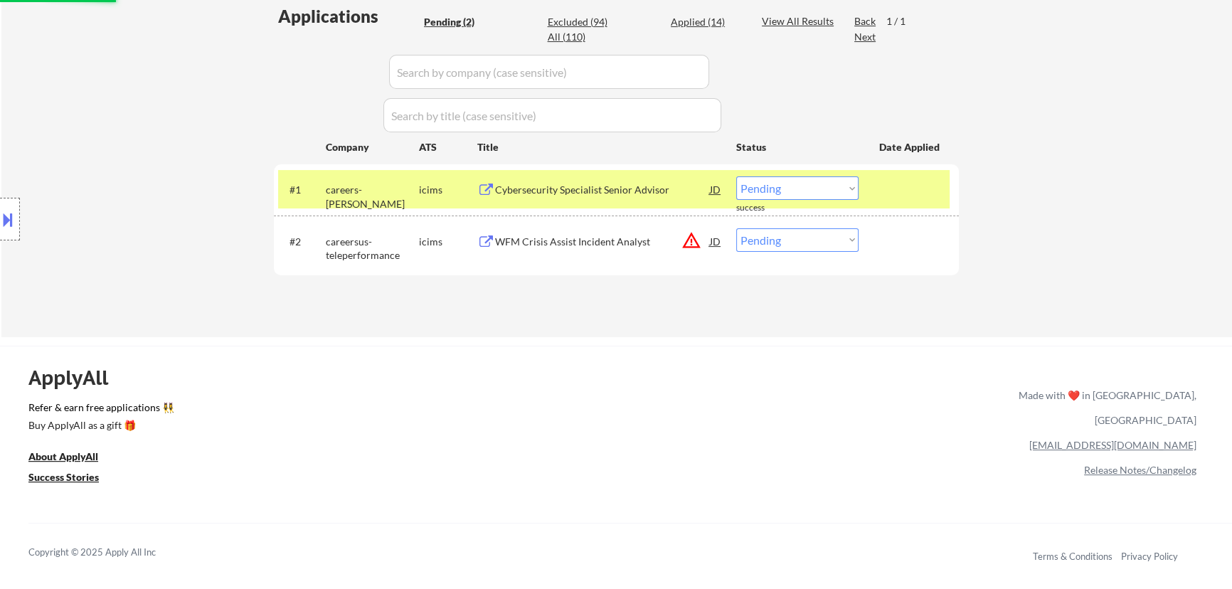
click at [623, 190] on div "Cybersecurity Specialist Senior Advisor" at bounding box center [602, 190] width 215 height 14
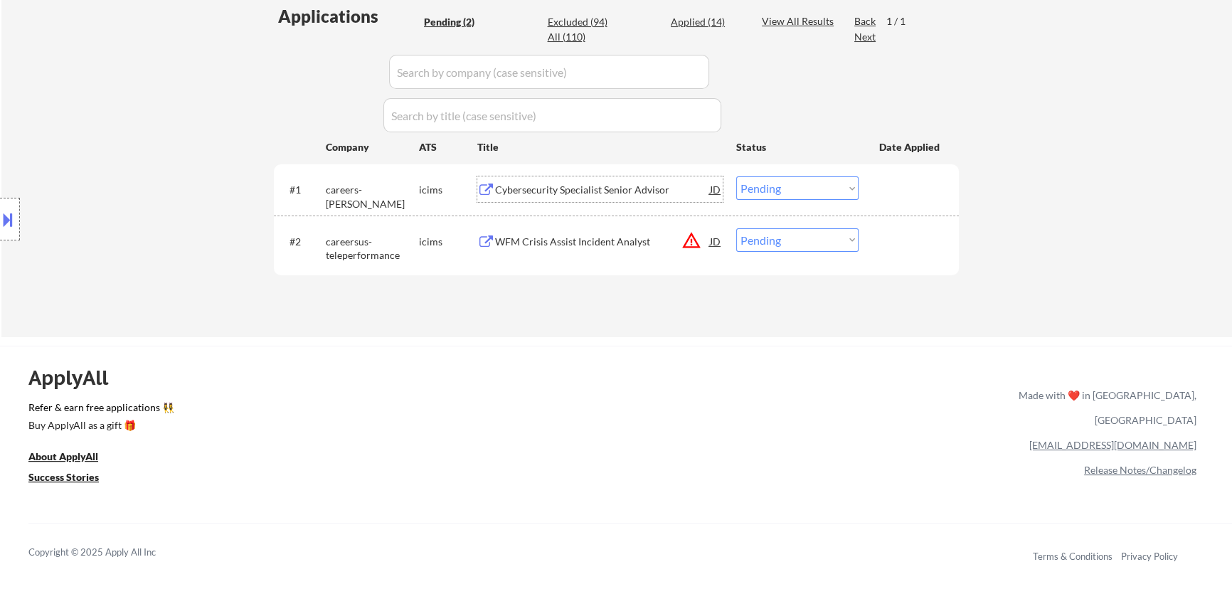
click at [623, 189] on select "Choose an option... Pending Applied Excluded (Questions) Excluded (Expired) Exc…" at bounding box center [798, 187] width 122 height 23
click at [623, 176] on select "Choose an option... Pending Applied Excluded (Questions) Excluded (Expired) Exc…" at bounding box center [798, 187] width 122 height 23
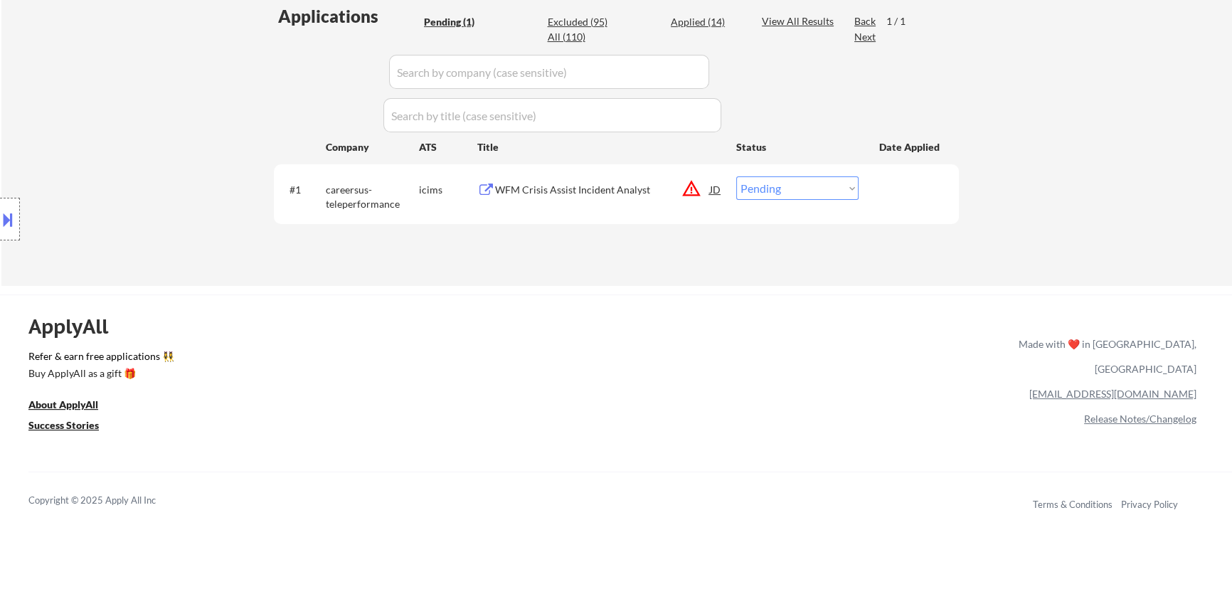
click at [607, 186] on div "WFM Crisis Assist Incident Analyst" at bounding box center [602, 190] width 215 height 14
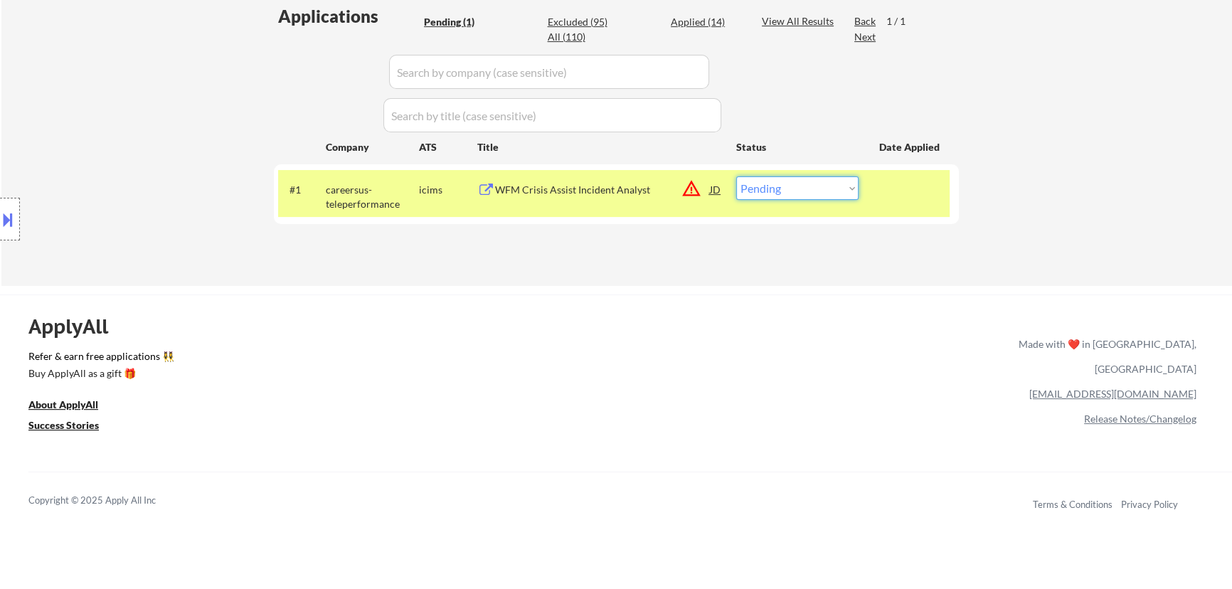
drag, startPoint x: 838, startPoint y: 186, endPoint x: 840, endPoint y: 196, distance: 10.8
click at [623, 186] on select "Choose an option... Pending Applied Excluded (Questions) Excluded (Expired) Exc…" at bounding box center [798, 187] width 122 height 23
select select ""excluded__location_""
click at [623, 176] on select "Choose an option... Pending Applied Excluded (Questions) Excluded (Expired) Exc…" at bounding box center [798, 187] width 122 height 23
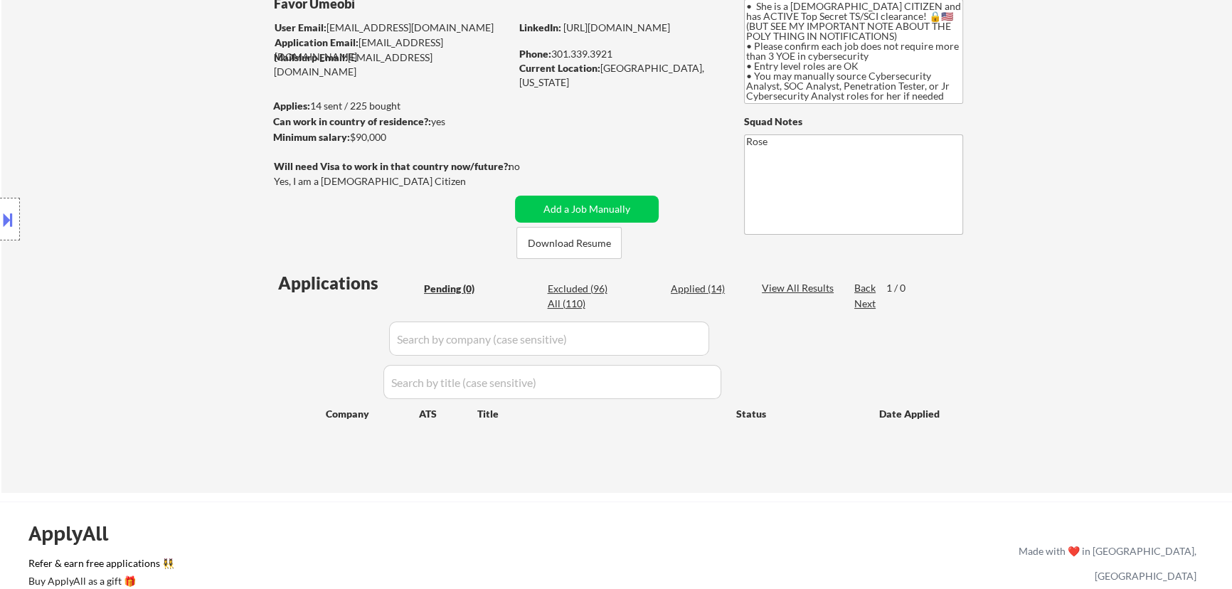
scroll to position [129, 0]
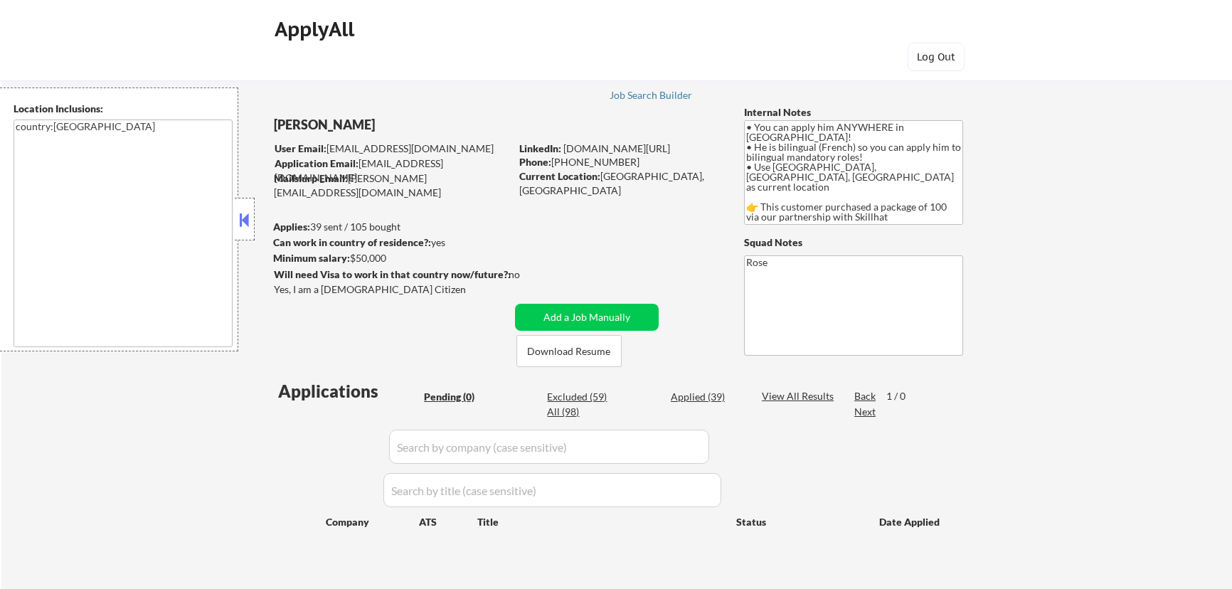
scroll to position [64, 0]
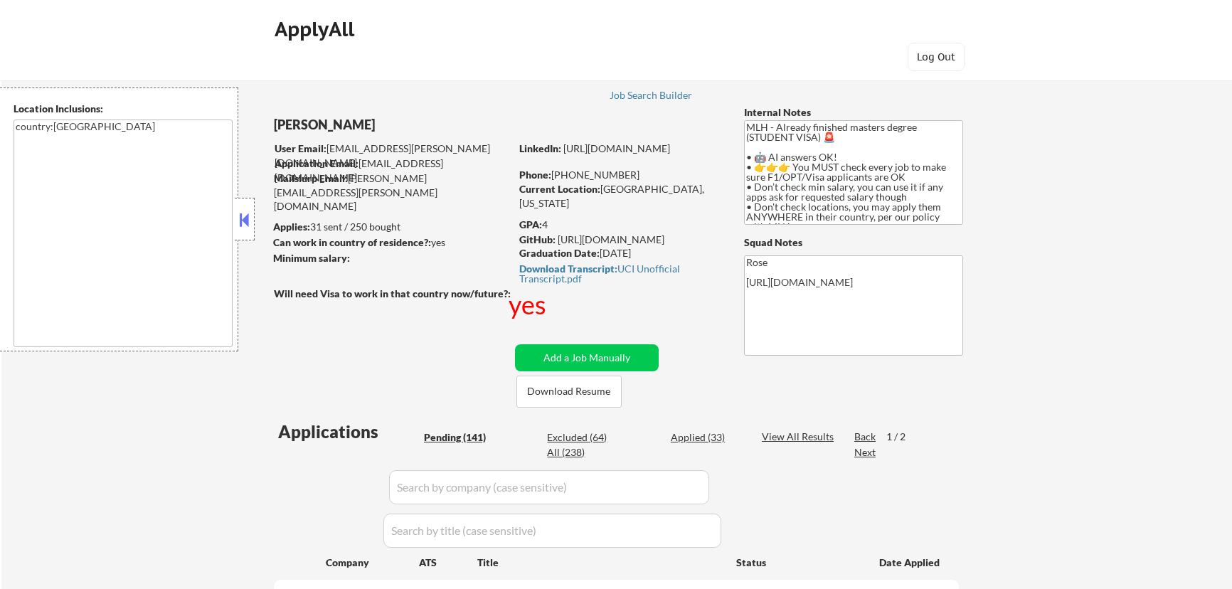
select select ""pending""
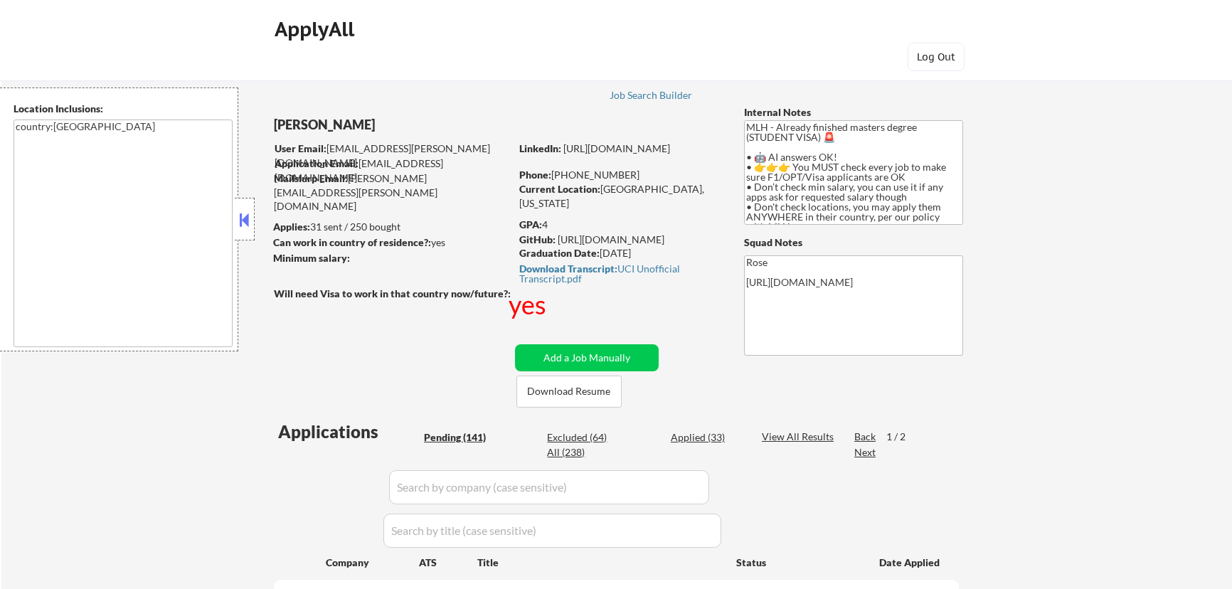
select select ""pending""
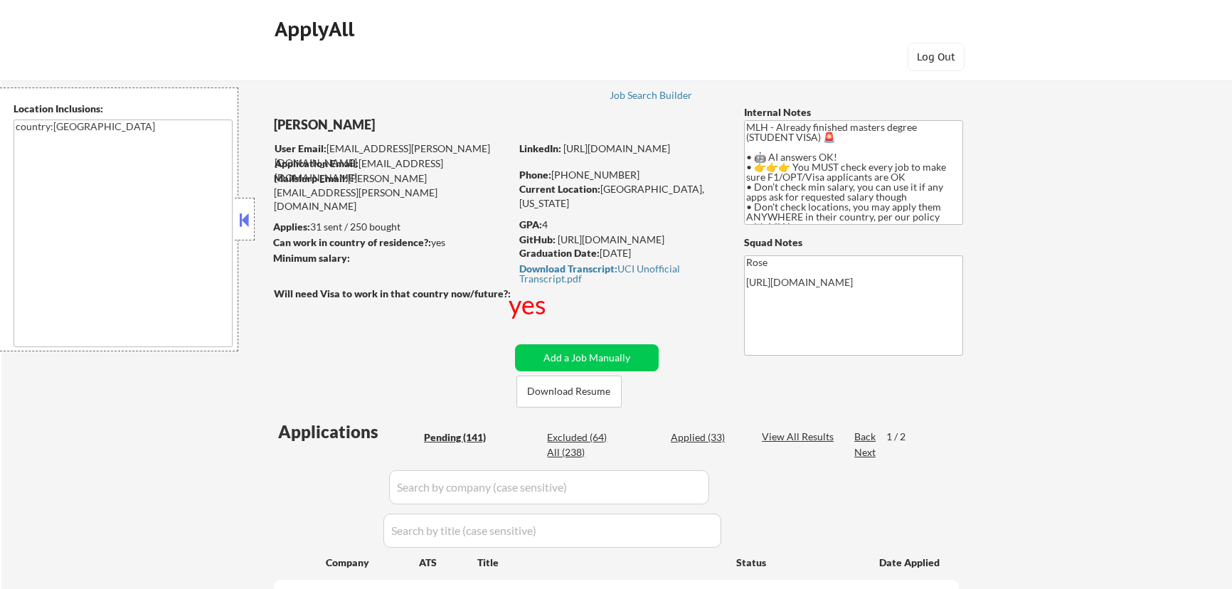
select select ""pending""
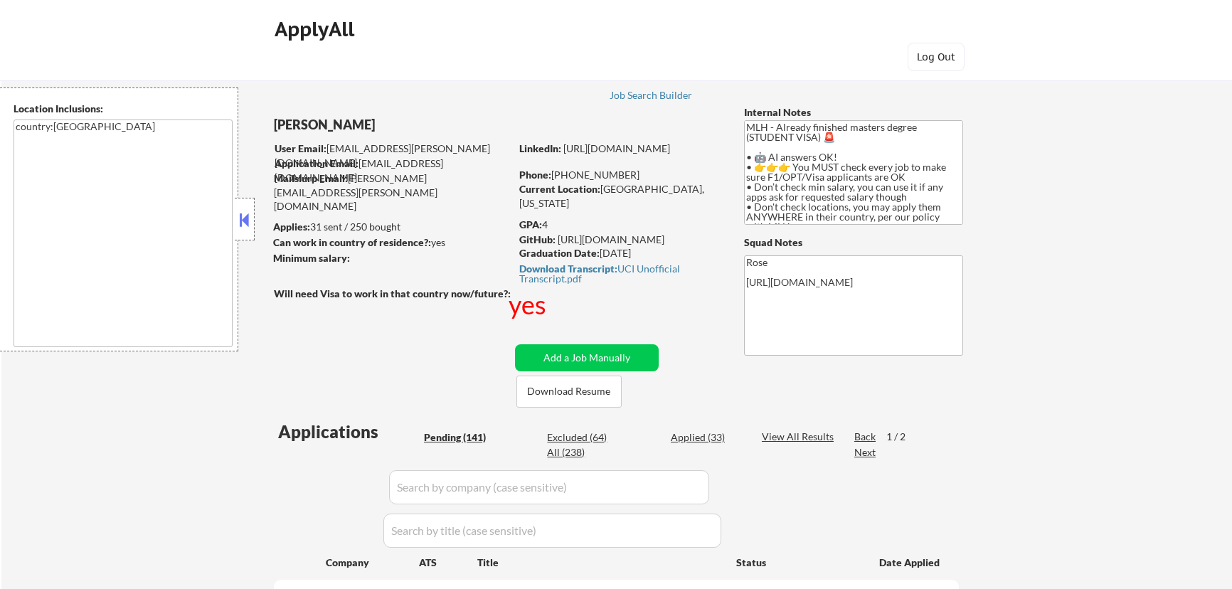
select select ""pending""
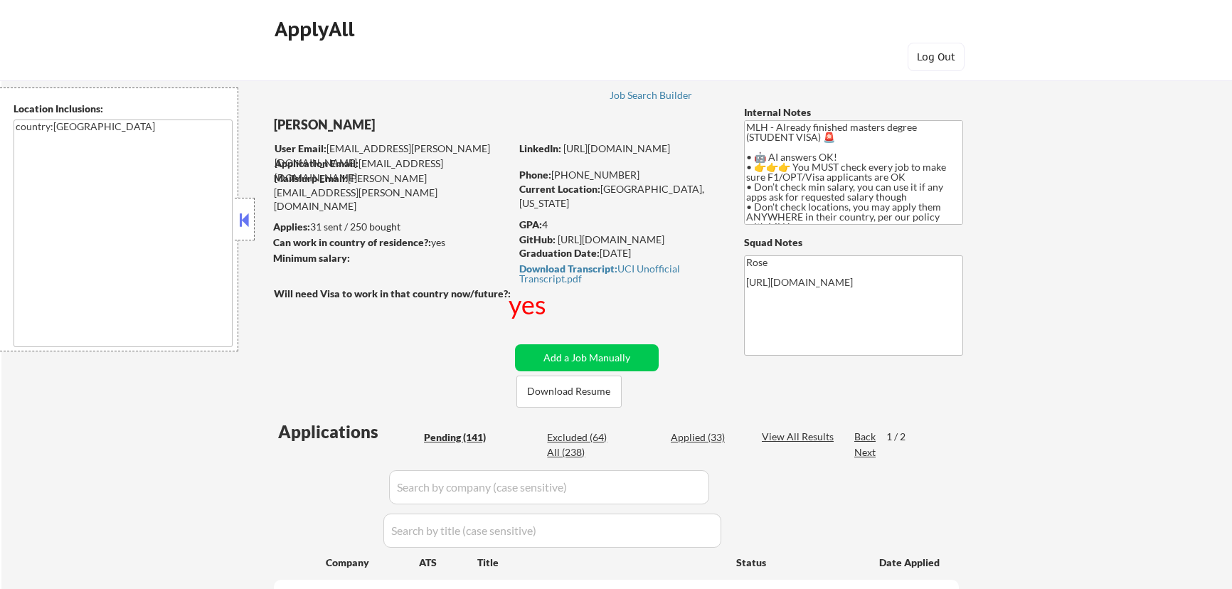
select select ""pending""
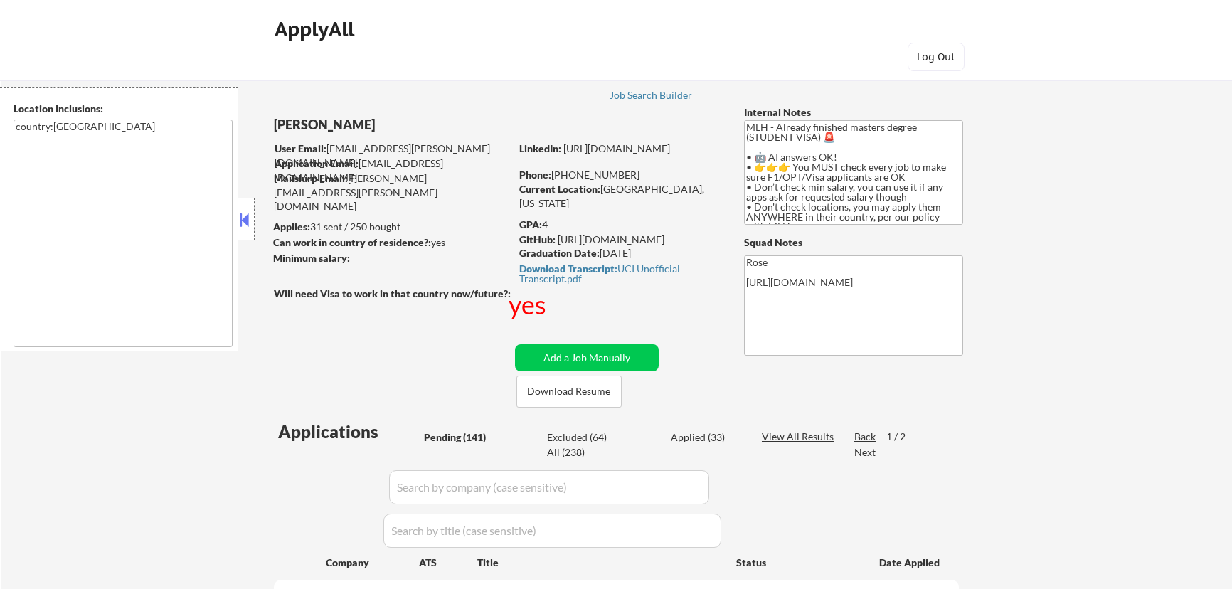
select select ""pending""
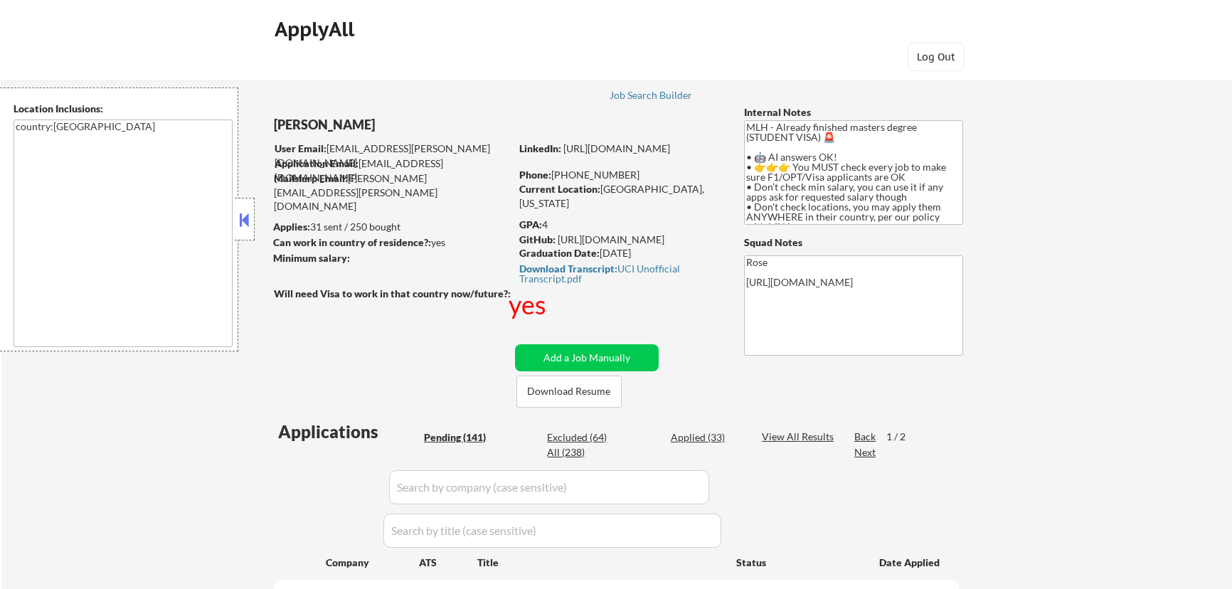
select select ""pending""
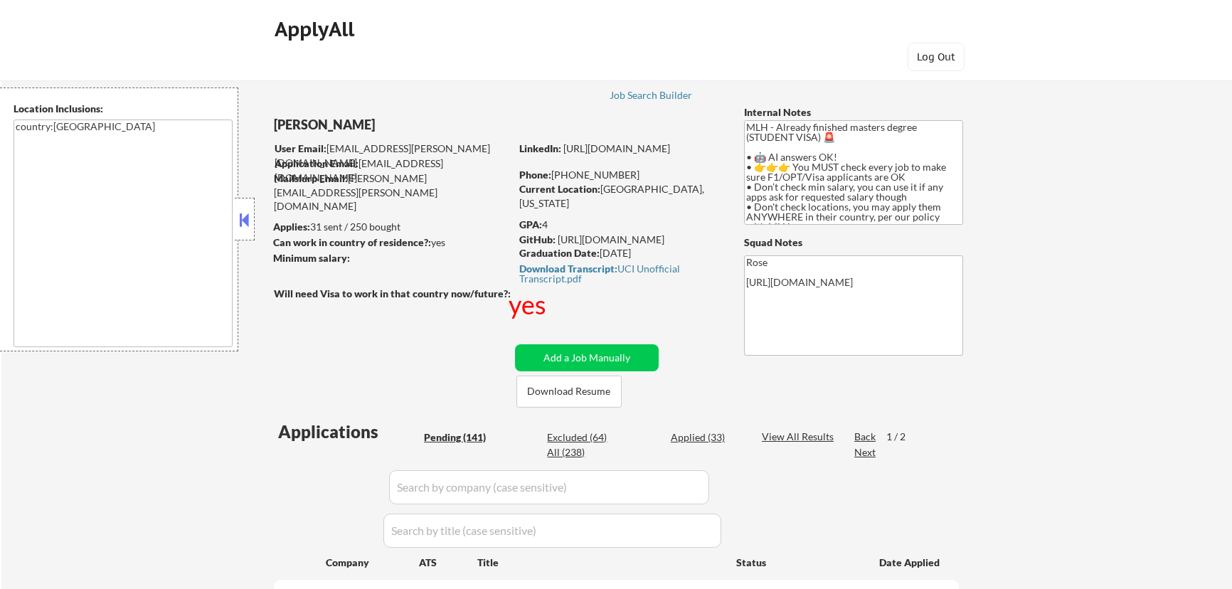
select select ""pending""
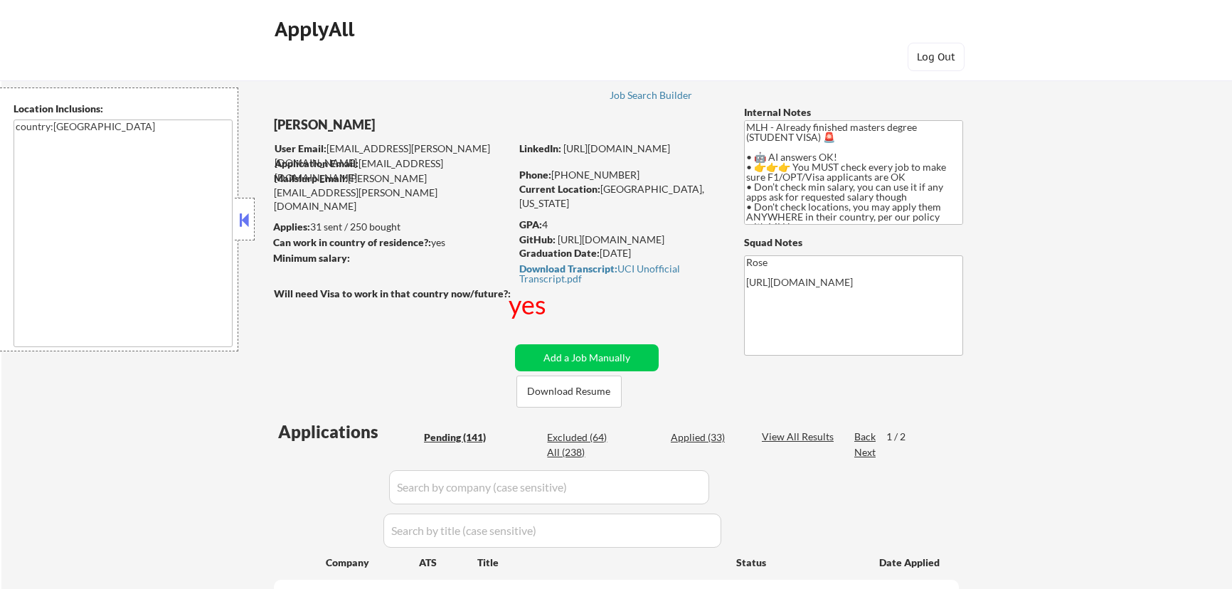
select select ""pending""
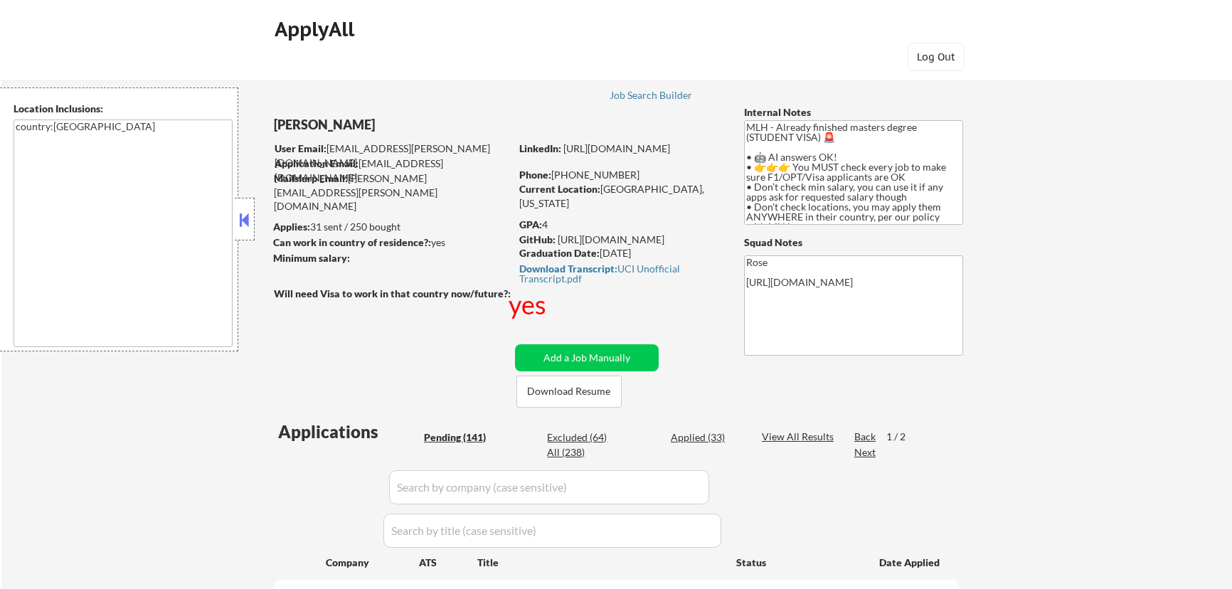
select select ""pending""
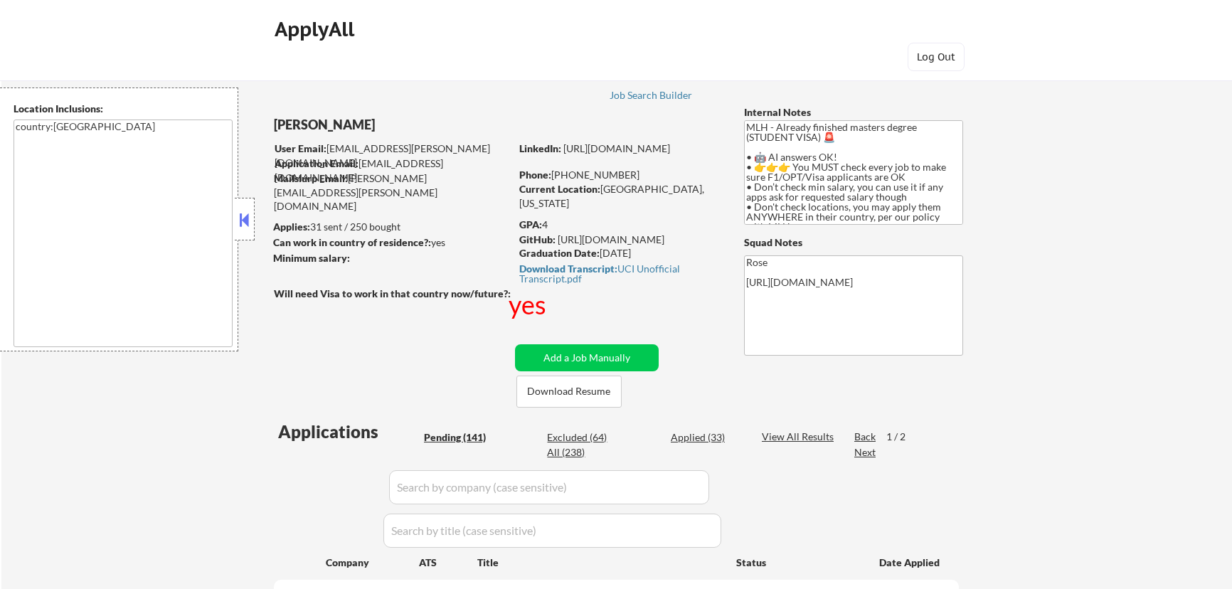
select select ""pending""
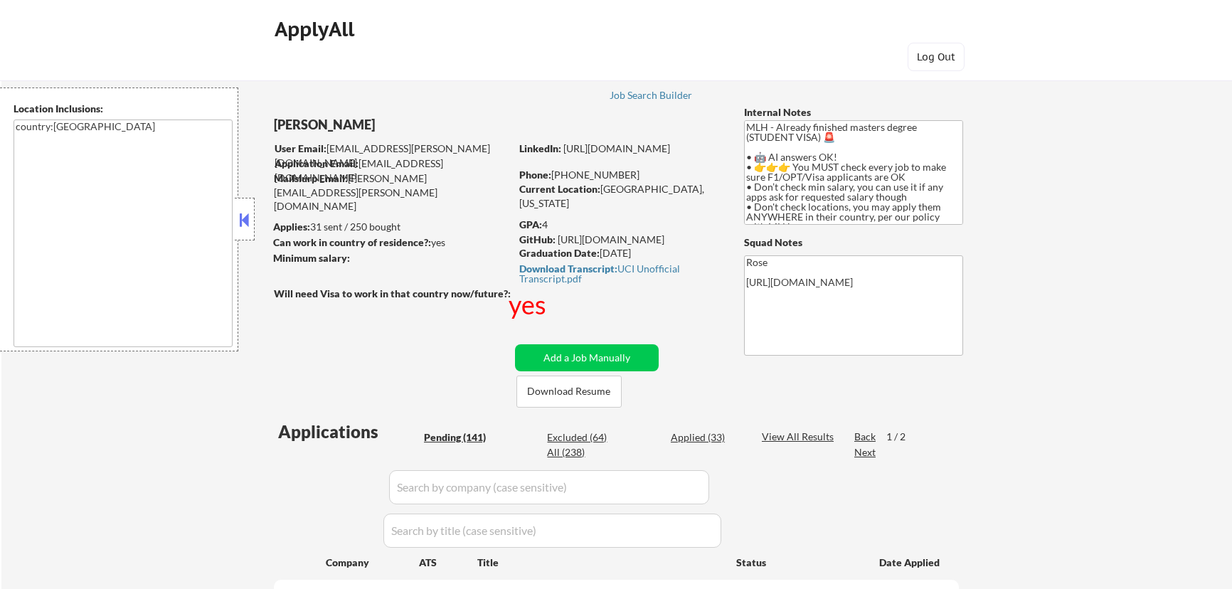
select select ""pending""
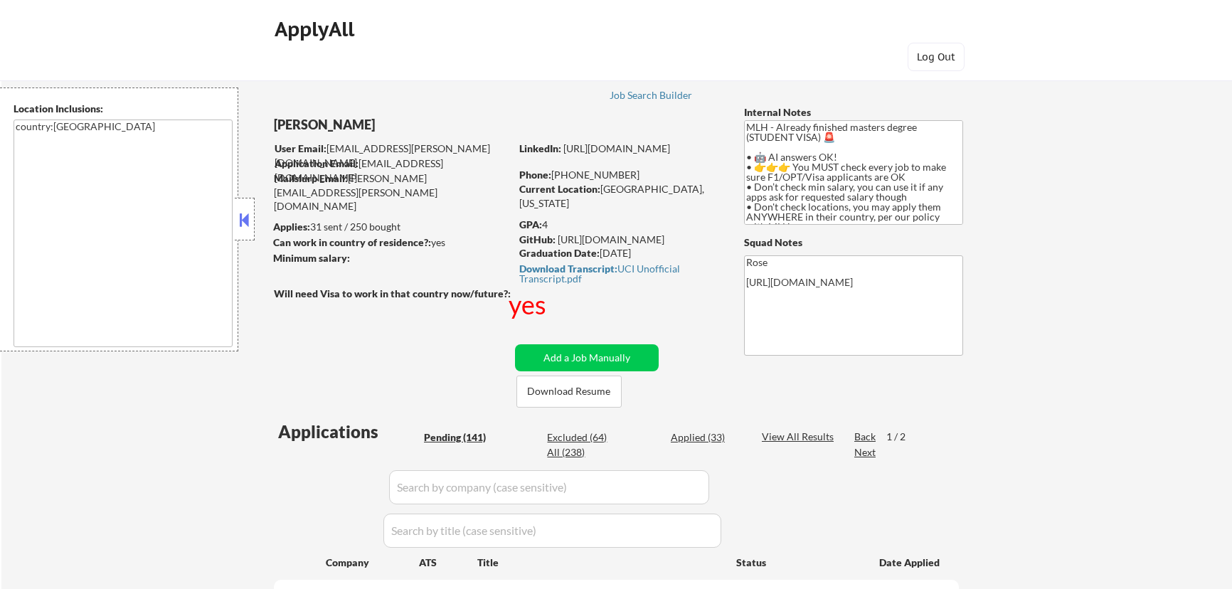
select select ""pending""
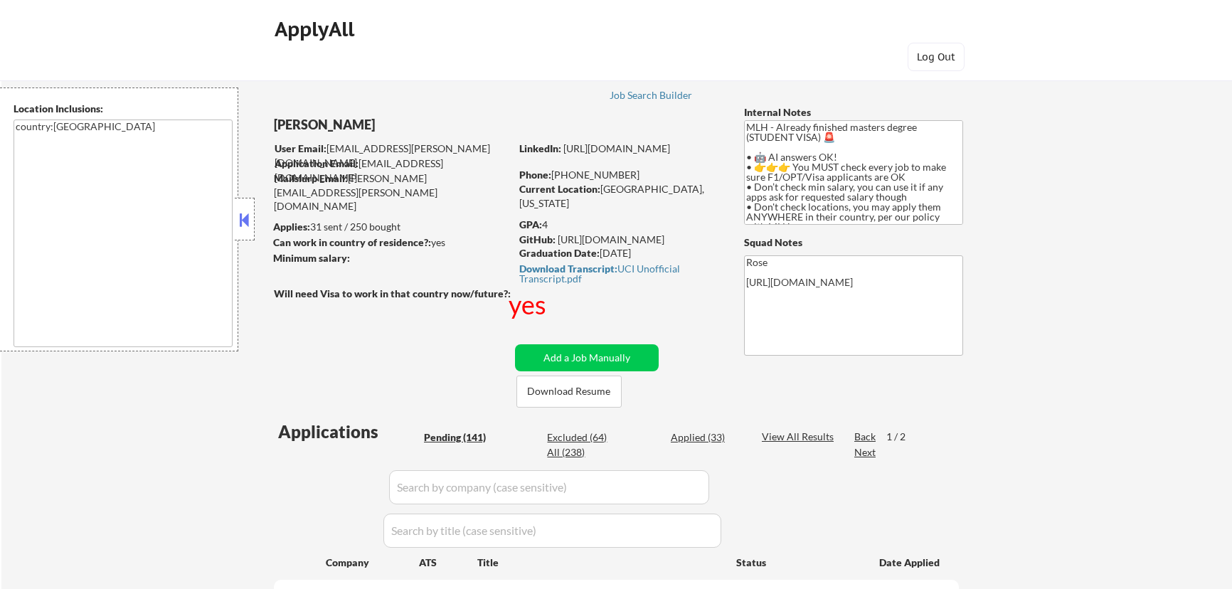
select select ""pending""
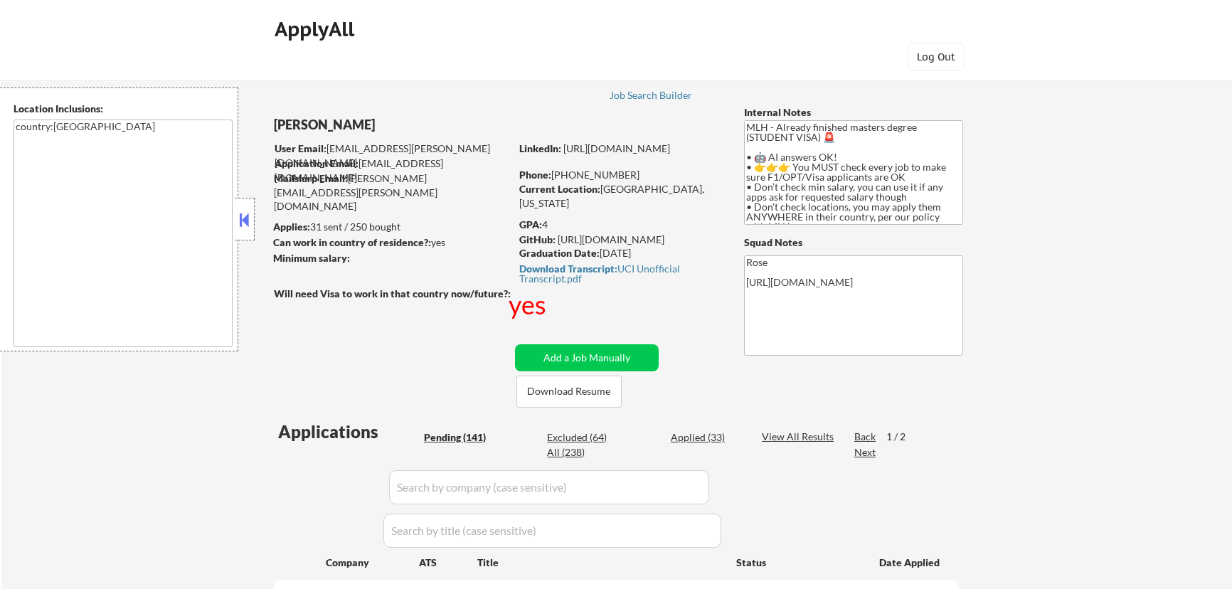
select select ""pending""
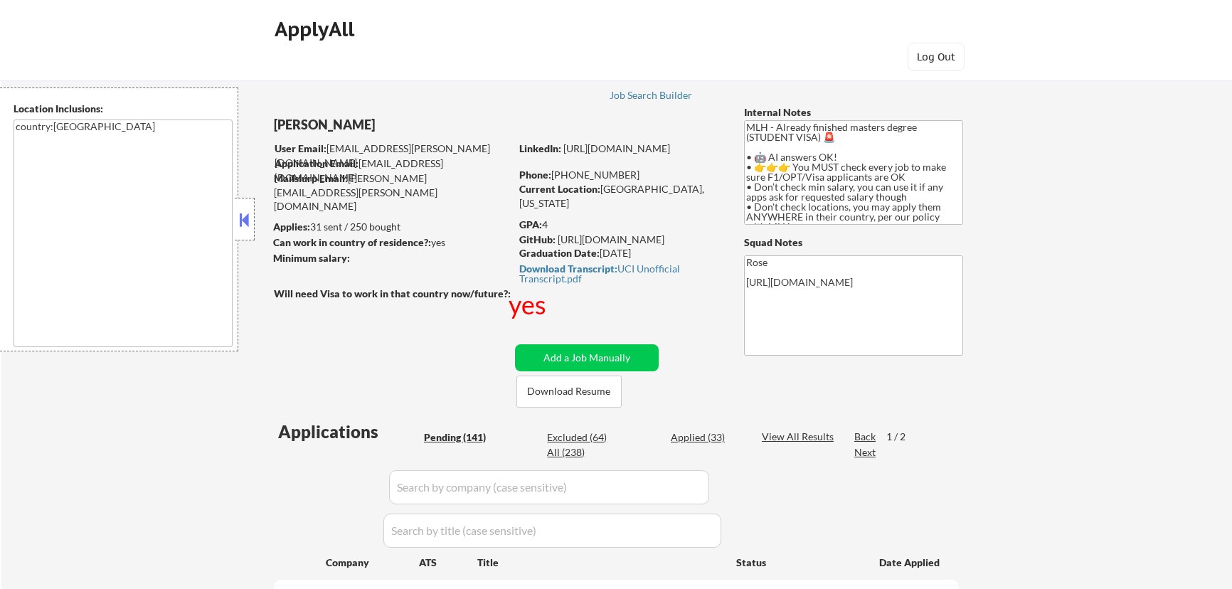
select select ""pending""
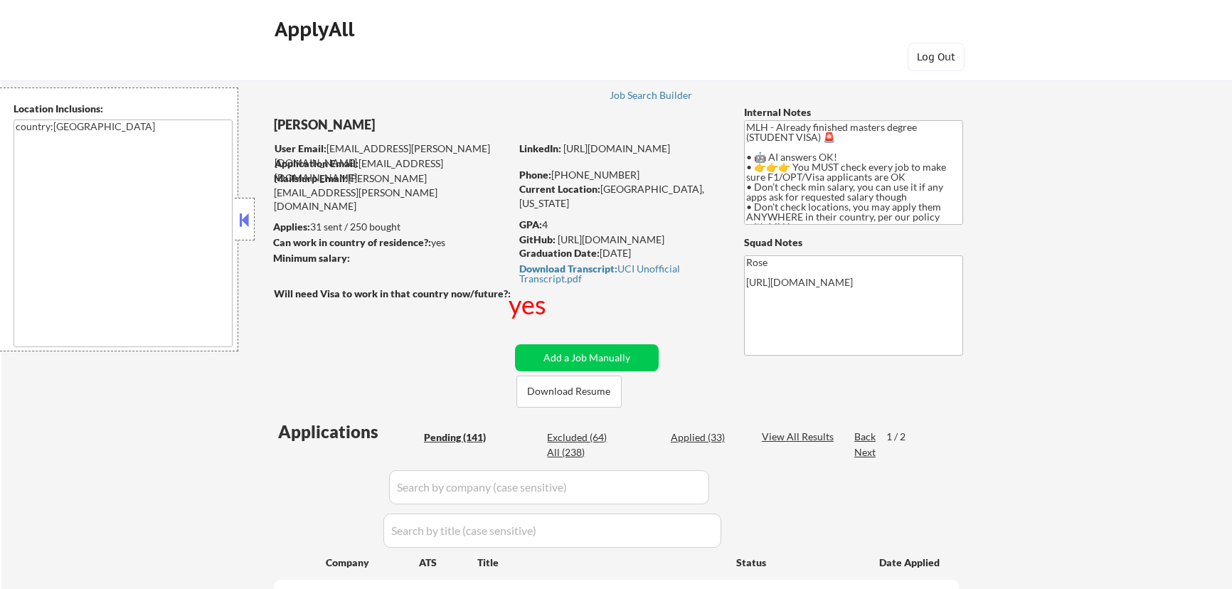
select select ""pending""
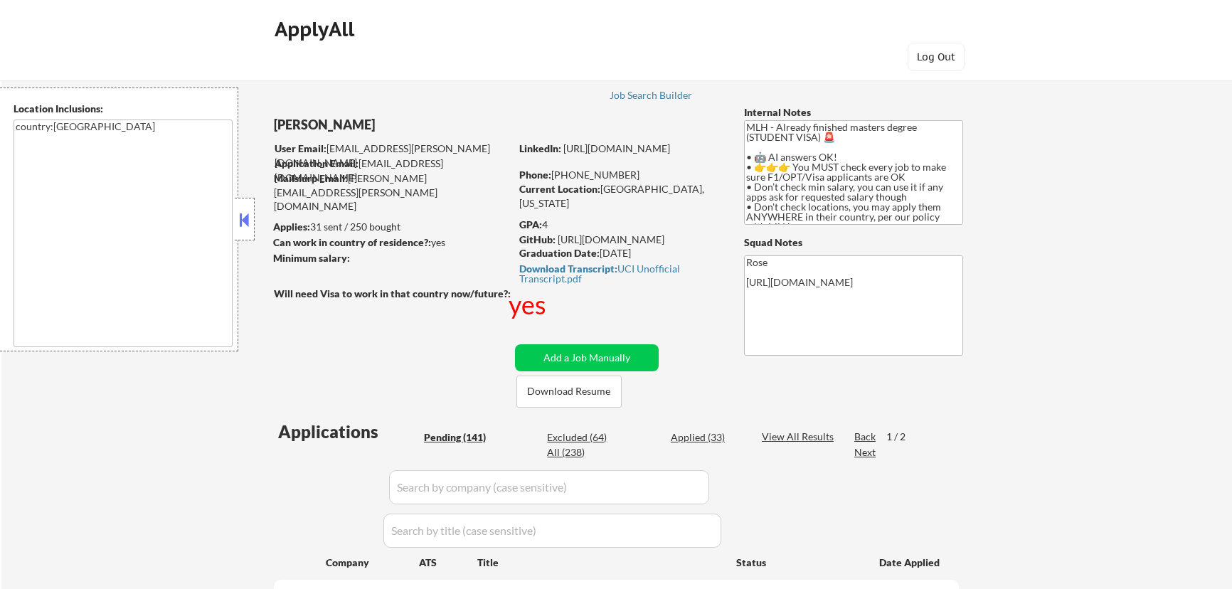
select select ""pending""
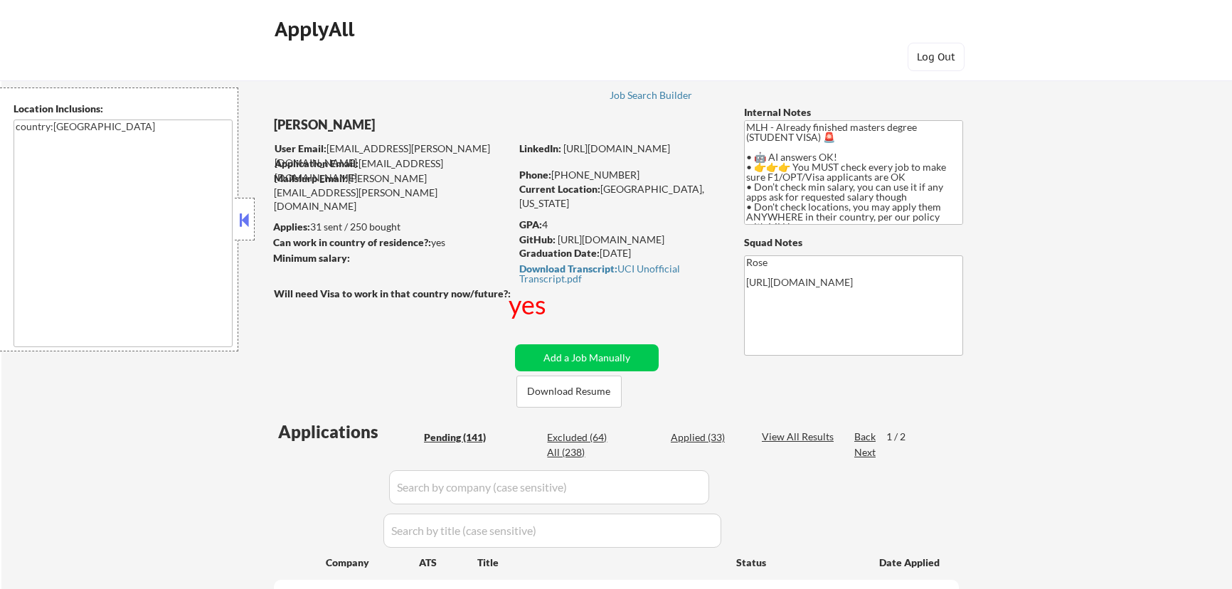
select select ""pending""
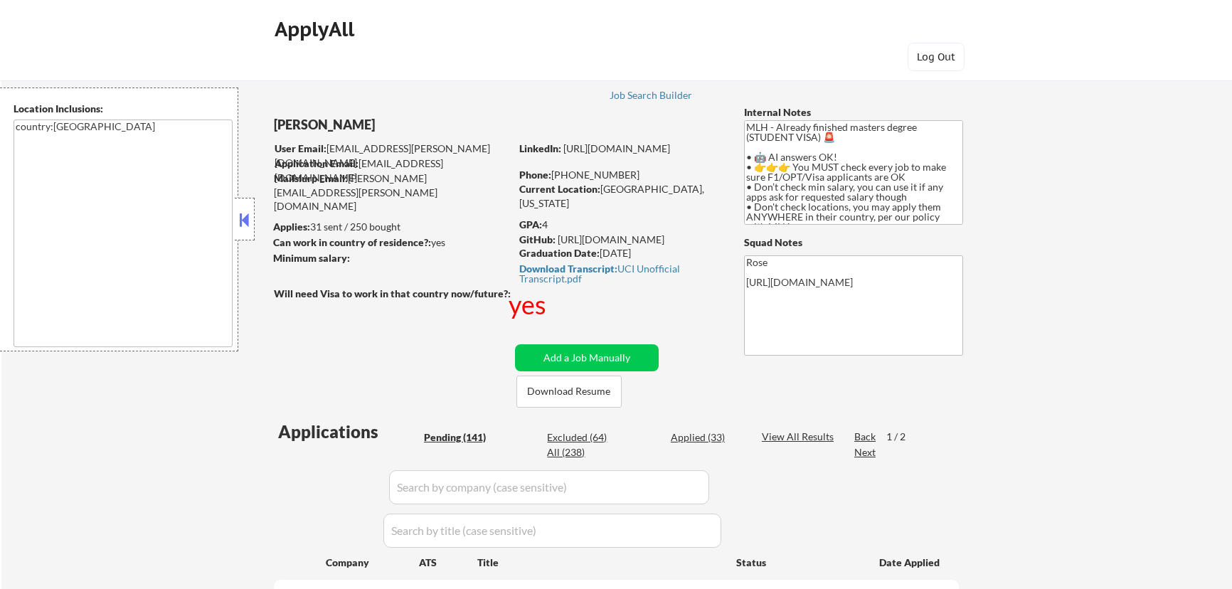
select select ""pending""
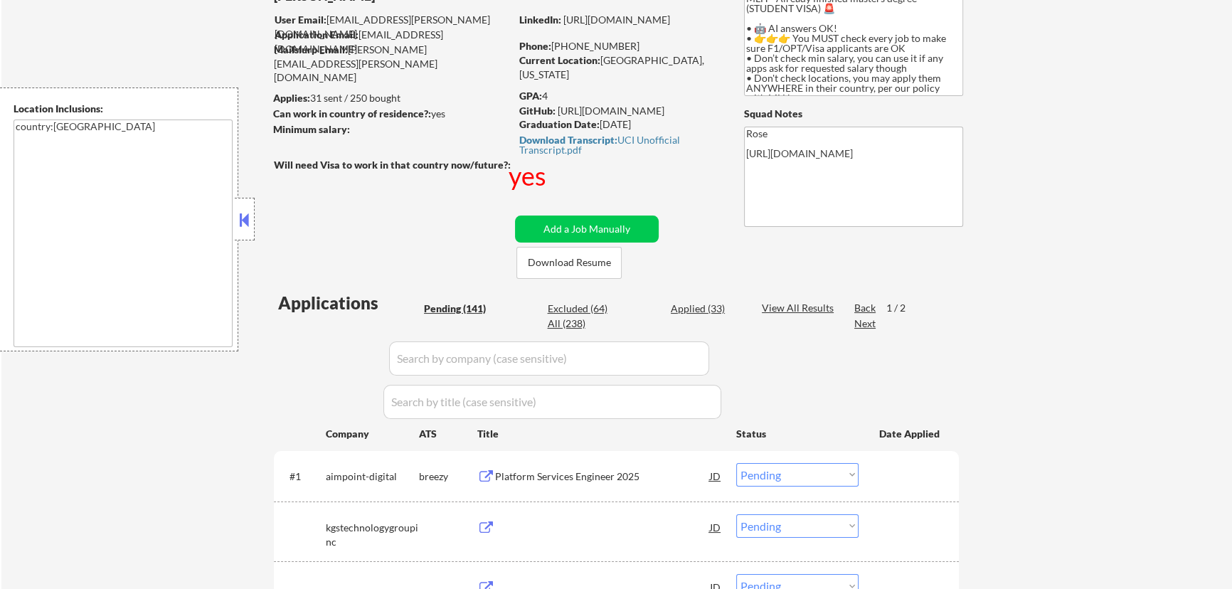
scroll to position [129, 0]
click at [249, 218] on button at bounding box center [245, 219] width 16 height 21
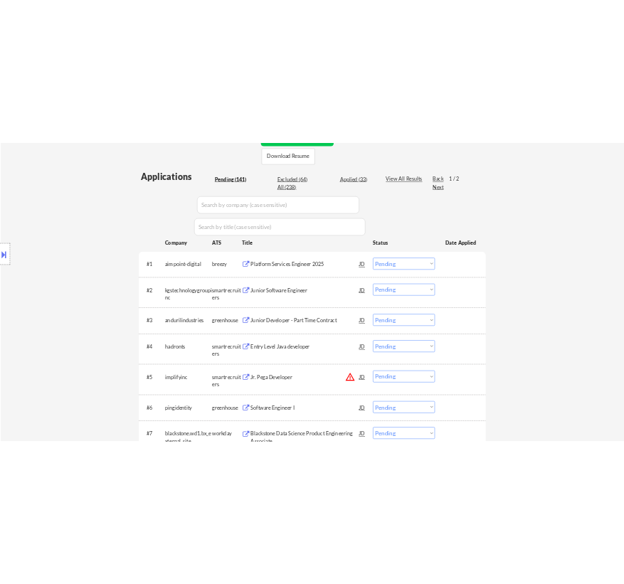
scroll to position [388, 0]
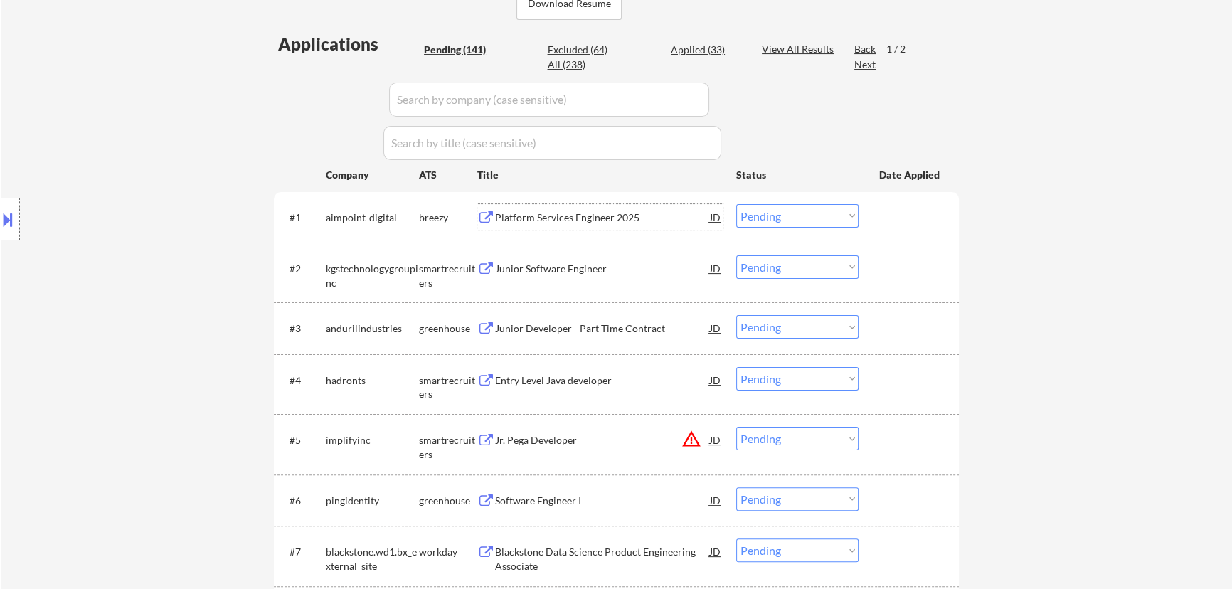
click at [624, 213] on div "Platform Services Engineer 2025" at bounding box center [602, 218] width 215 height 14
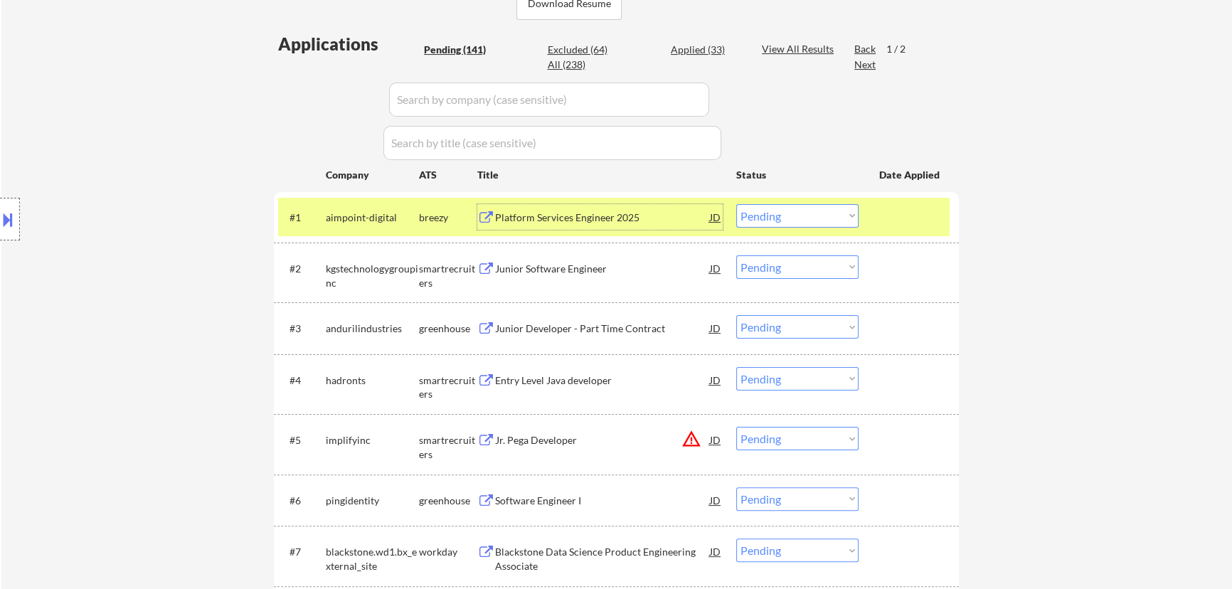
click at [786, 218] on select "Choose an option... Pending Applied Excluded (Questions) Excluded (Expired) Exc…" at bounding box center [798, 215] width 122 height 23
click at [737, 204] on select "Choose an option... Pending Applied Excluded (Questions) Excluded (Expired) Exc…" at bounding box center [798, 215] width 122 height 23
select select ""pending""
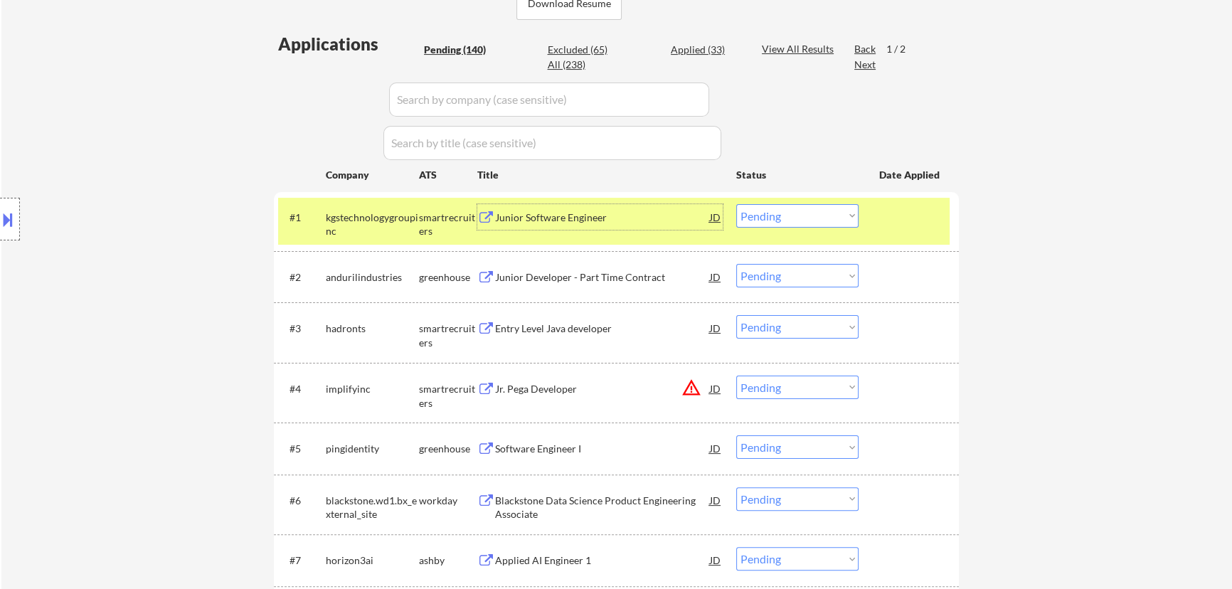
click at [685, 220] on div "Junior Software Engineer" at bounding box center [602, 218] width 215 height 14
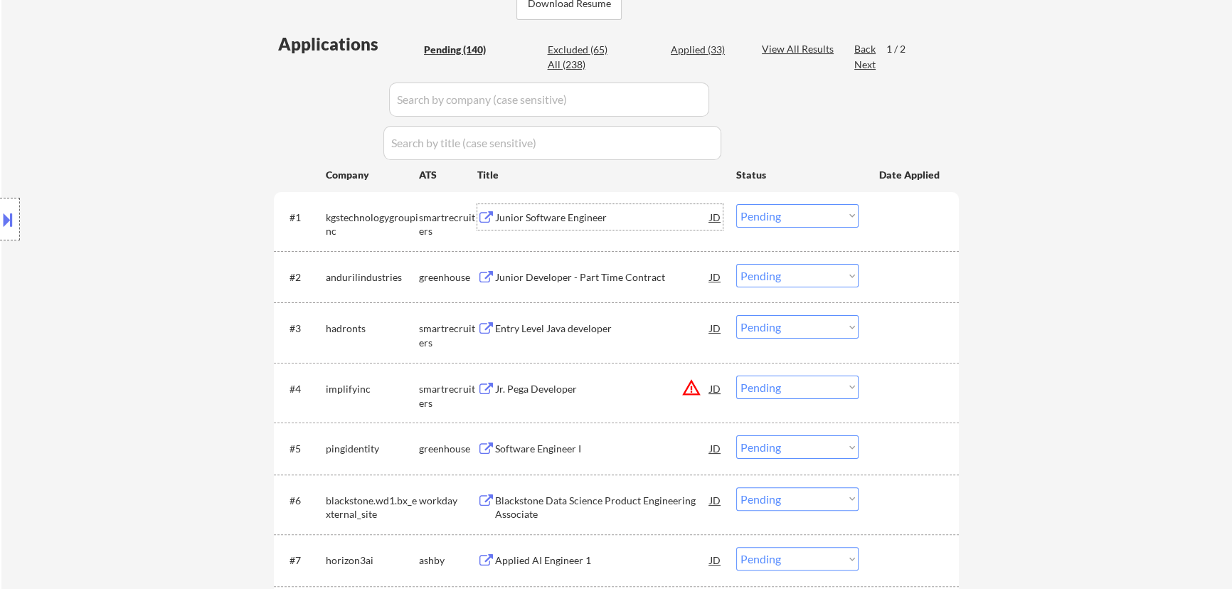
select select ""pending""
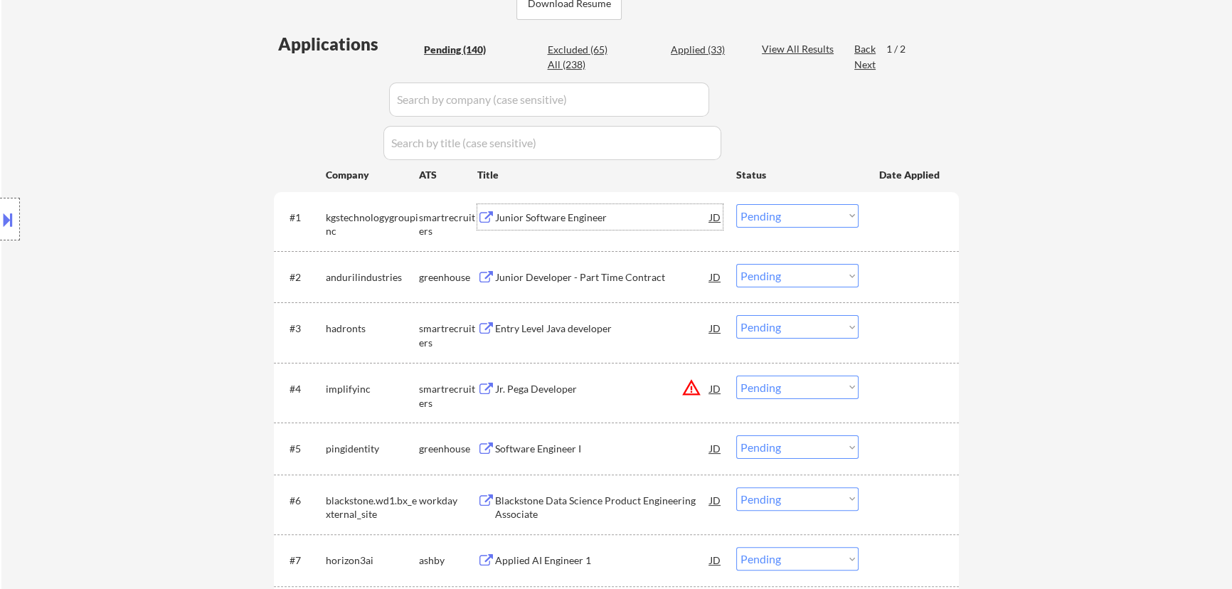
select select ""pending""
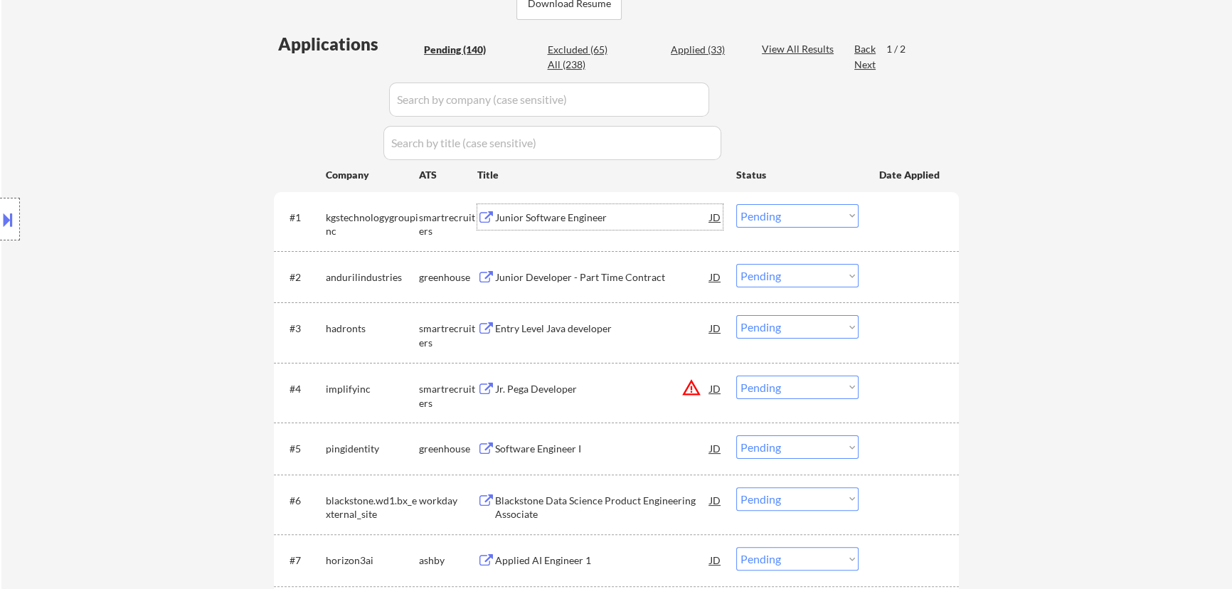
select select ""pending""
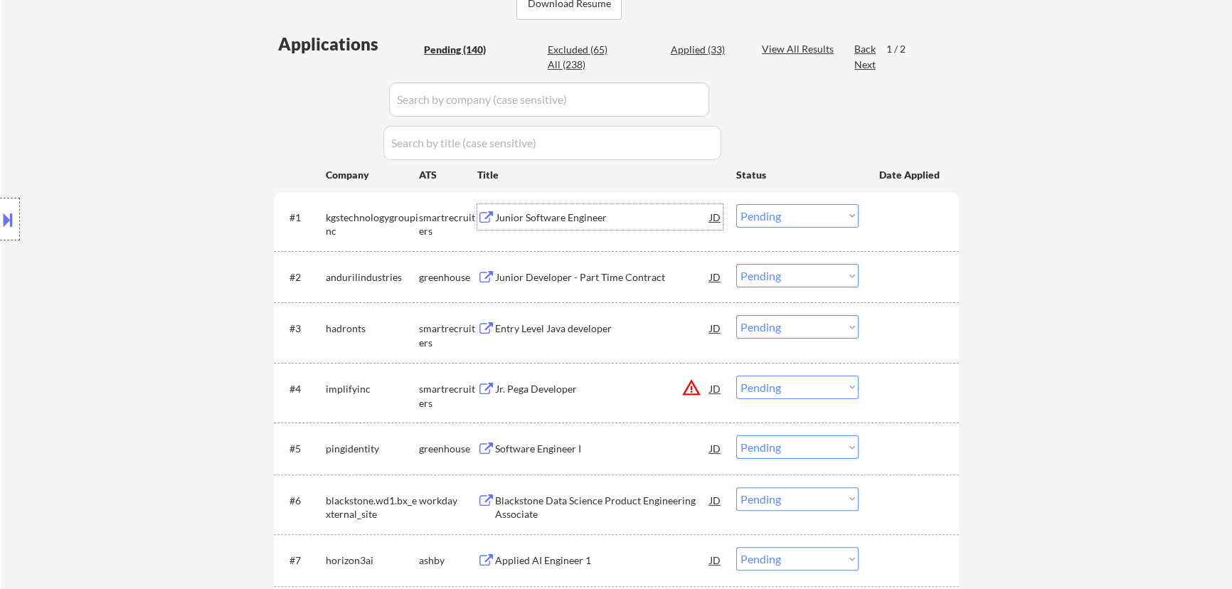
select select ""pending""
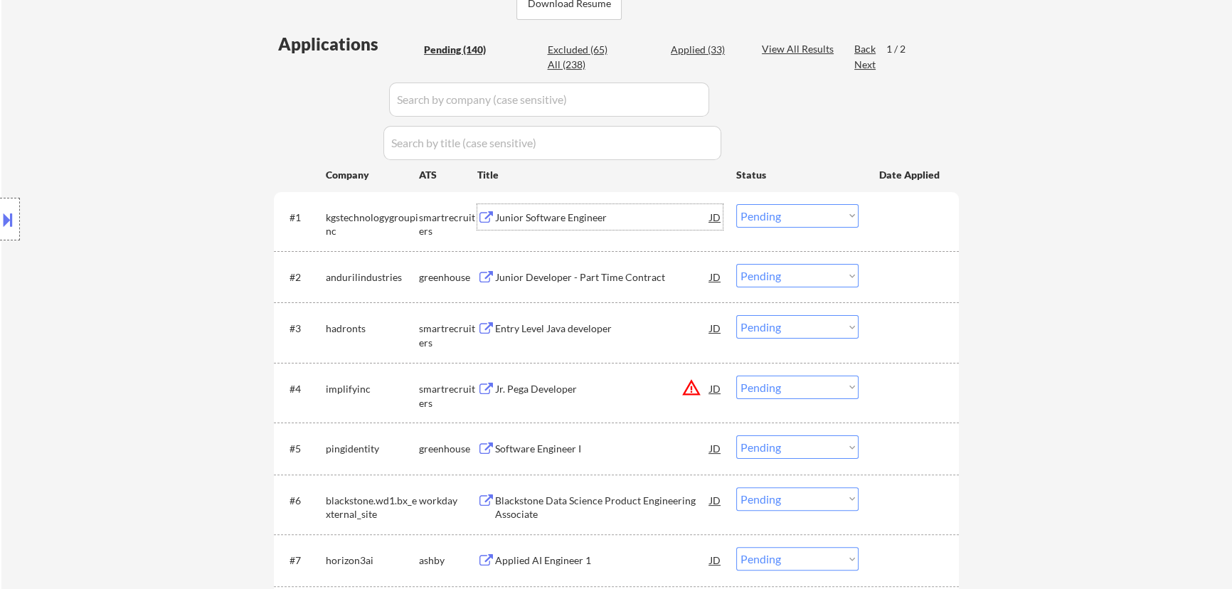
select select ""pending""
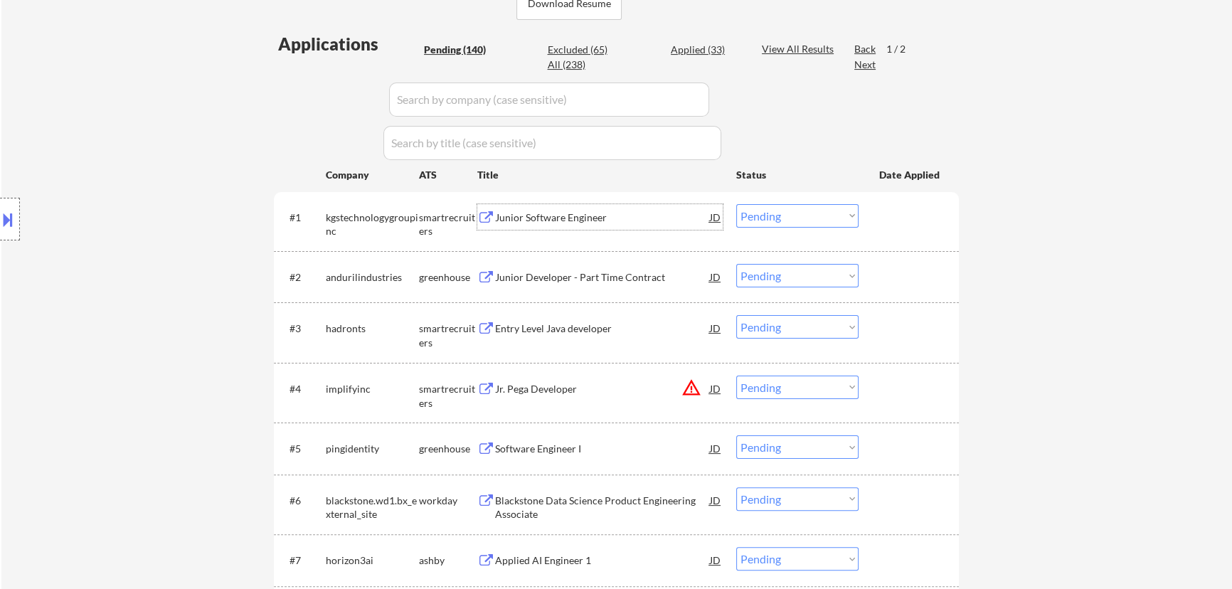
select select ""pending""
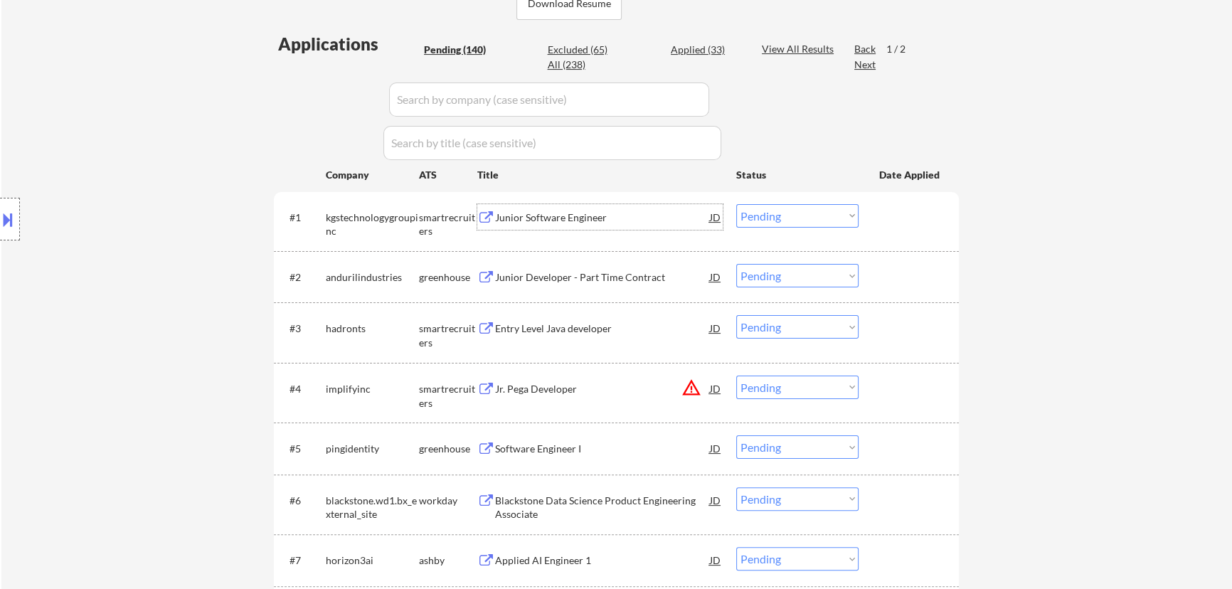
select select ""pending""
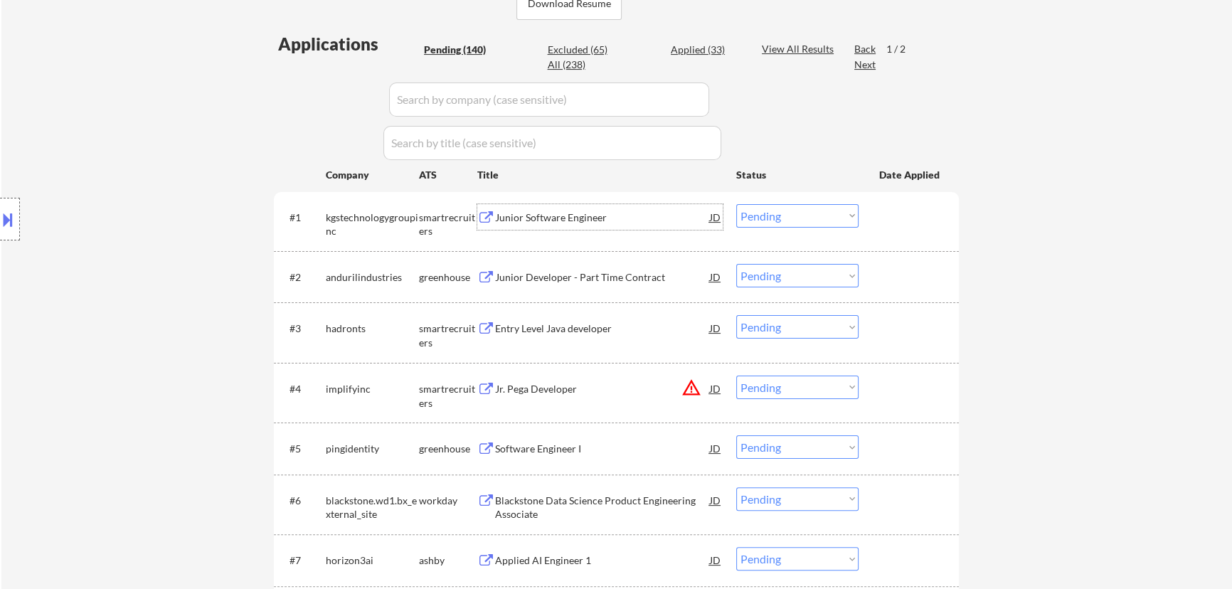
select select ""pending""
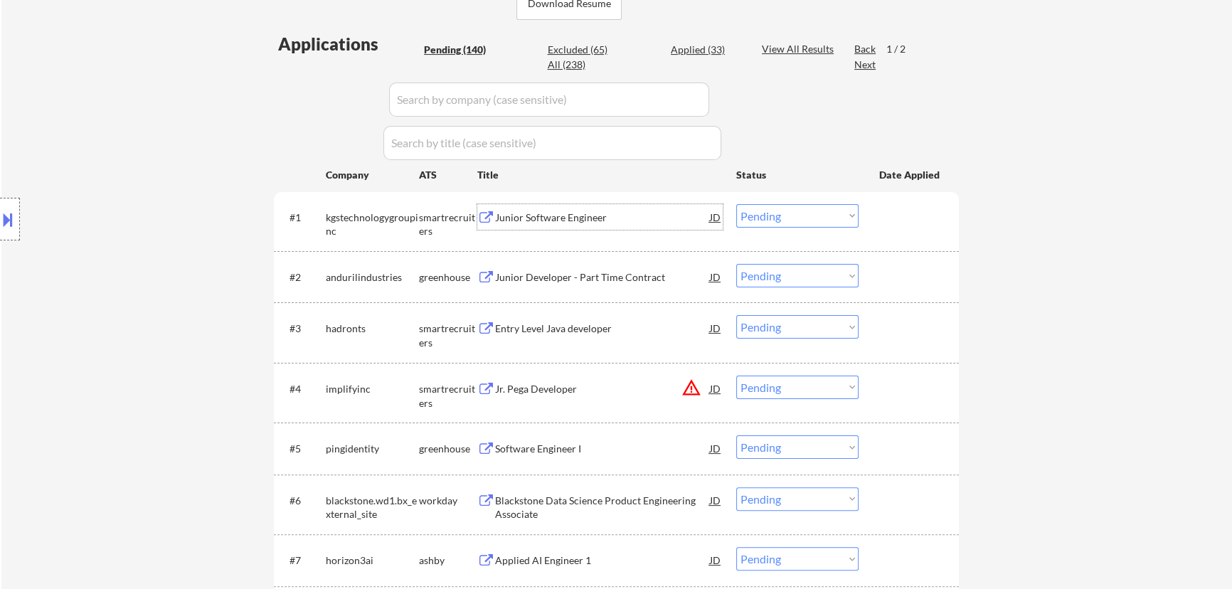
select select ""pending""
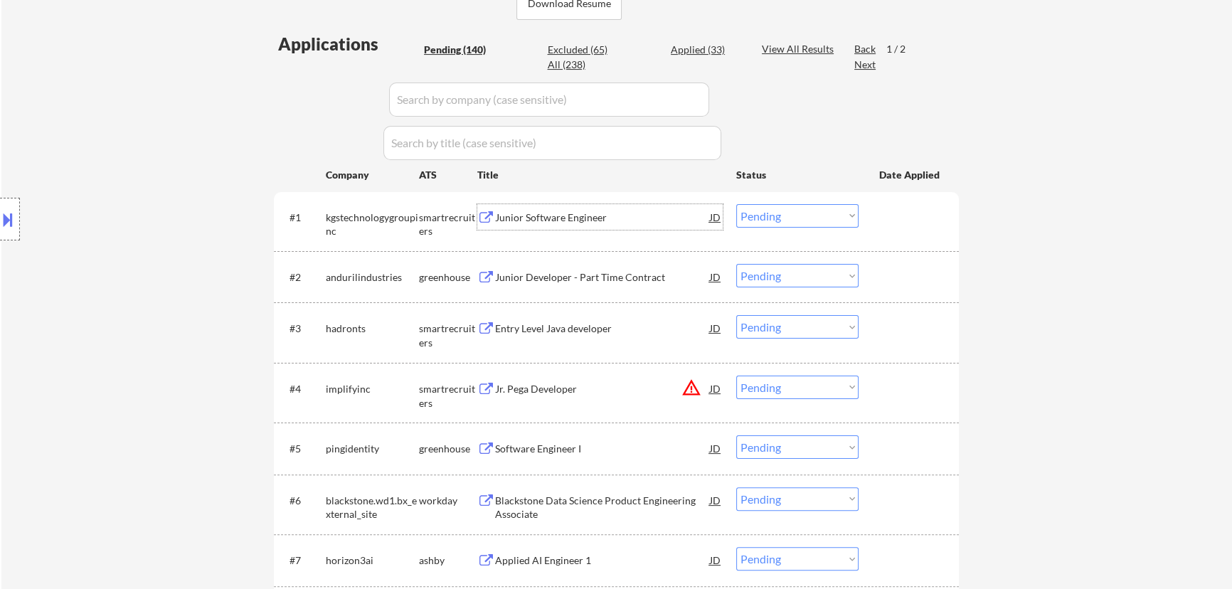
select select ""pending""
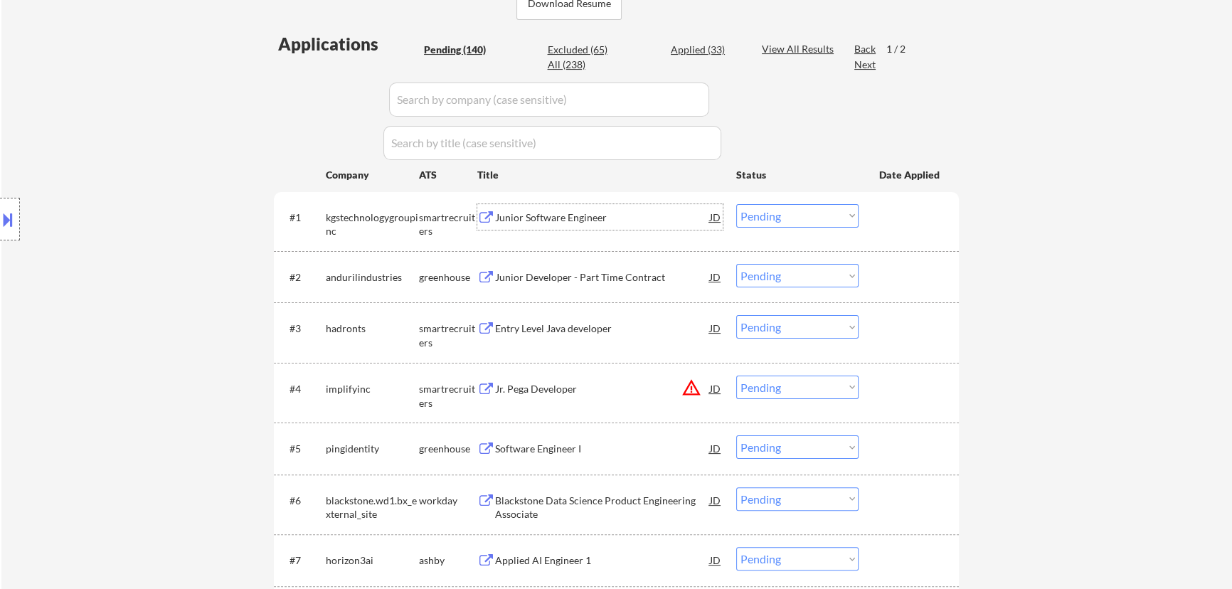
select select ""pending""
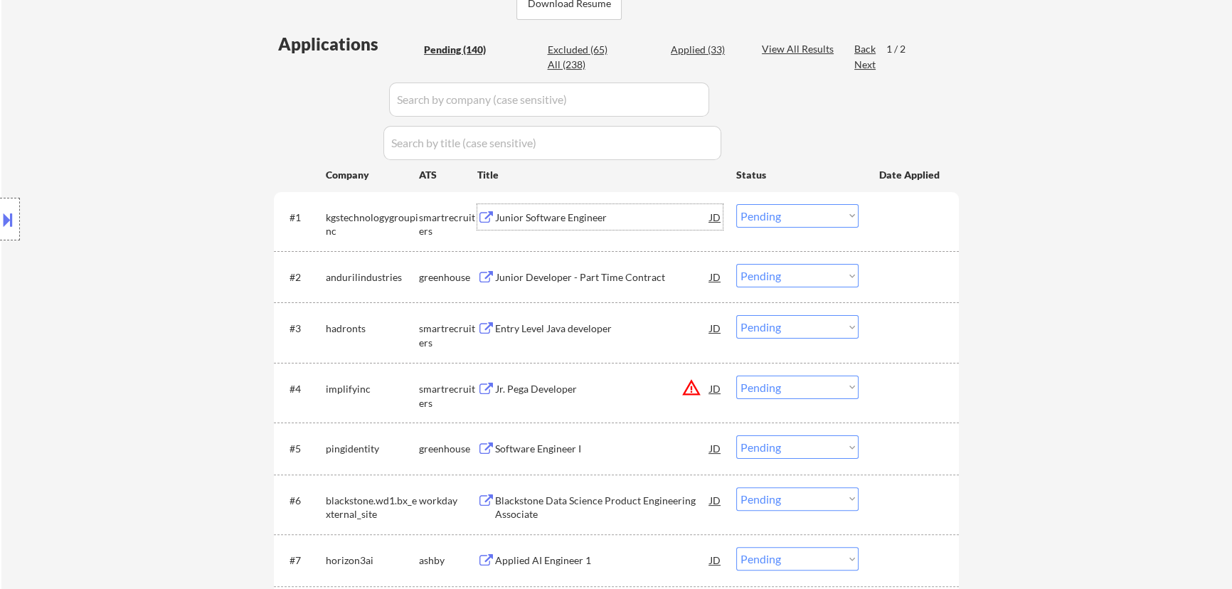
select select ""pending""
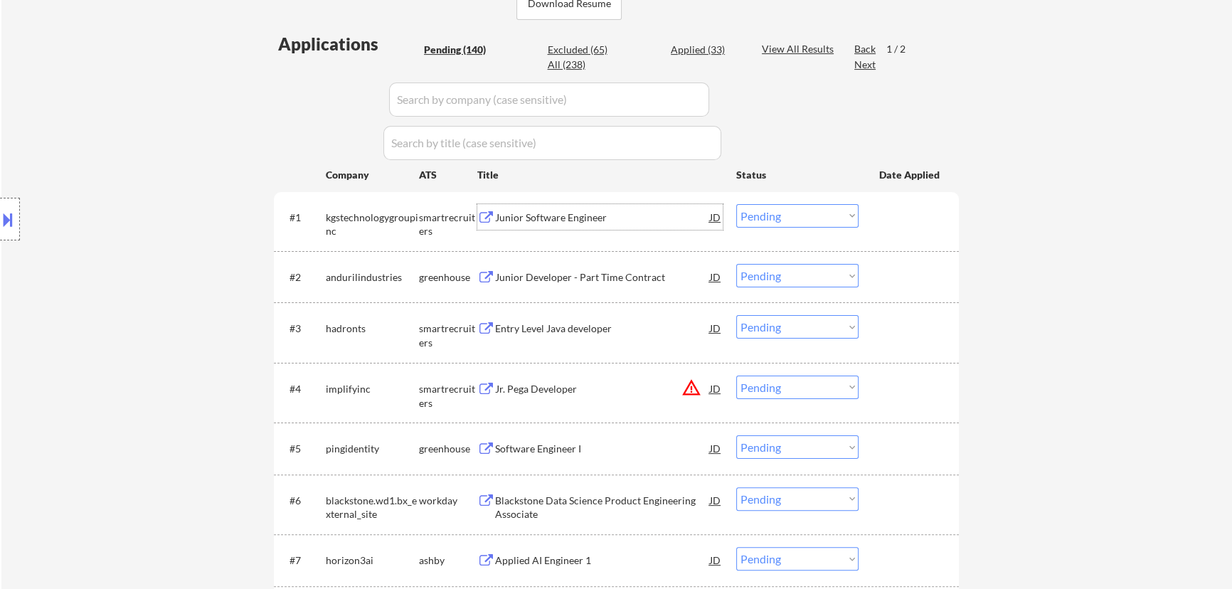
select select ""pending""
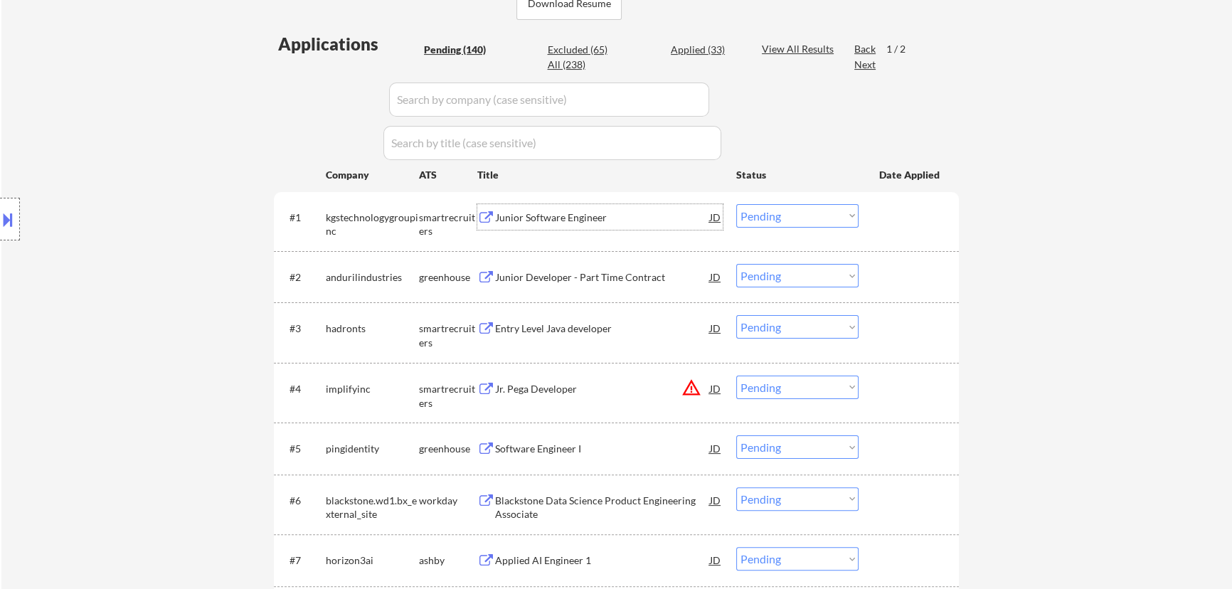
select select ""pending""
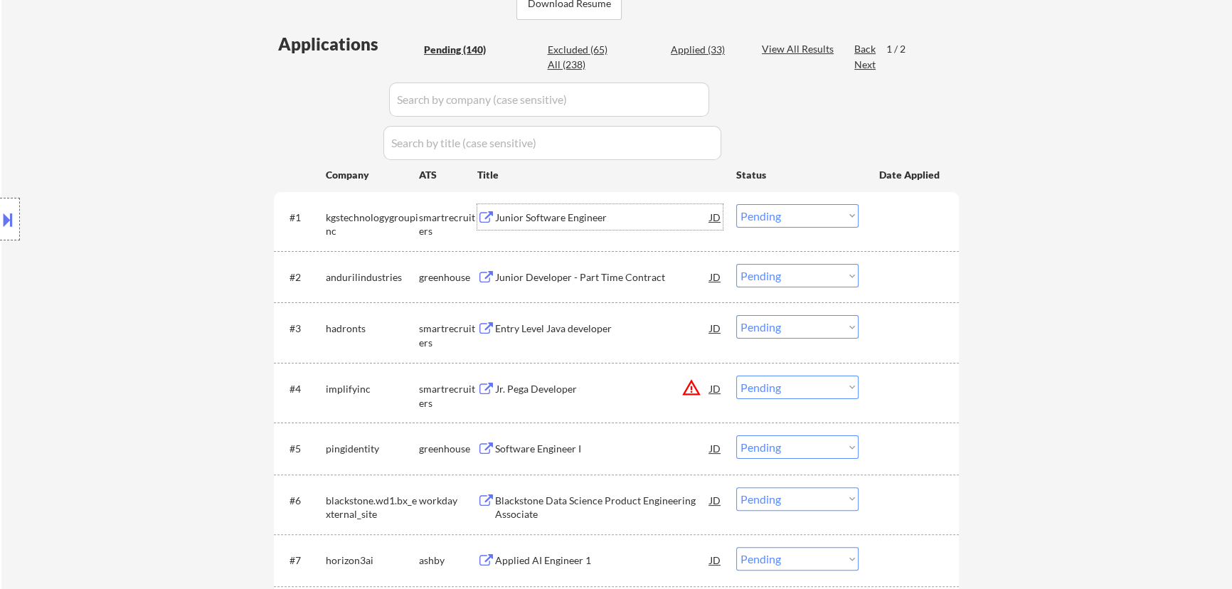
select select ""pending""
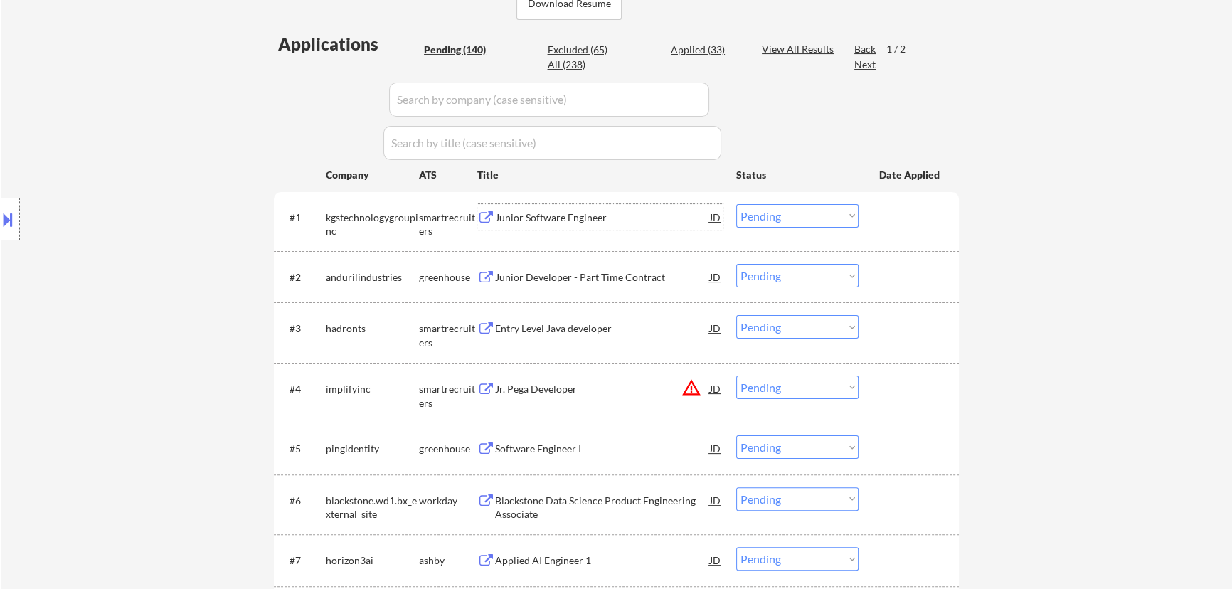
select select ""pending""
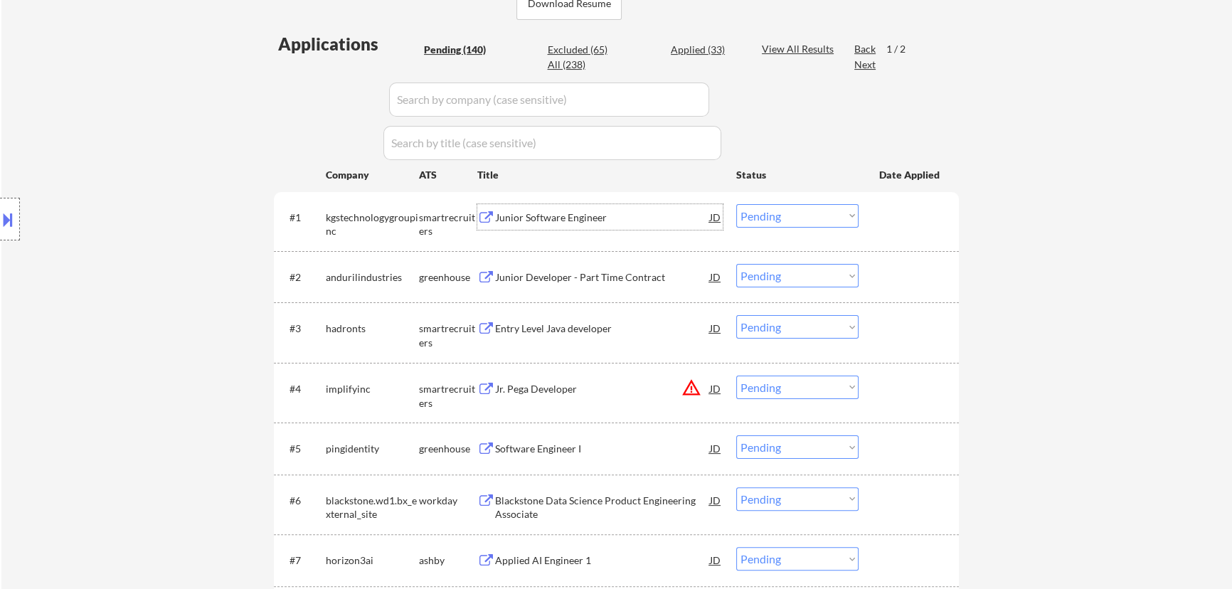
select select ""pending""
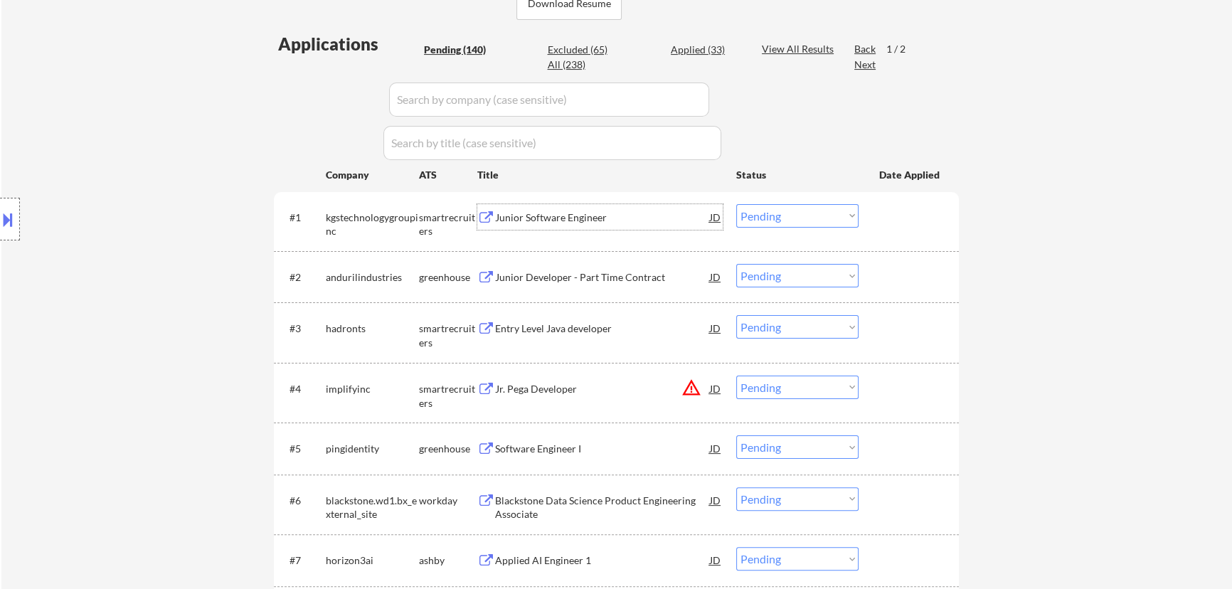
select select ""pending""
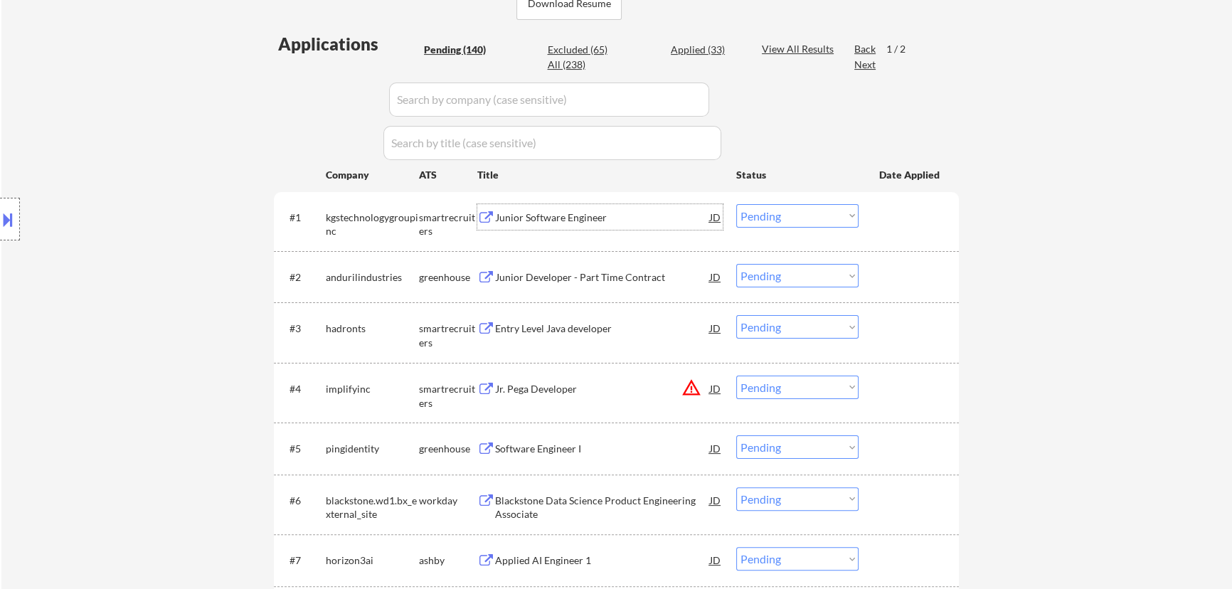
select select ""pending""
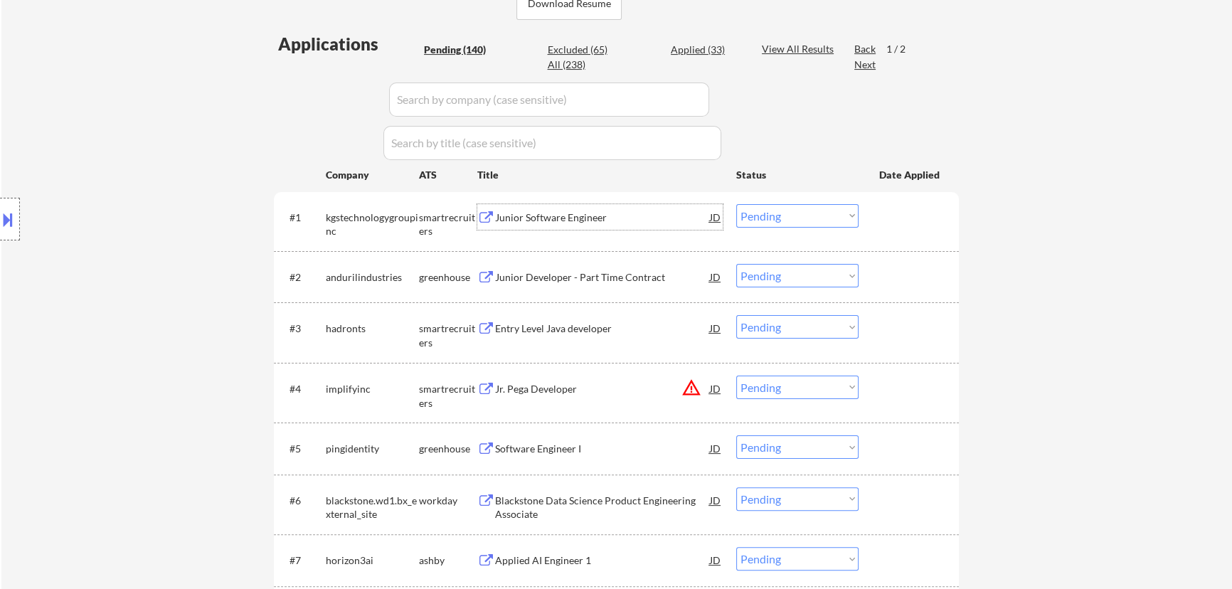
select select ""pending""
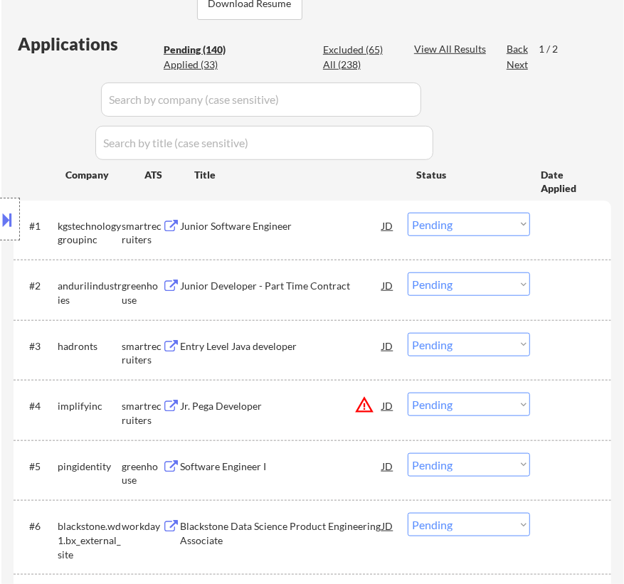
click at [469, 222] on select "Choose an option... Pending Applied Excluded (Questions) Excluded (Expired) Exc…" at bounding box center [469, 224] width 122 height 23
click at [408, 213] on select "Choose an option... Pending Applied Excluded (Questions) Excluded (Expired) Exc…" at bounding box center [469, 224] width 122 height 23
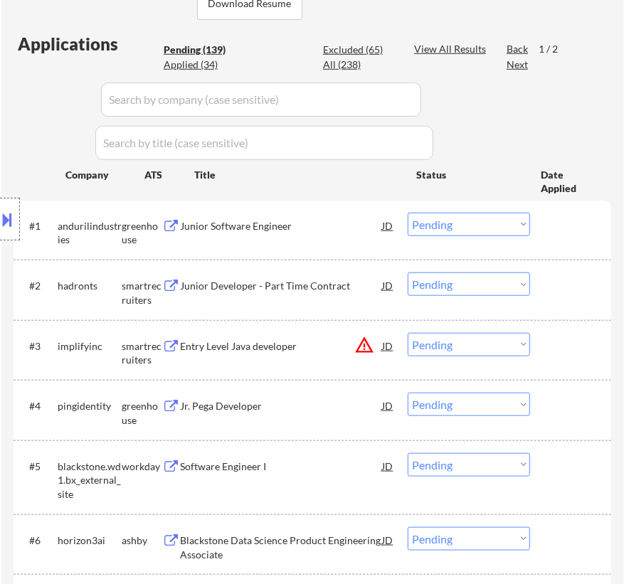
click at [313, 235] on div "Junior Software Engineer" at bounding box center [281, 226] width 202 height 26
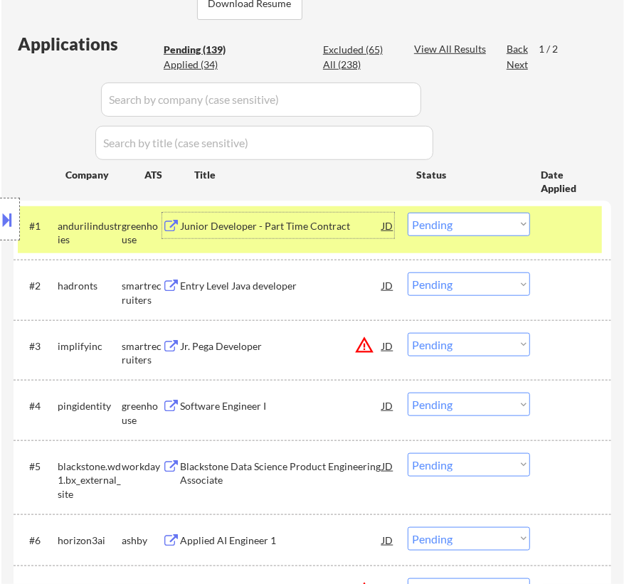
click at [466, 228] on select "Choose an option... Pending Applied Excluded (Questions) Excluded (Expired) Exc…" at bounding box center [469, 224] width 122 height 23
click at [408, 213] on select "Choose an option... Pending Applied Excluded (Questions) Excluded (Expired) Exc…" at bounding box center [469, 224] width 122 height 23
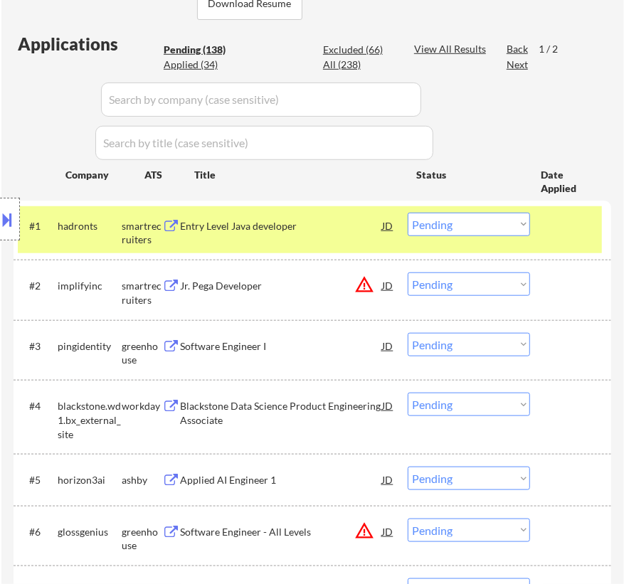
click at [313, 226] on div "Entry Level Java developer" at bounding box center [281, 226] width 202 height 14
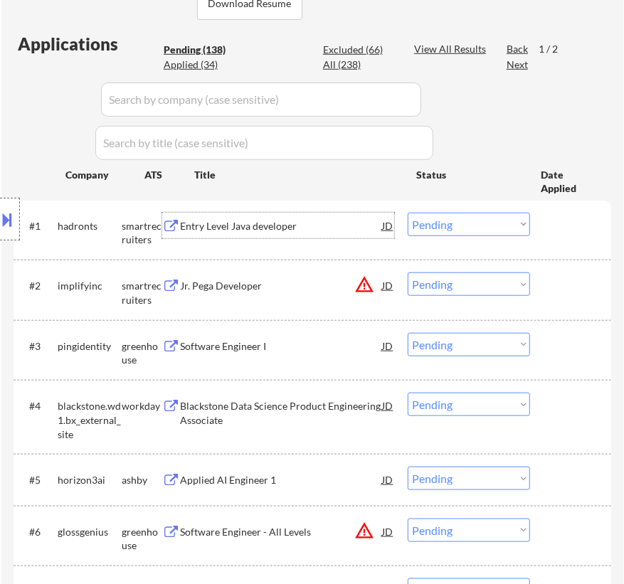
drag, startPoint x: 463, startPoint y: 222, endPoint x: 468, endPoint y: 228, distance: 8.1
click at [464, 223] on select "Choose an option... Pending Applied Excluded (Questions) Excluded (Expired) Exc…" at bounding box center [469, 224] width 122 height 23
click at [408, 213] on select "Choose an option... Pending Applied Excluded (Questions) Excluded (Expired) Exc…" at bounding box center [469, 224] width 122 height 23
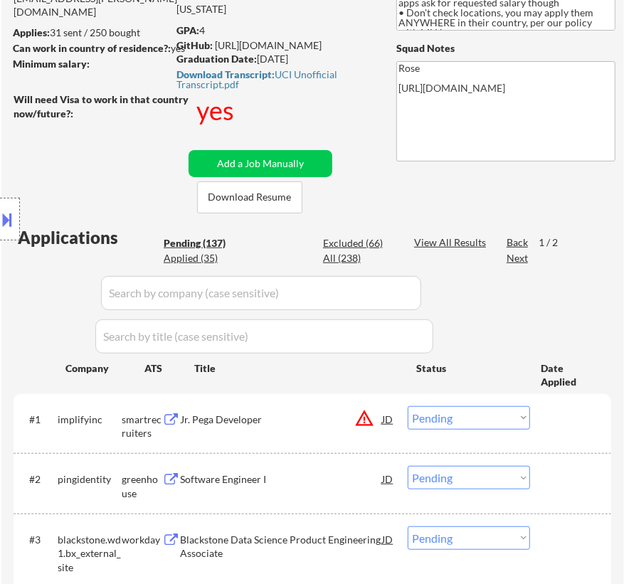
scroll to position [194, 0]
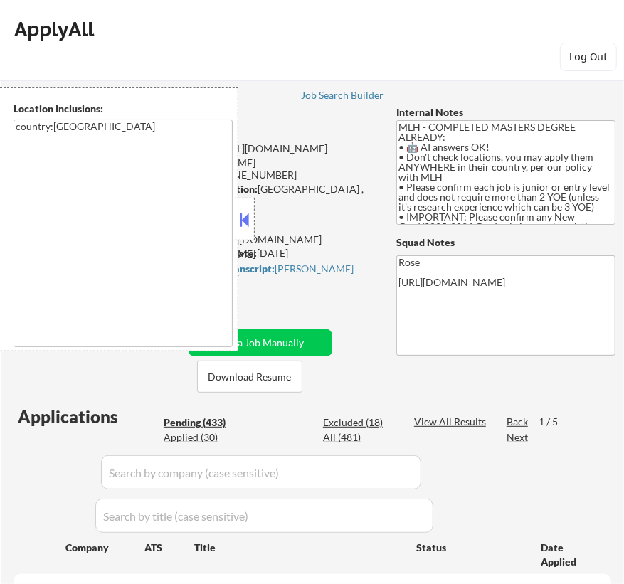
click at [243, 219] on button at bounding box center [245, 219] width 16 height 21
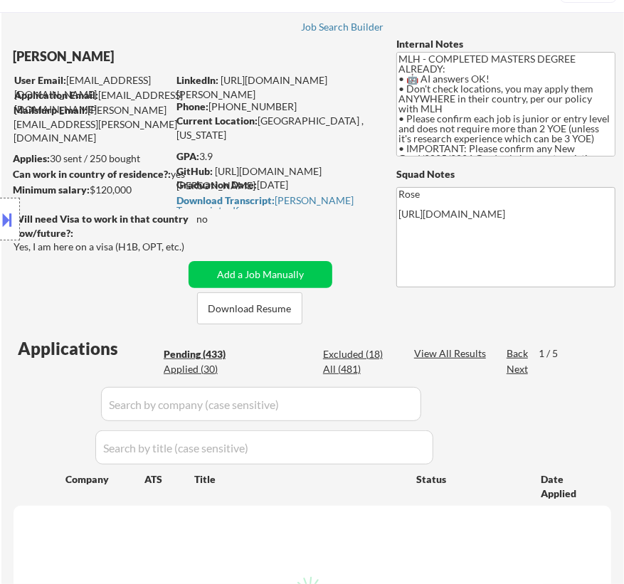
scroll to position [194, 0]
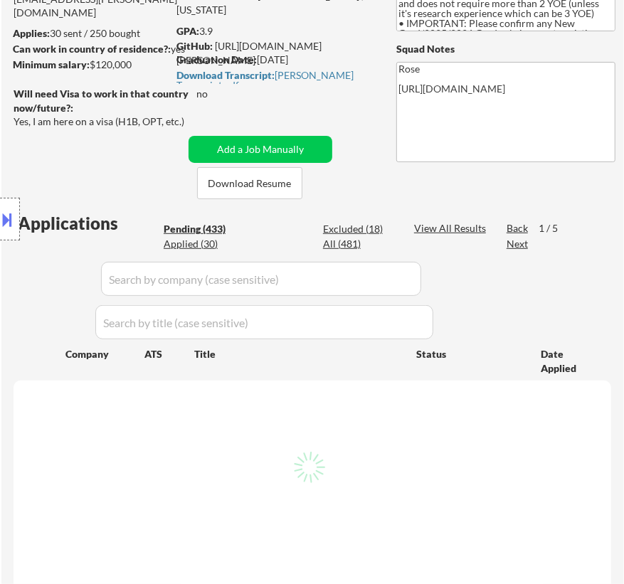
select select ""pending""
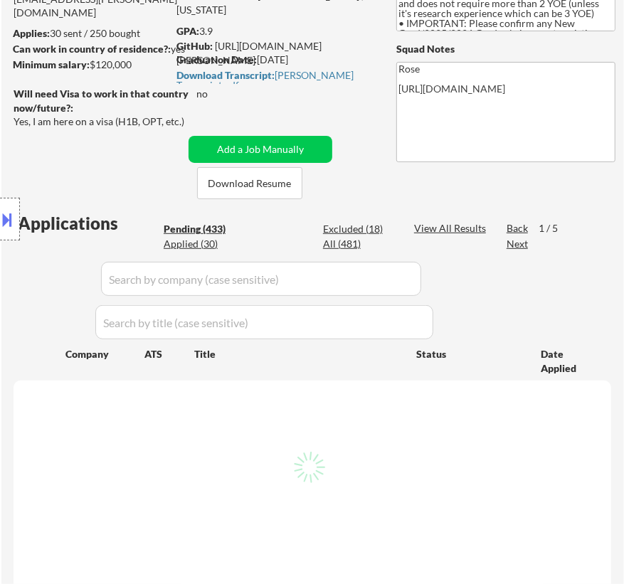
select select ""pending""
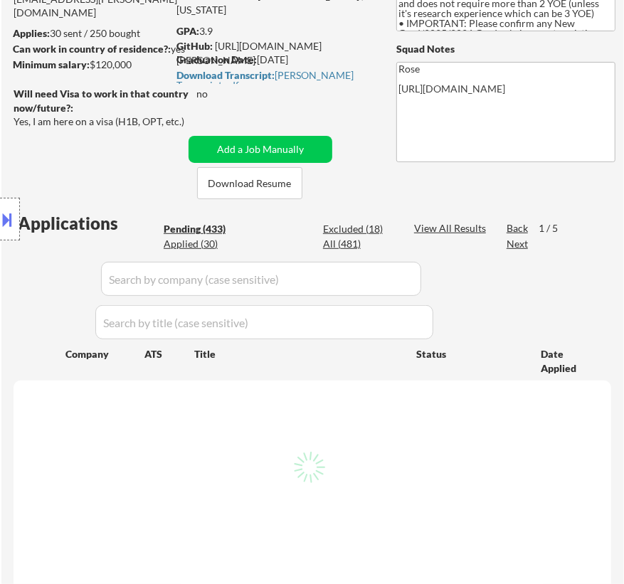
select select ""pending""
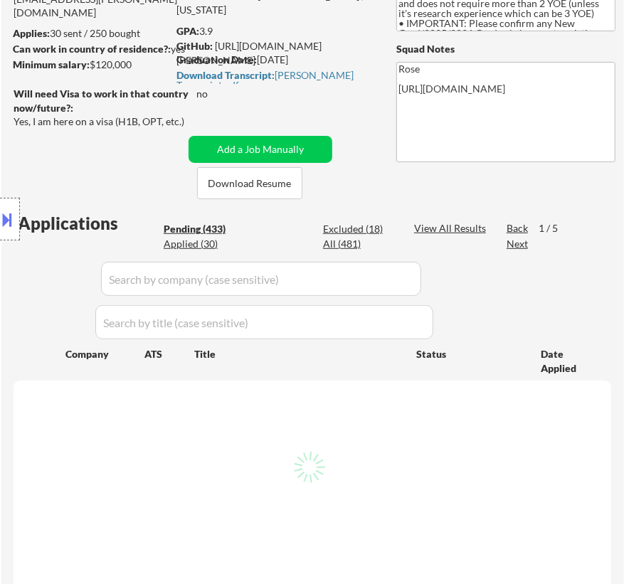
select select ""pending""
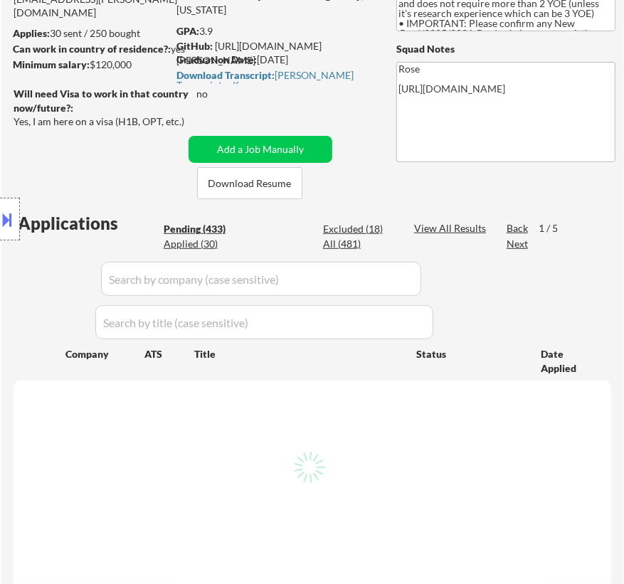
select select ""pending""
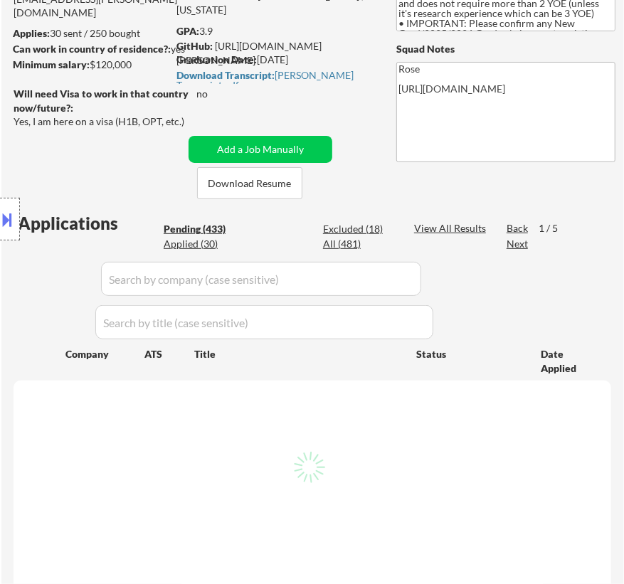
select select ""pending""
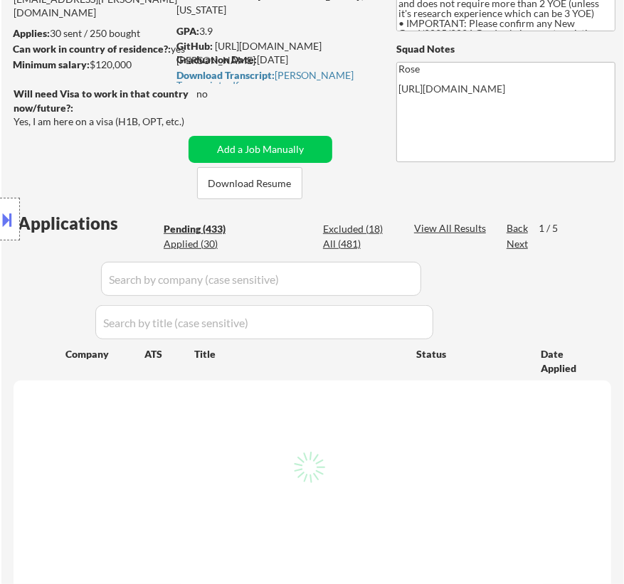
select select ""pending""
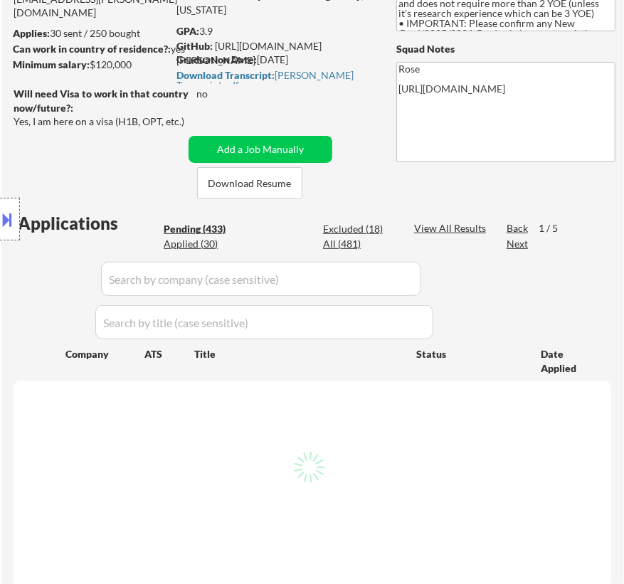
select select ""pending""
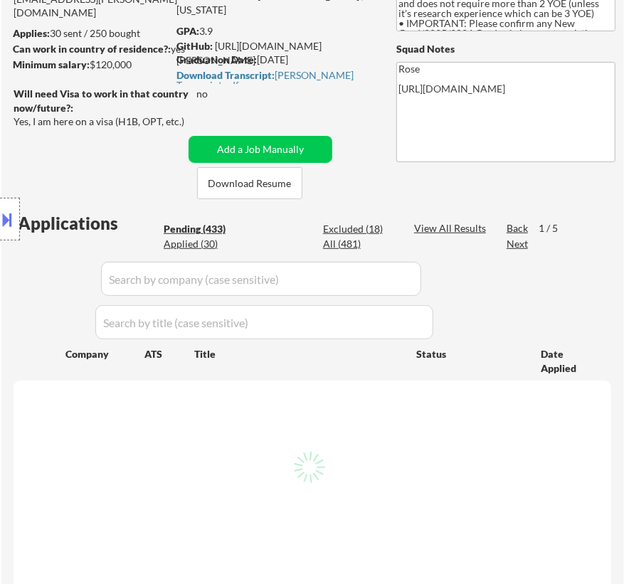
select select ""pending""
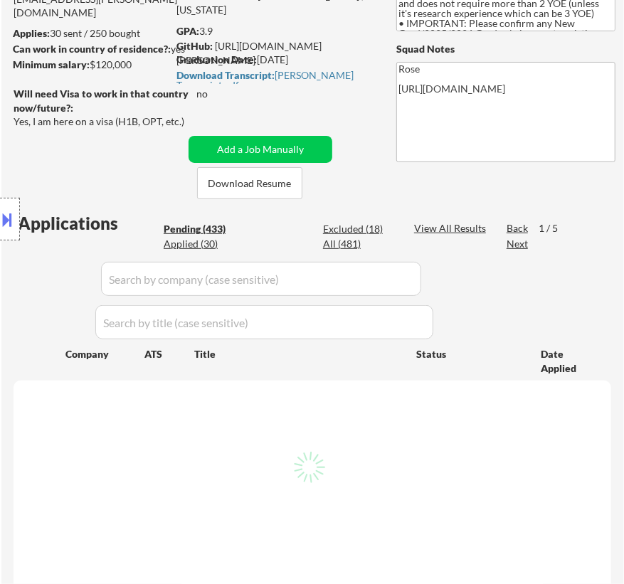
select select ""pending""
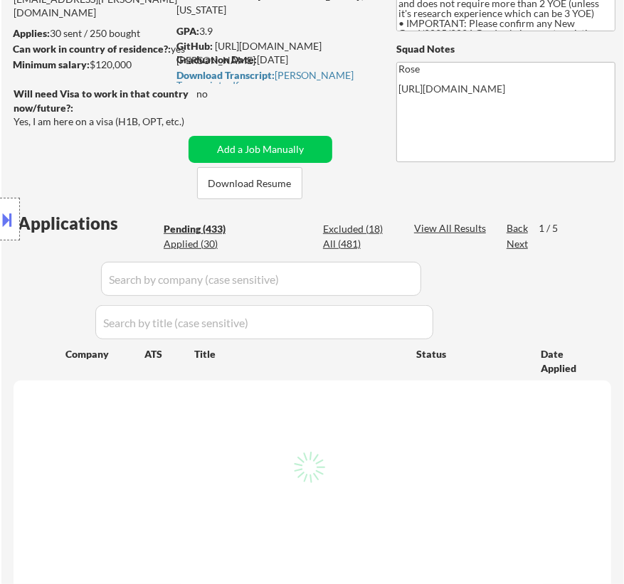
select select ""pending""
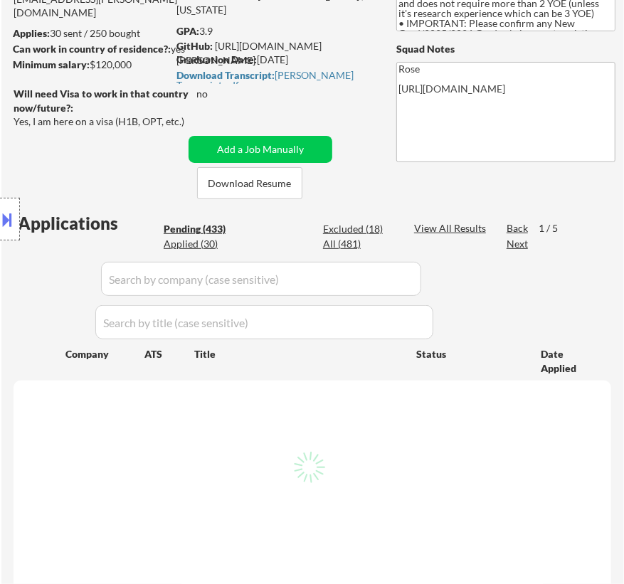
select select ""pending""
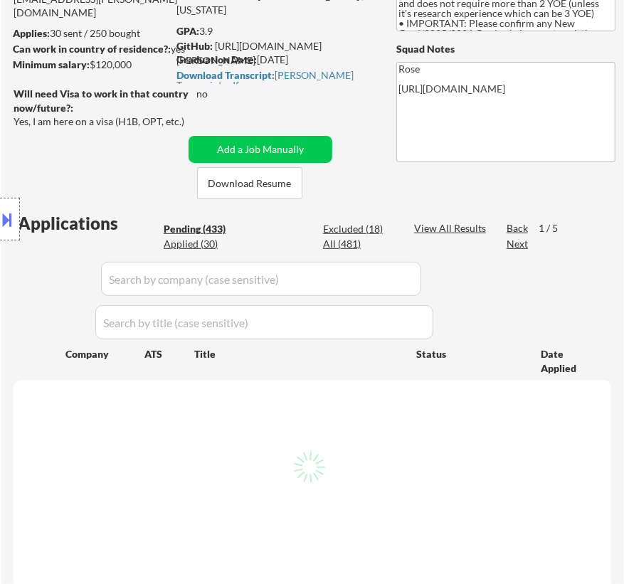
select select ""pending""
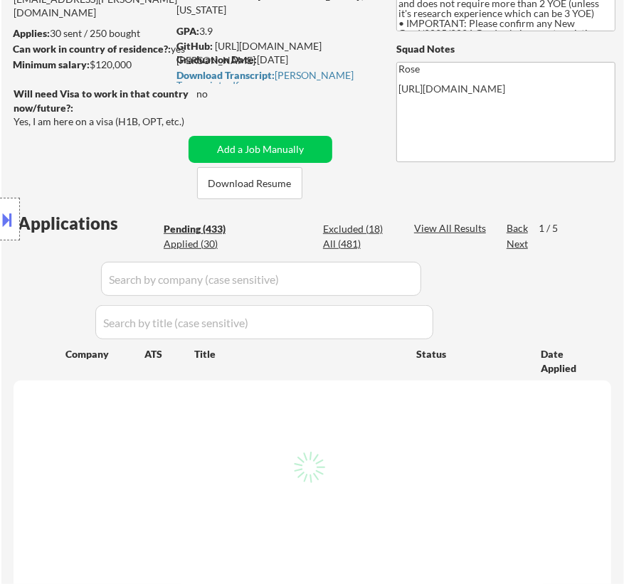
select select ""pending""
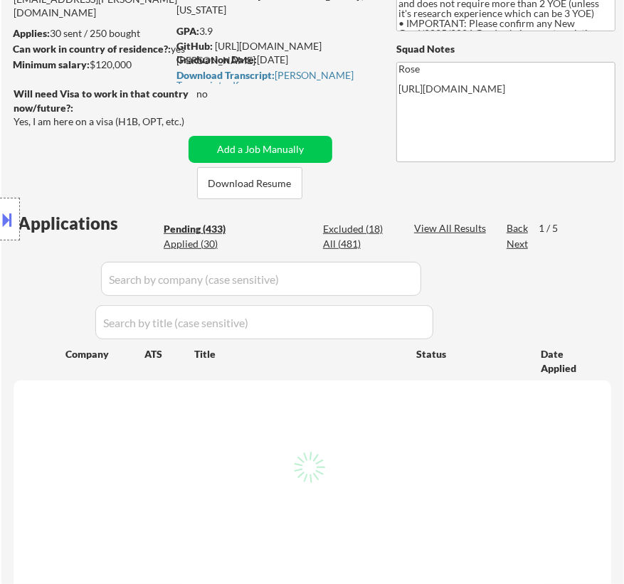
select select ""pending""
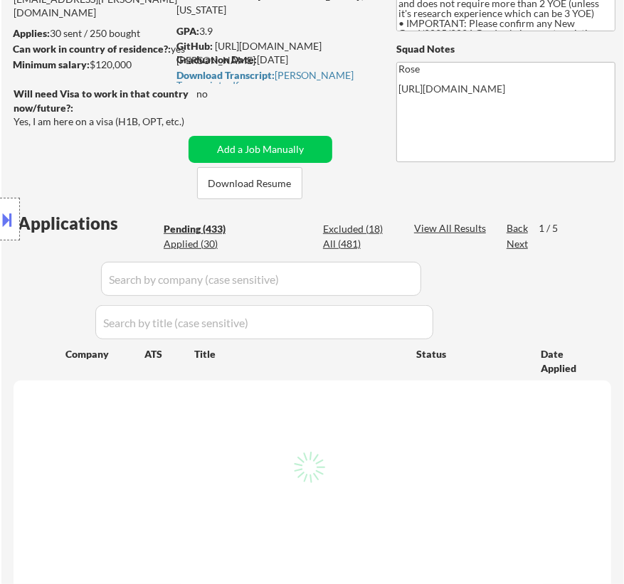
select select ""pending""
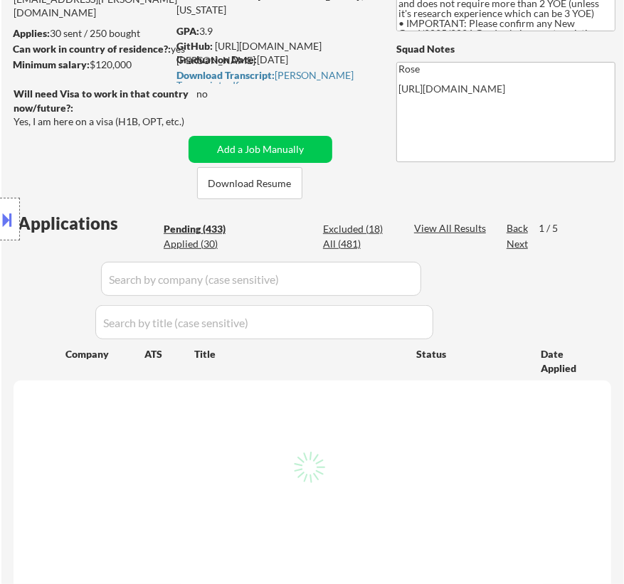
select select ""pending""
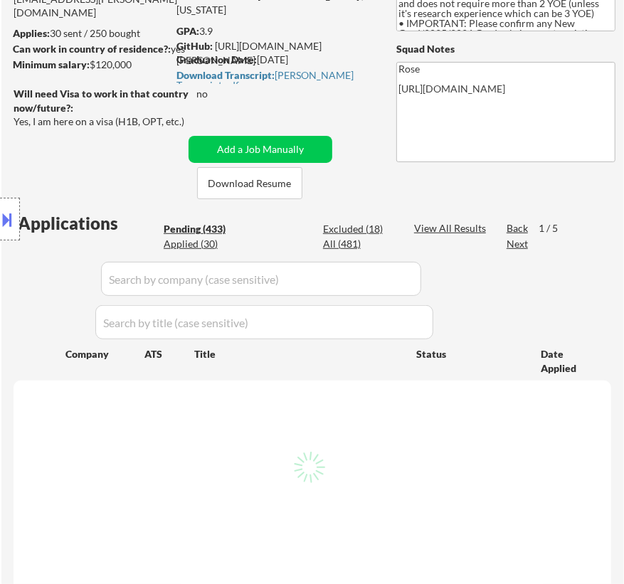
select select ""pending""
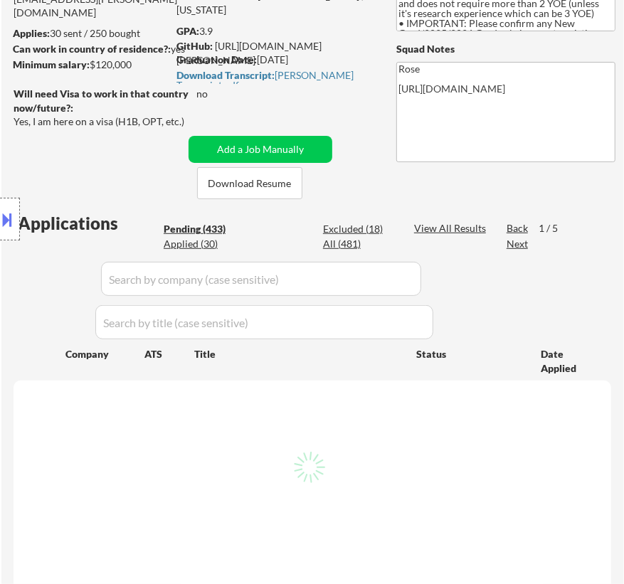
select select ""pending""
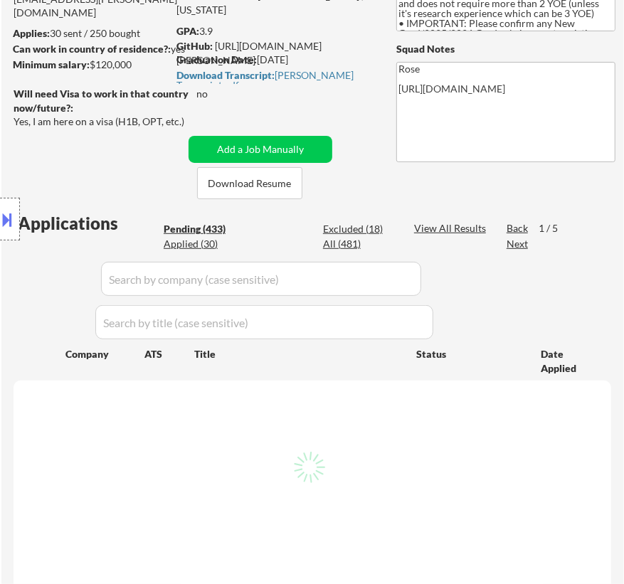
select select ""pending""
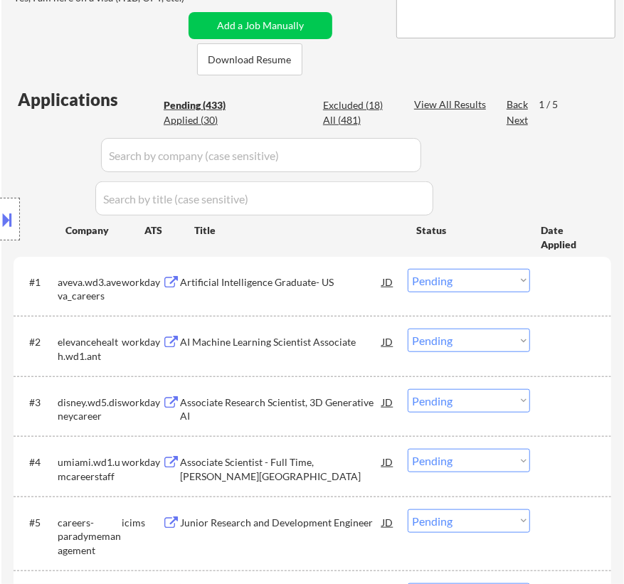
scroll to position [323, 0]
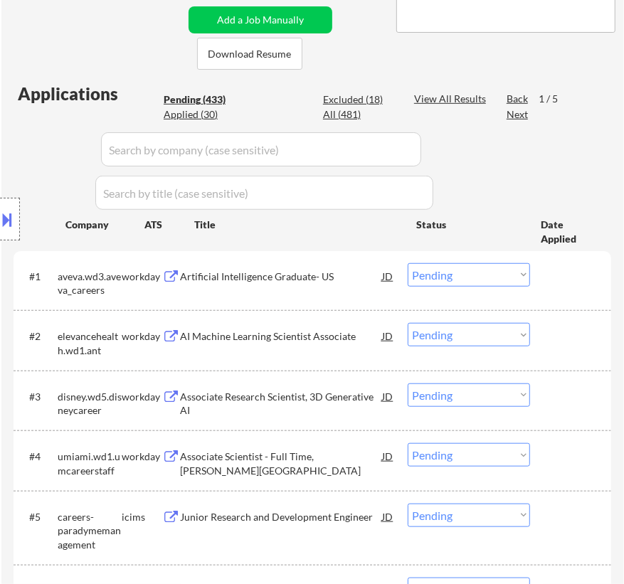
click at [312, 278] on div "Artificial Intelligence Graduate- US" at bounding box center [281, 277] width 202 height 14
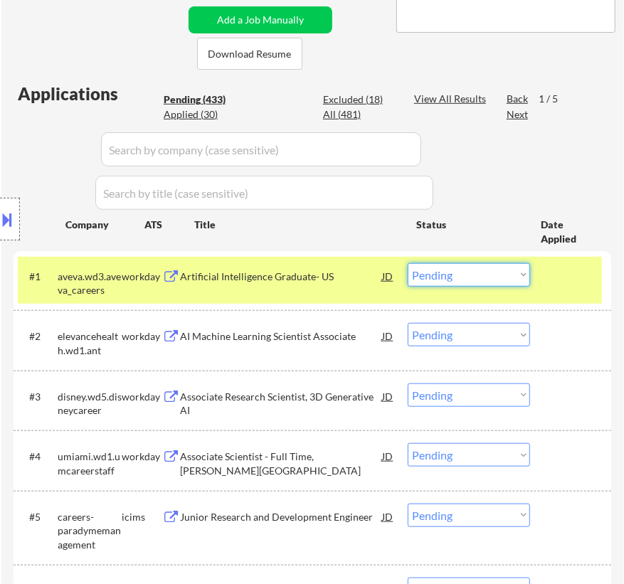
click at [484, 272] on select "Choose an option... Pending Applied Excluded (Questions) Excluded (Expired) Exc…" at bounding box center [469, 274] width 122 height 23
click at [408, 263] on select "Choose an option... Pending Applied Excluded (Questions) Excluded (Expired) Exc…" at bounding box center [469, 274] width 122 height 23
select select ""pending""
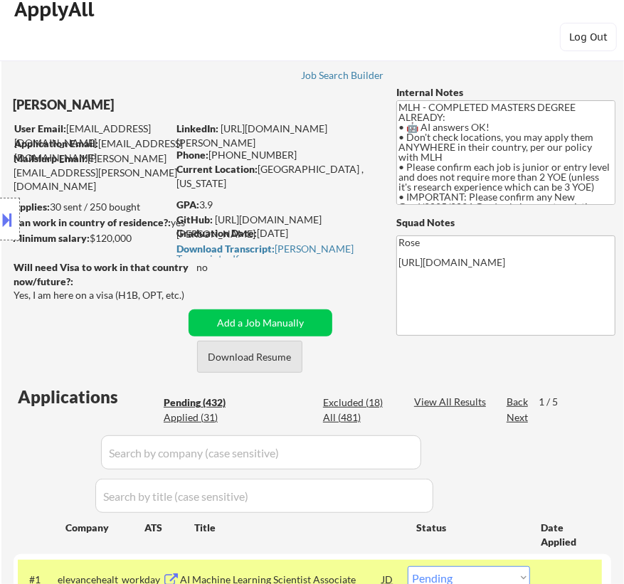
scroll to position [0, 0]
